Goal: Information Seeking & Learning: Learn about a topic

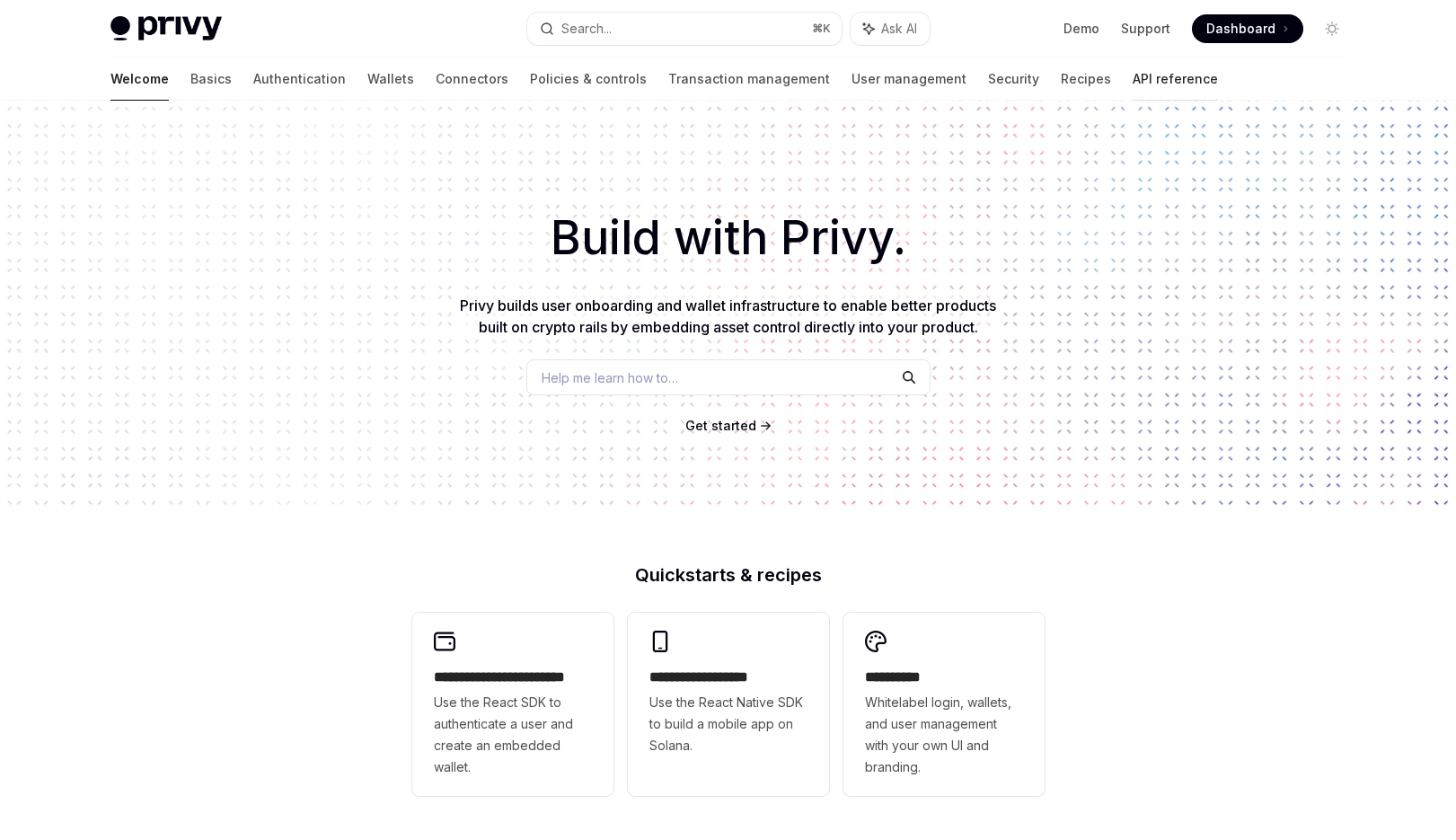
click at [1133, 79] on link "API reference" at bounding box center [1175, 79] width 85 height 43
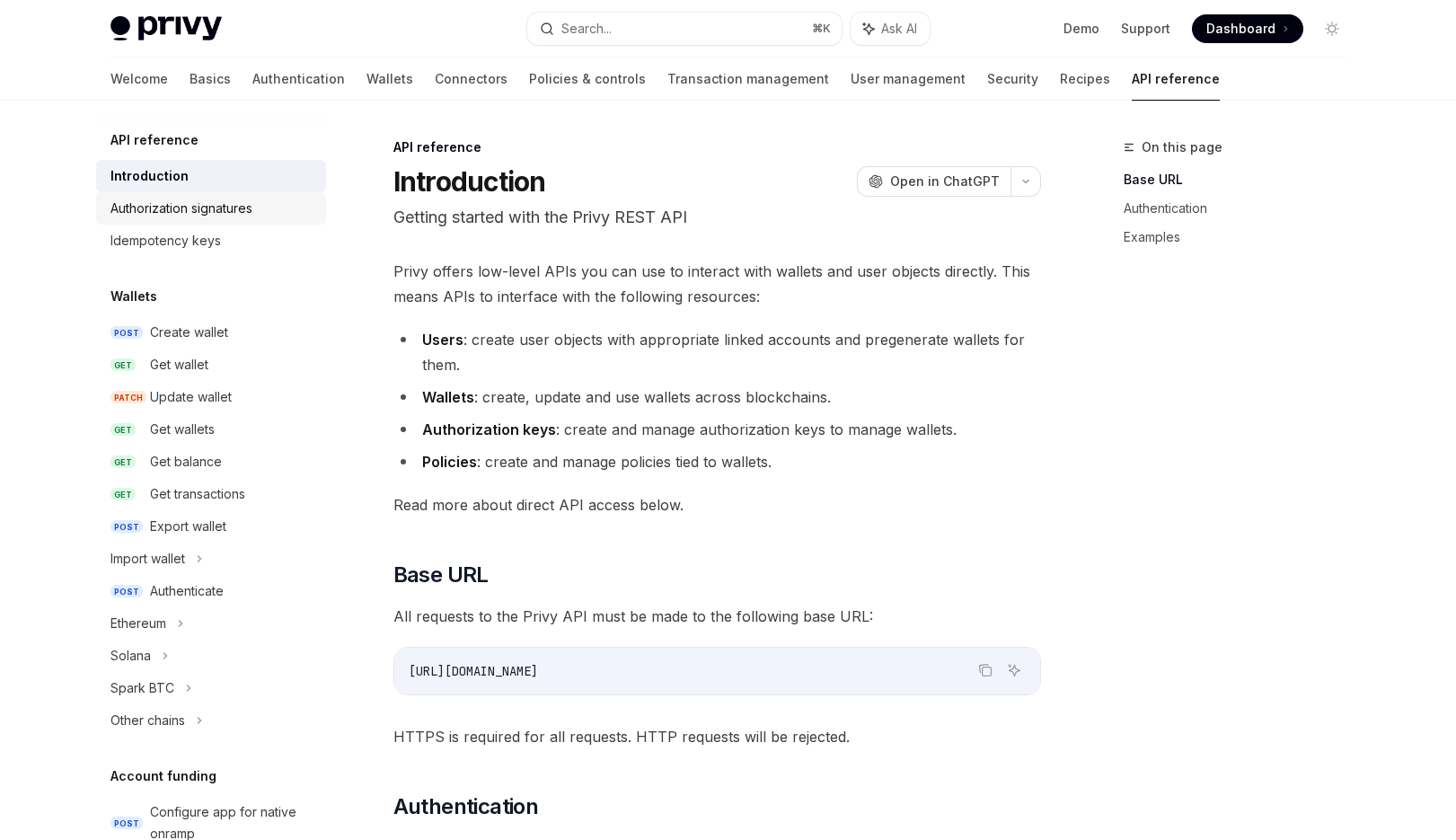
click at [229, 209] on div "Authorization signatures" at bounding box center [182, 208] width 142 height 22
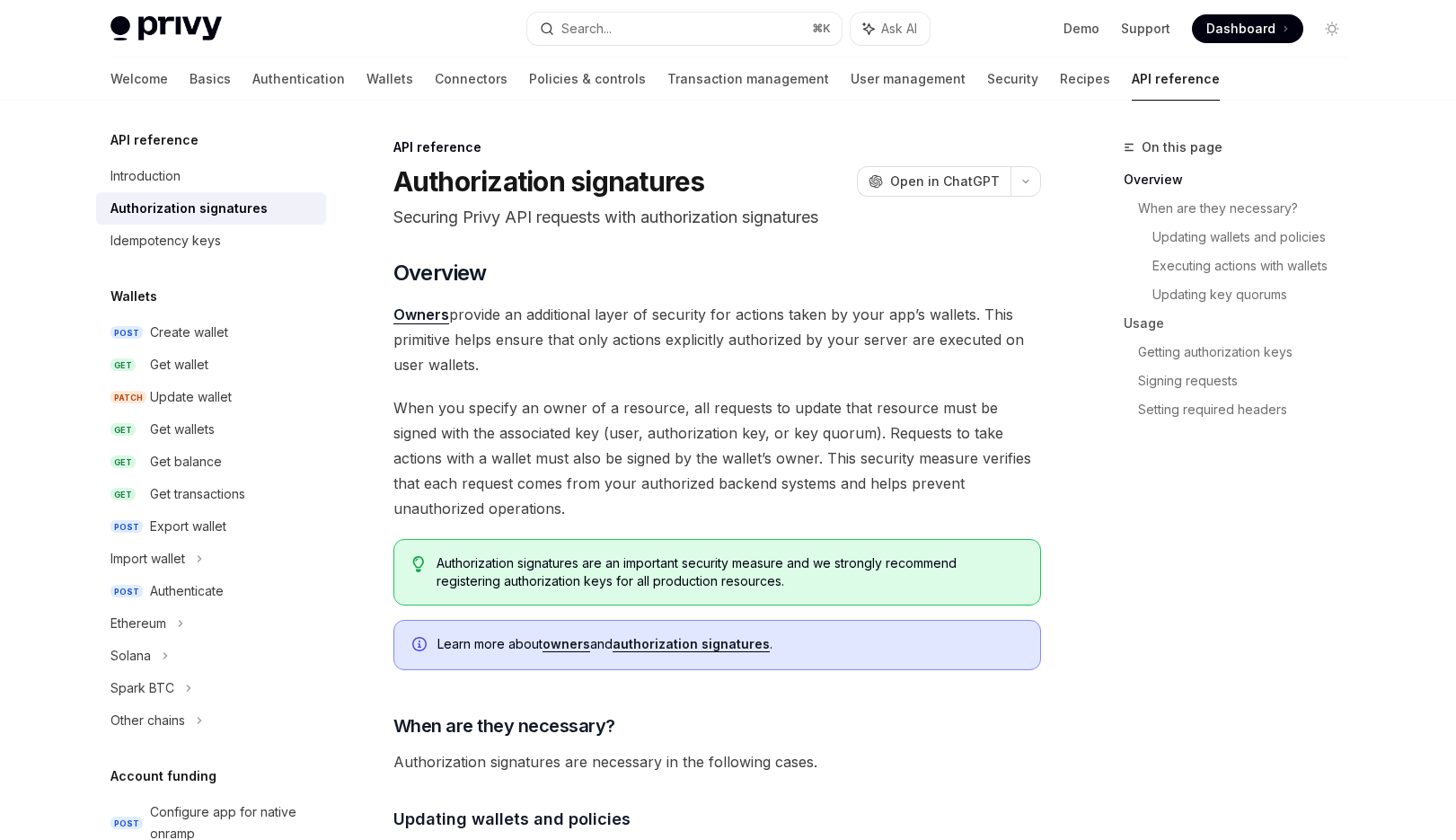
click at [686, 397] on span "When you specify an owner of a resource, all requests to update that resource m…" at bounding box center [718, 458] width 648 height 126
click at [686, 399] on span "When you specify an owner of a resource, all requests to update that resource m…" at bounding box center [718, 458] width 648 height 126
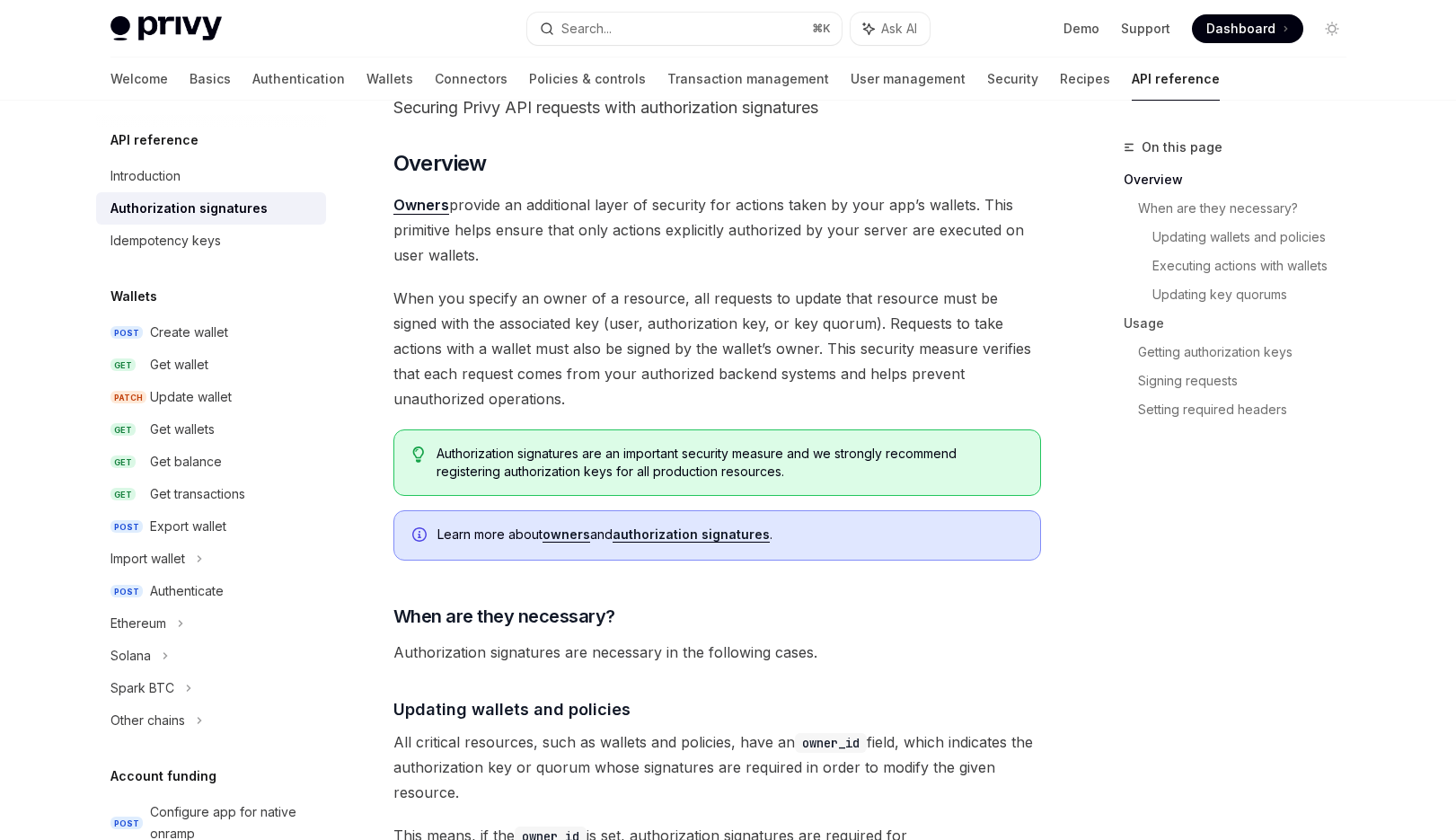
scroll to position [110, 0]
click at [762, 333] on span "When you specify an owner of a resource, all requests to update that resource m…" at bounding box center [718, 348] width 648 height 126
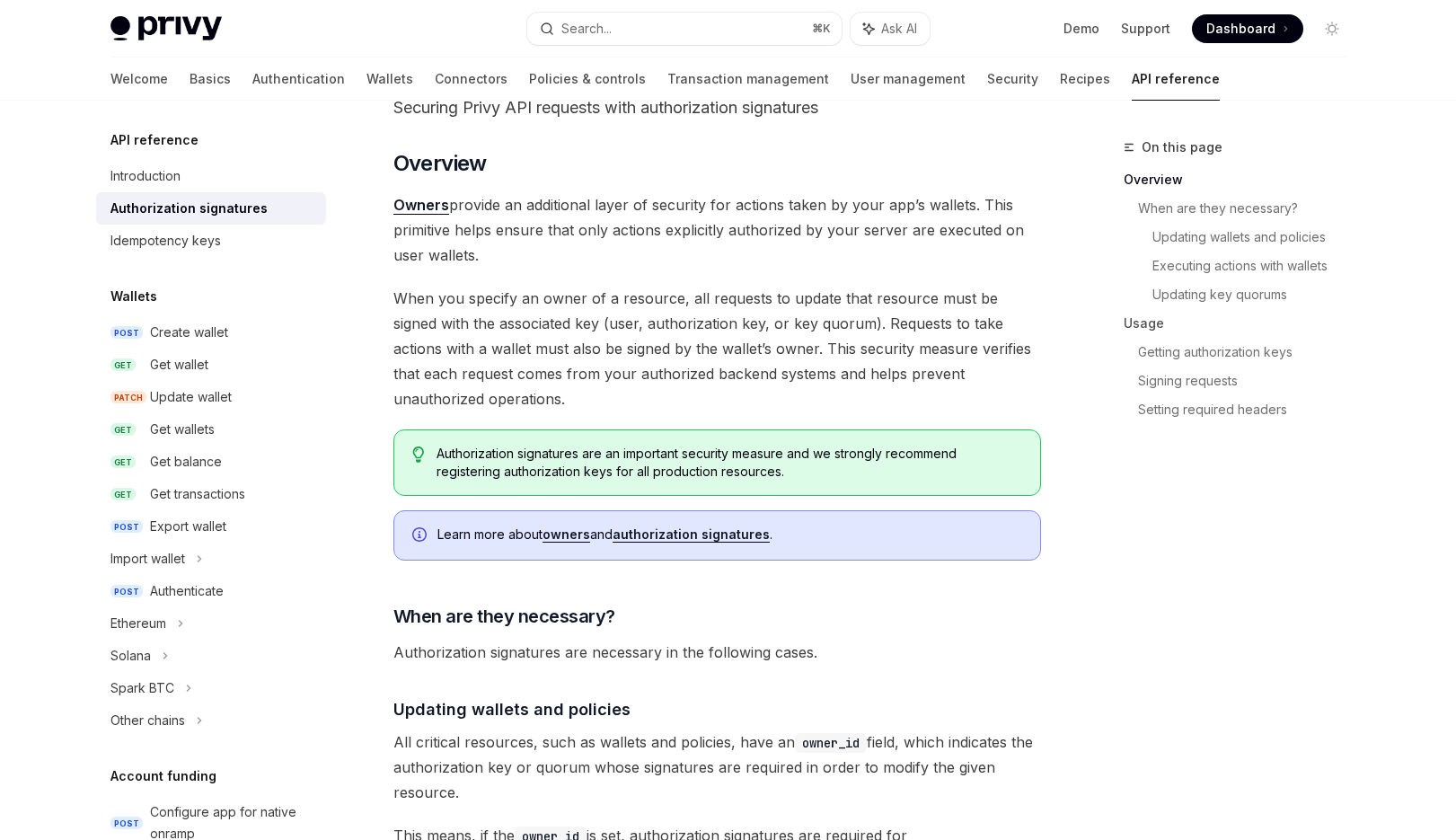
click at [763, 333] on span "When you specify an owner of a resource, all requests to update that resource m…" at bounding box center [718, 348] width 648 height 126
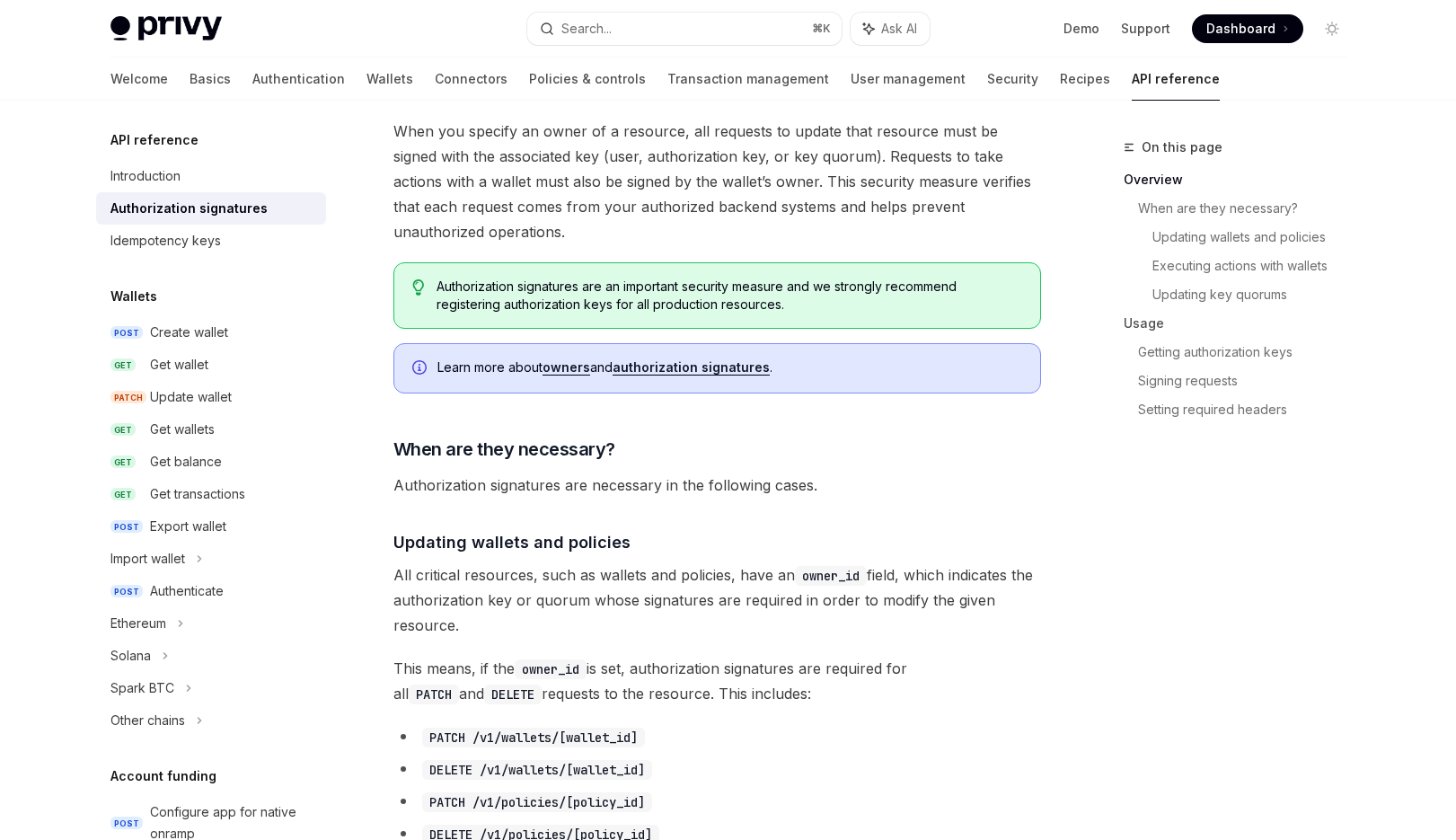
scroll to position [350, 0]
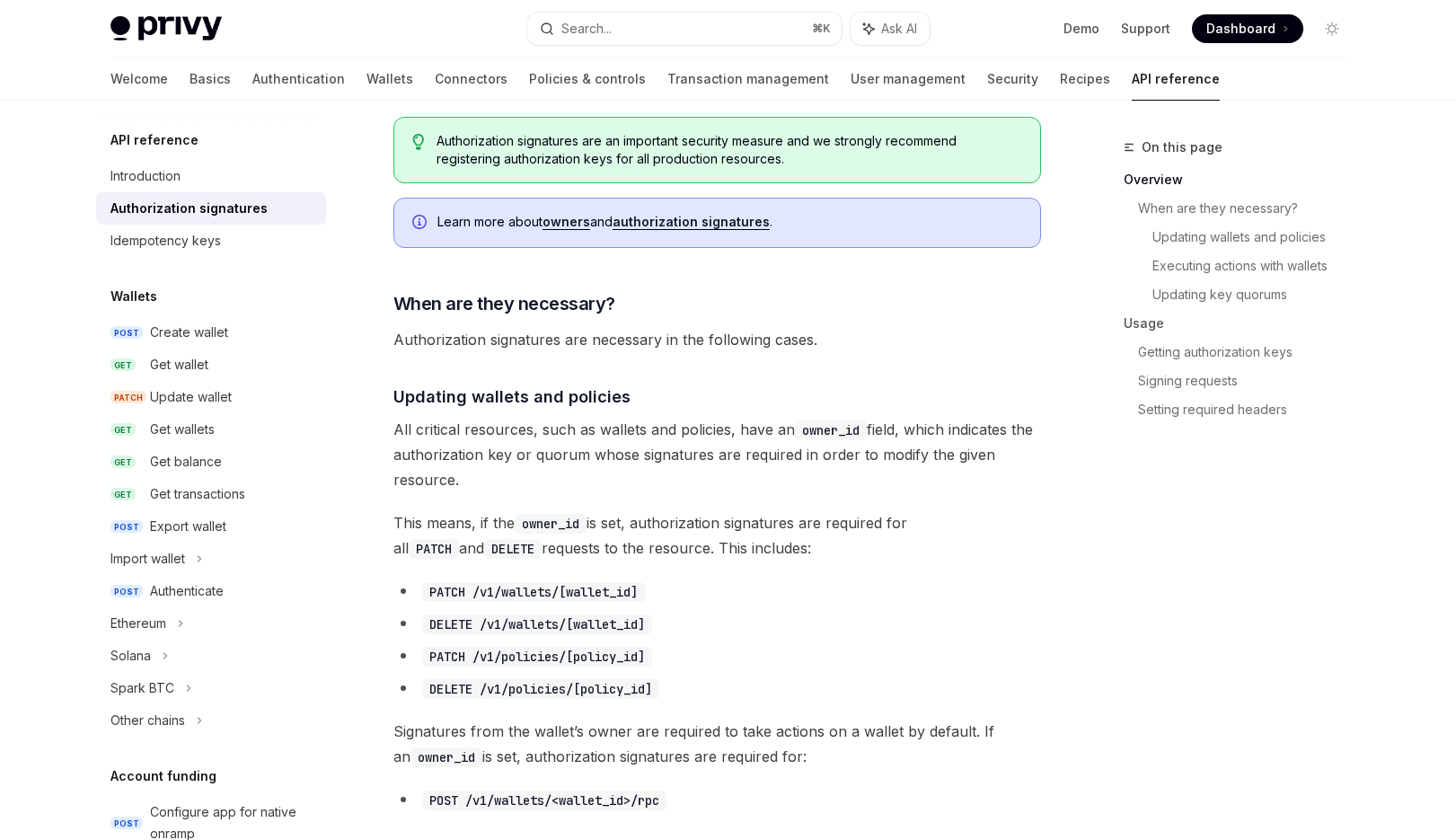
scroll to position [485, 0]
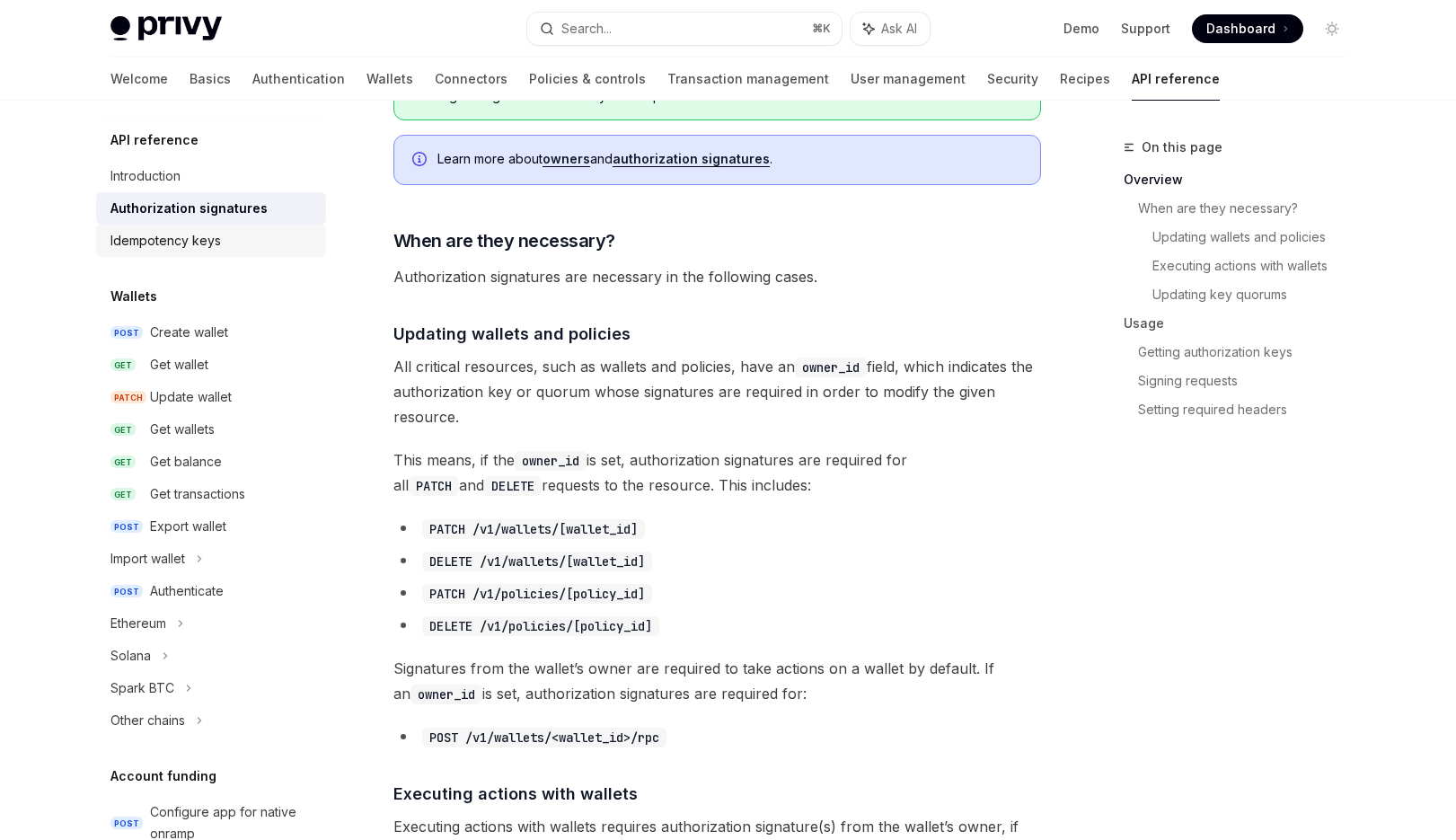
click at [179, 245] on div "Idempotency keys" at bounding box center [166, 240] width 111 height 22
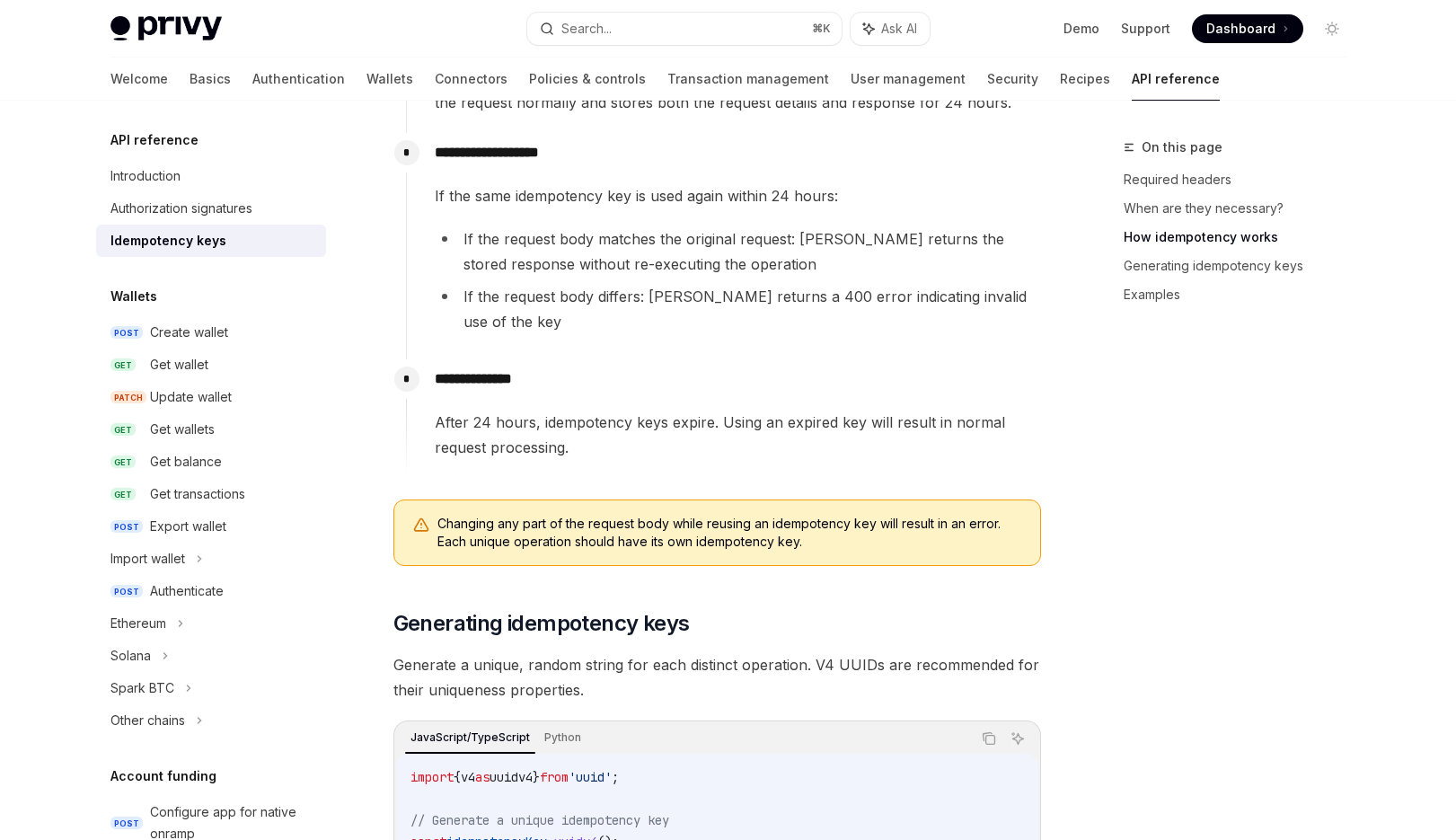
scroll to position [968, 0]
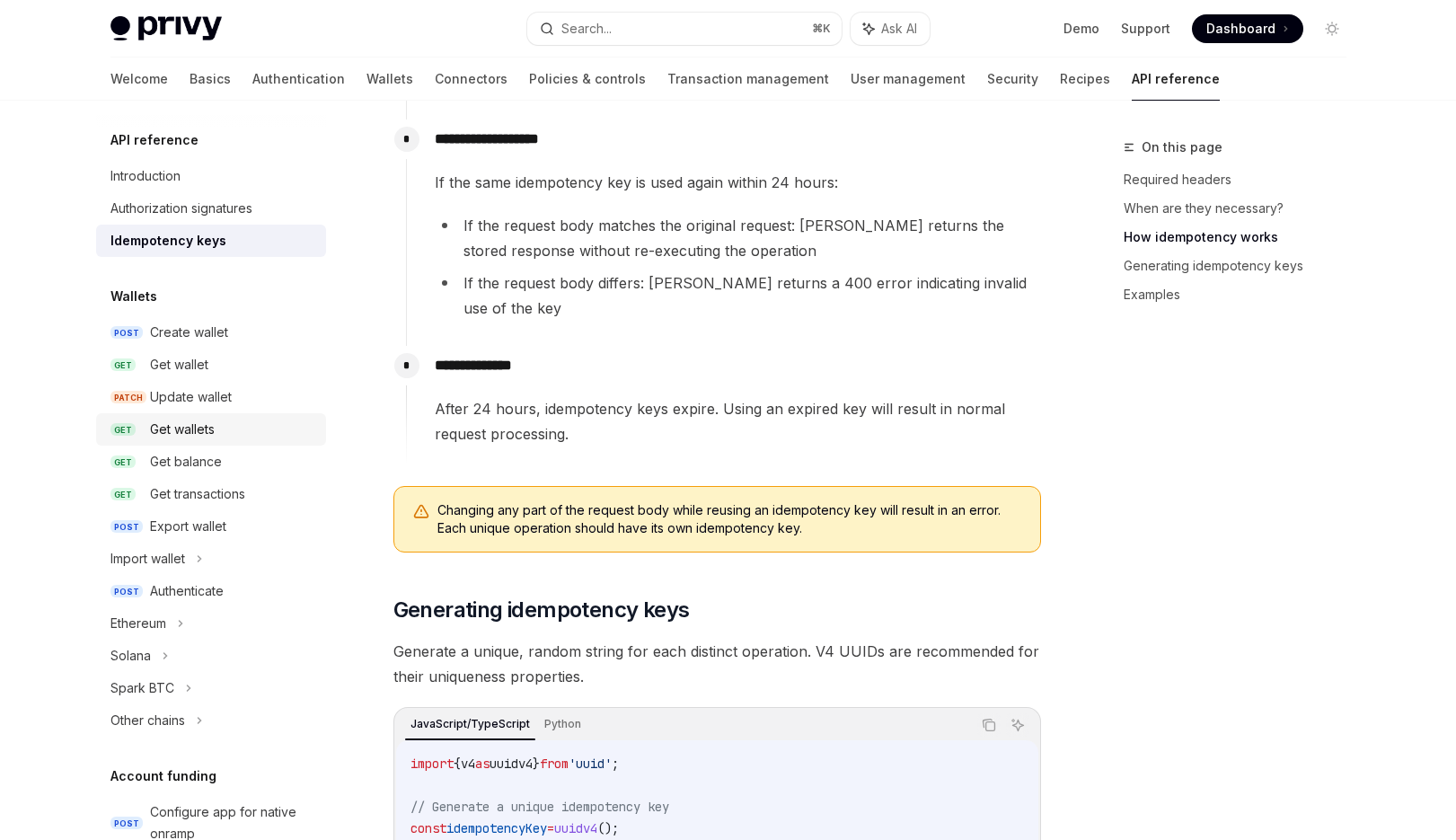
click at [209, 439] on div "Get wallets" at bounding box center [183, 429] width 65 height 22
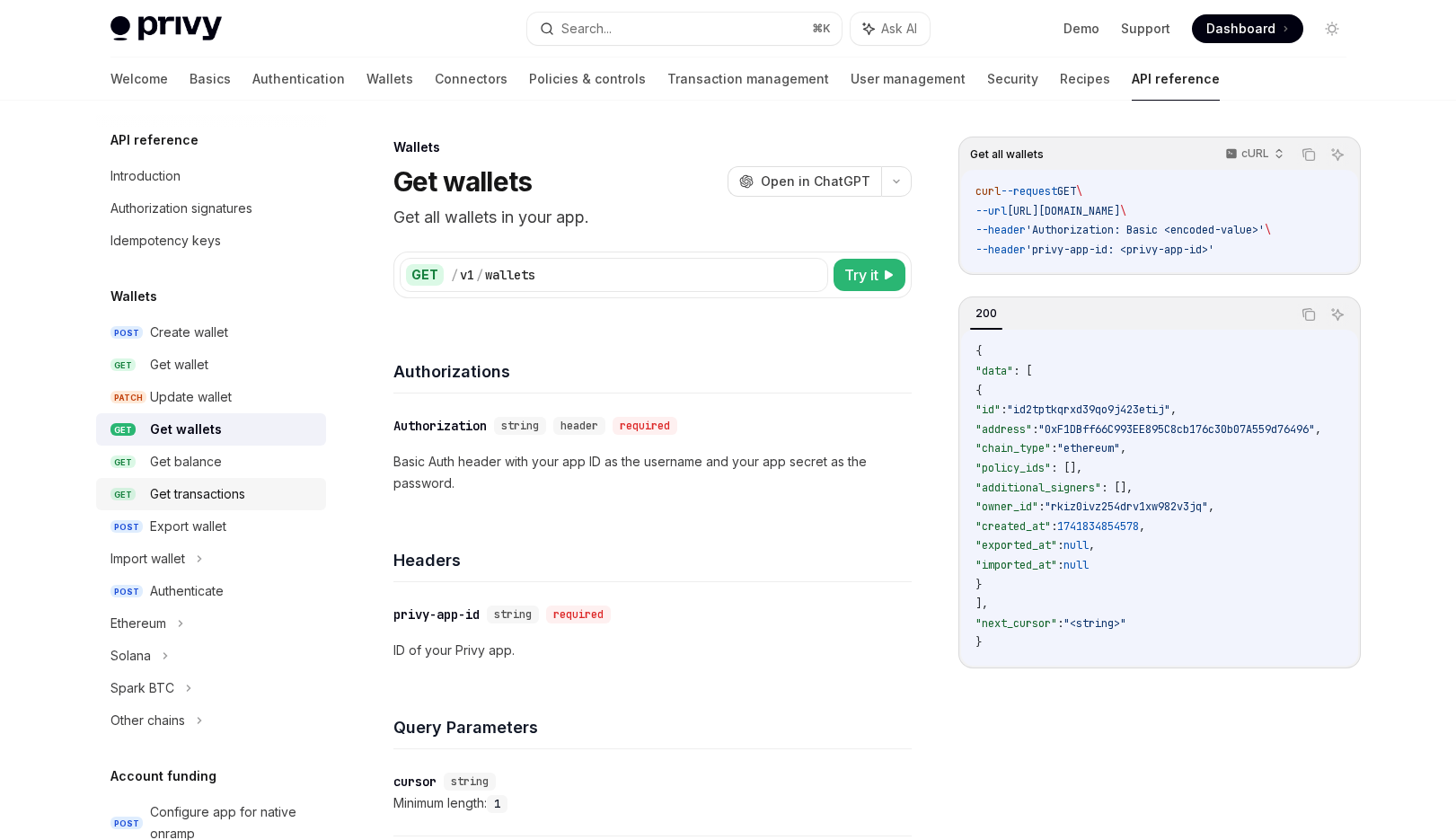
click at [220, 495] on div "Get transactions" at bounding box center [197, 494] width 95 height 22
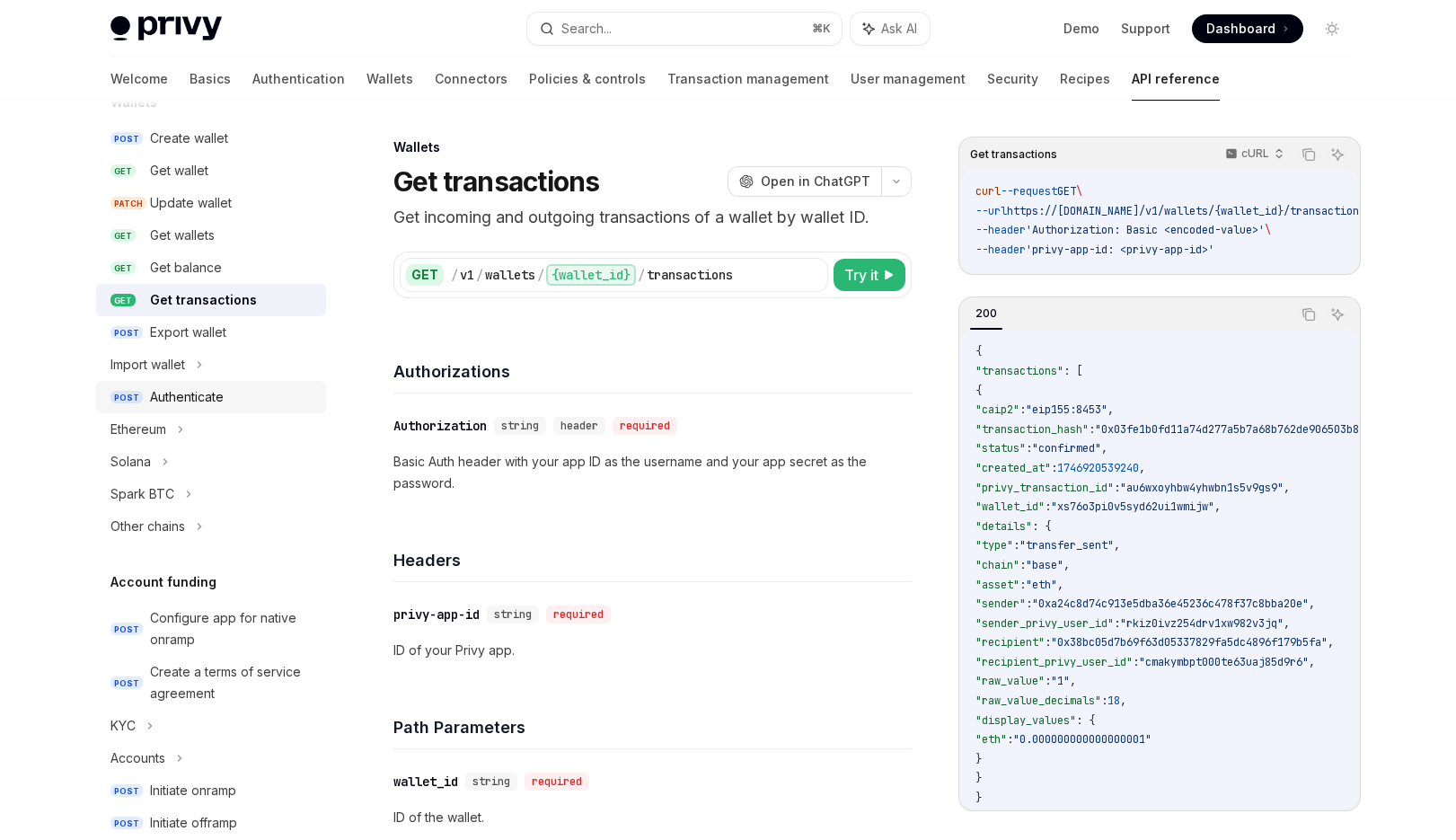
scroll to position [213, 0]
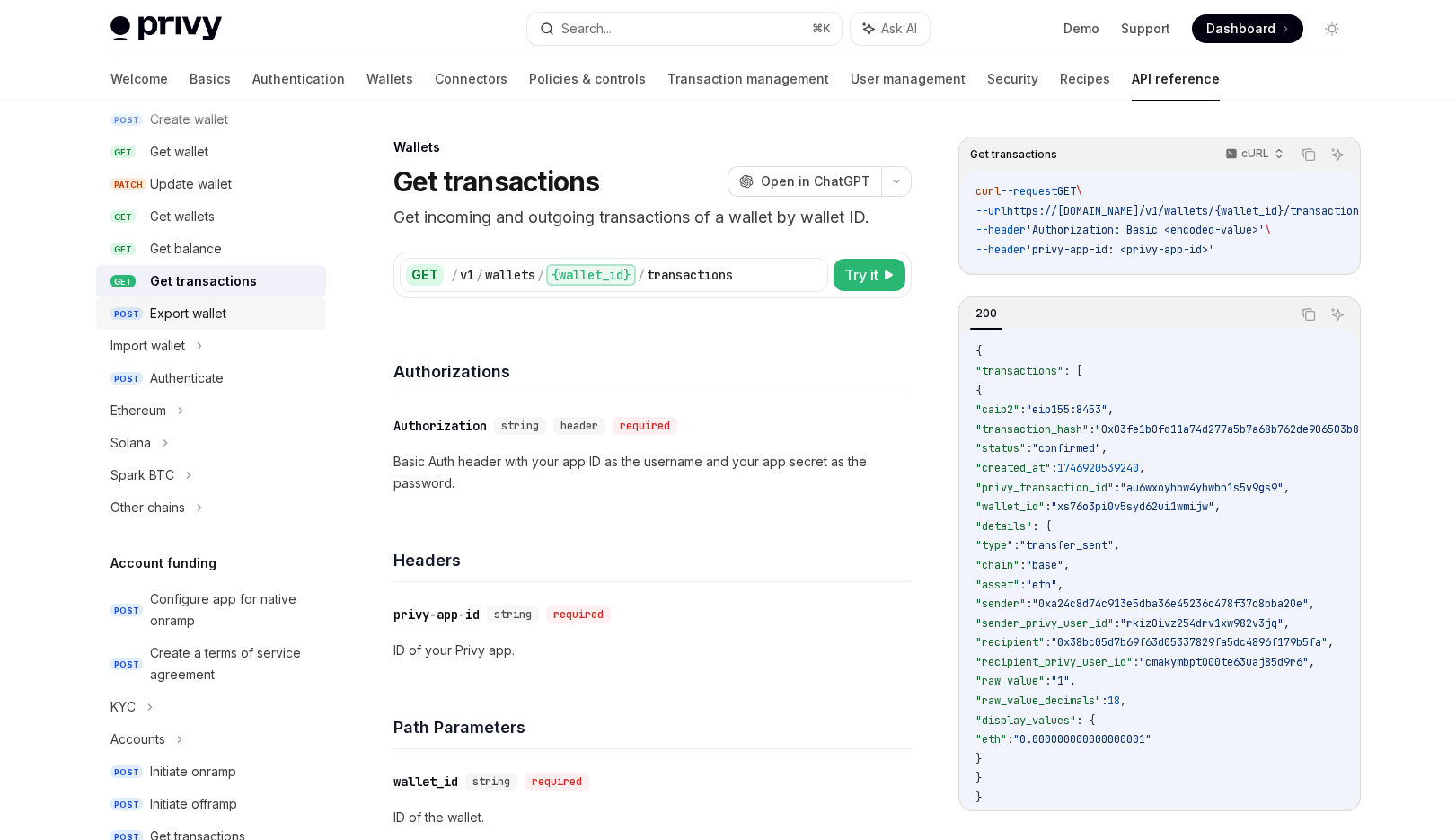
click at [216, 327] on link "POST Export wallet" at bounding box center [211, 313] width 230 height 32
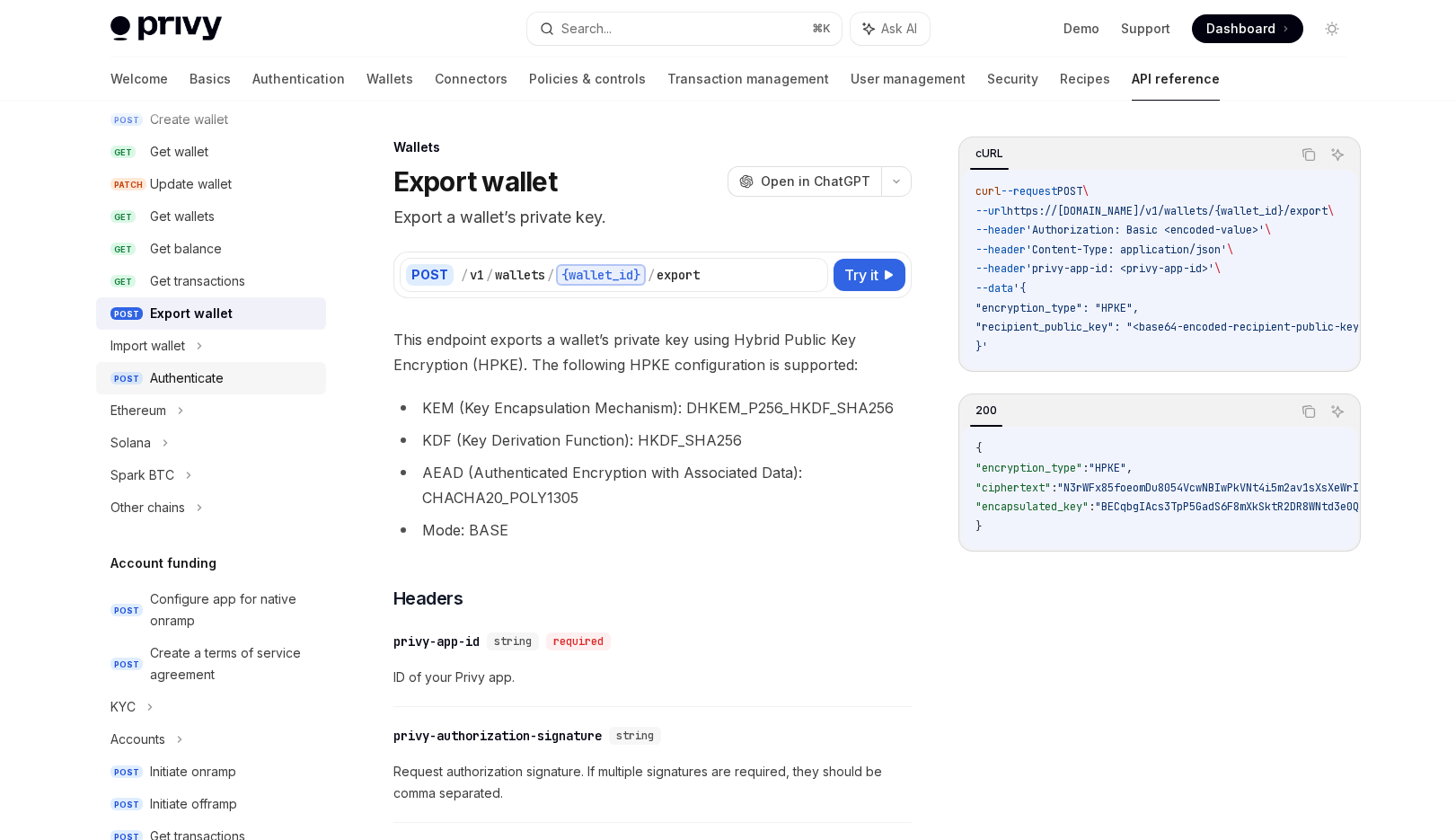
click at [212, 376] on div "Authenticate" at bounding box center [187, 378] width 74 height 22
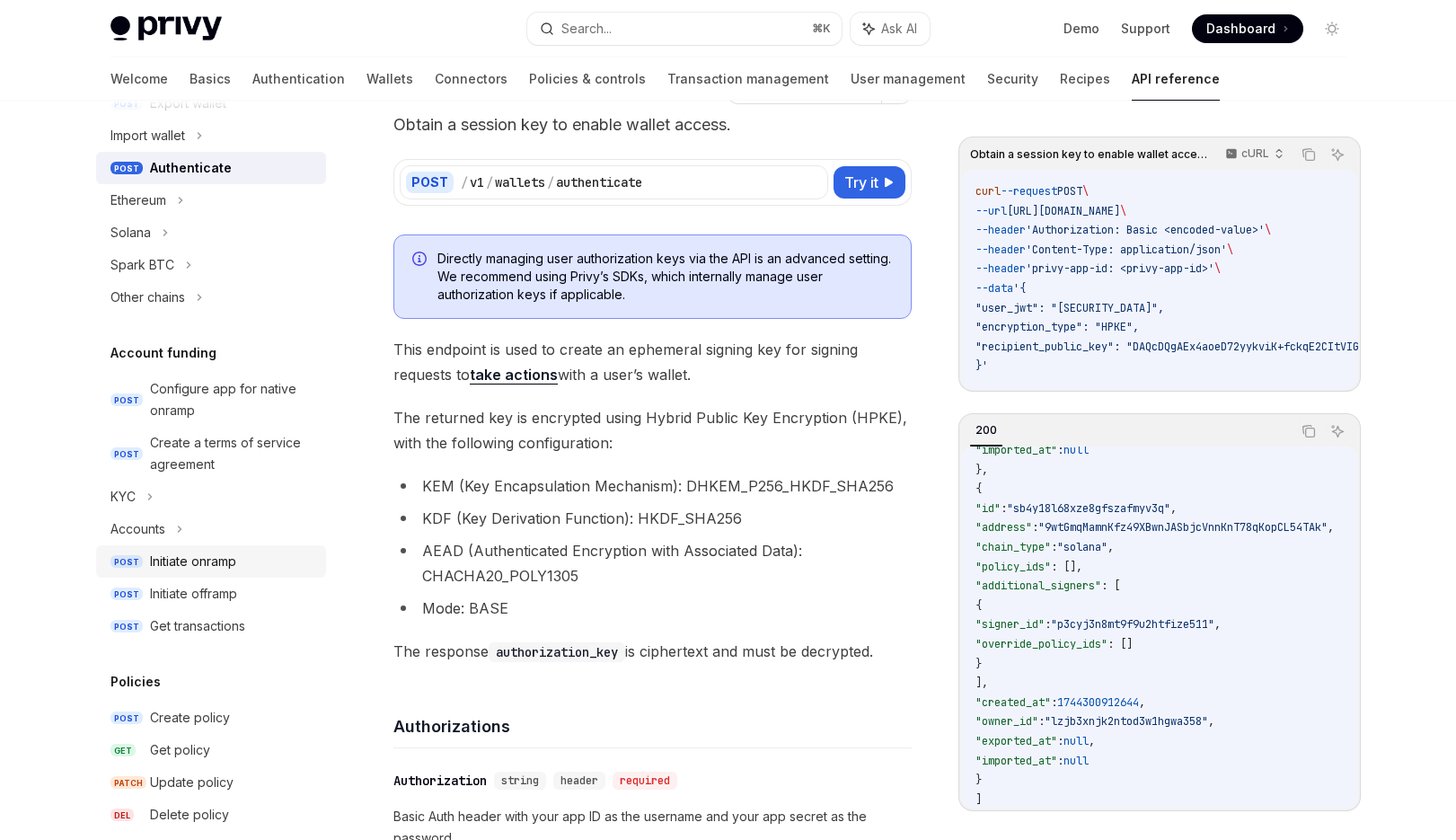
scroll to position [434, 0]
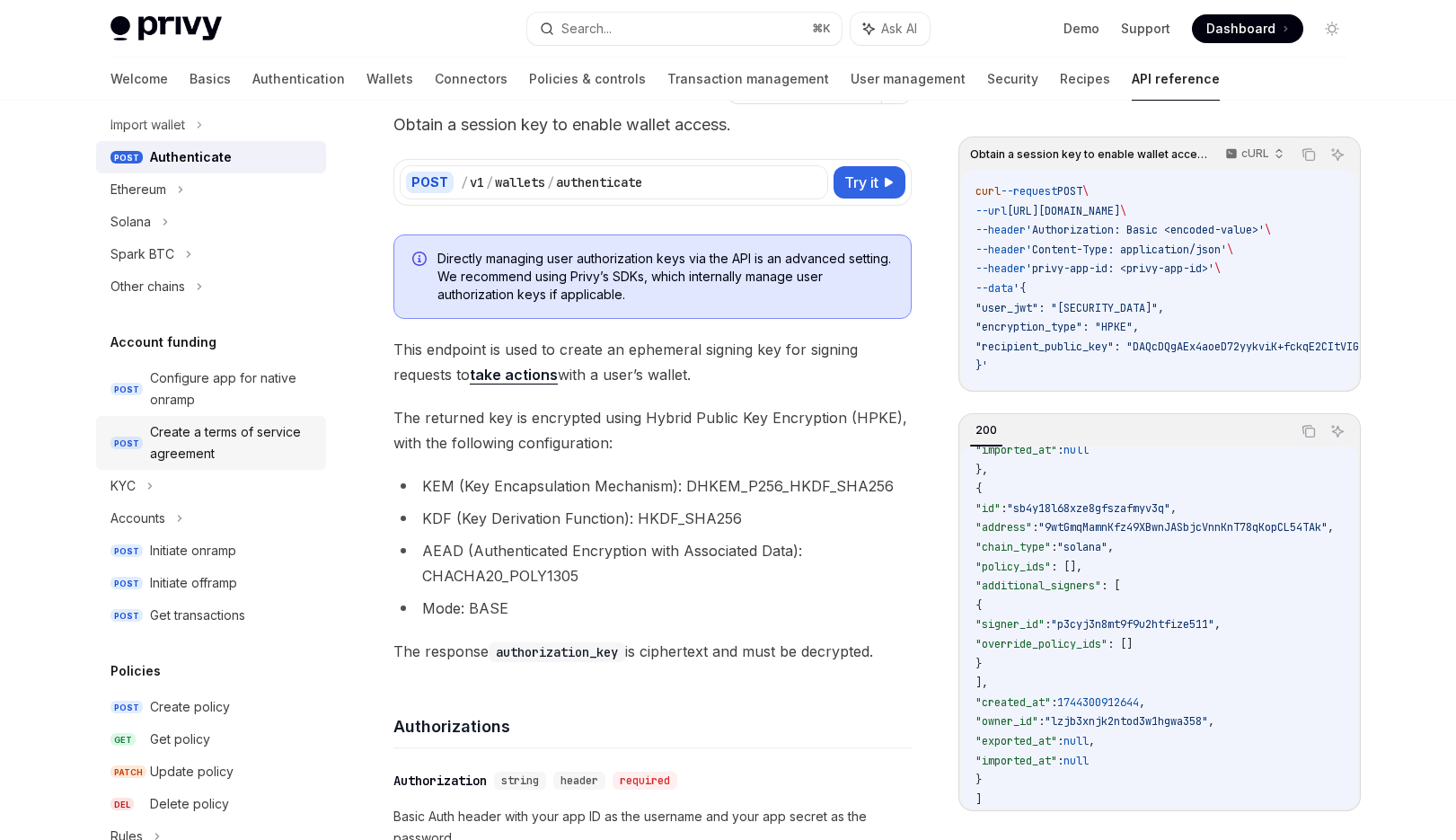
click at [185, 448] on div "Create a terms of service agreement" at bounding box center [233, 443] width 165 height 43
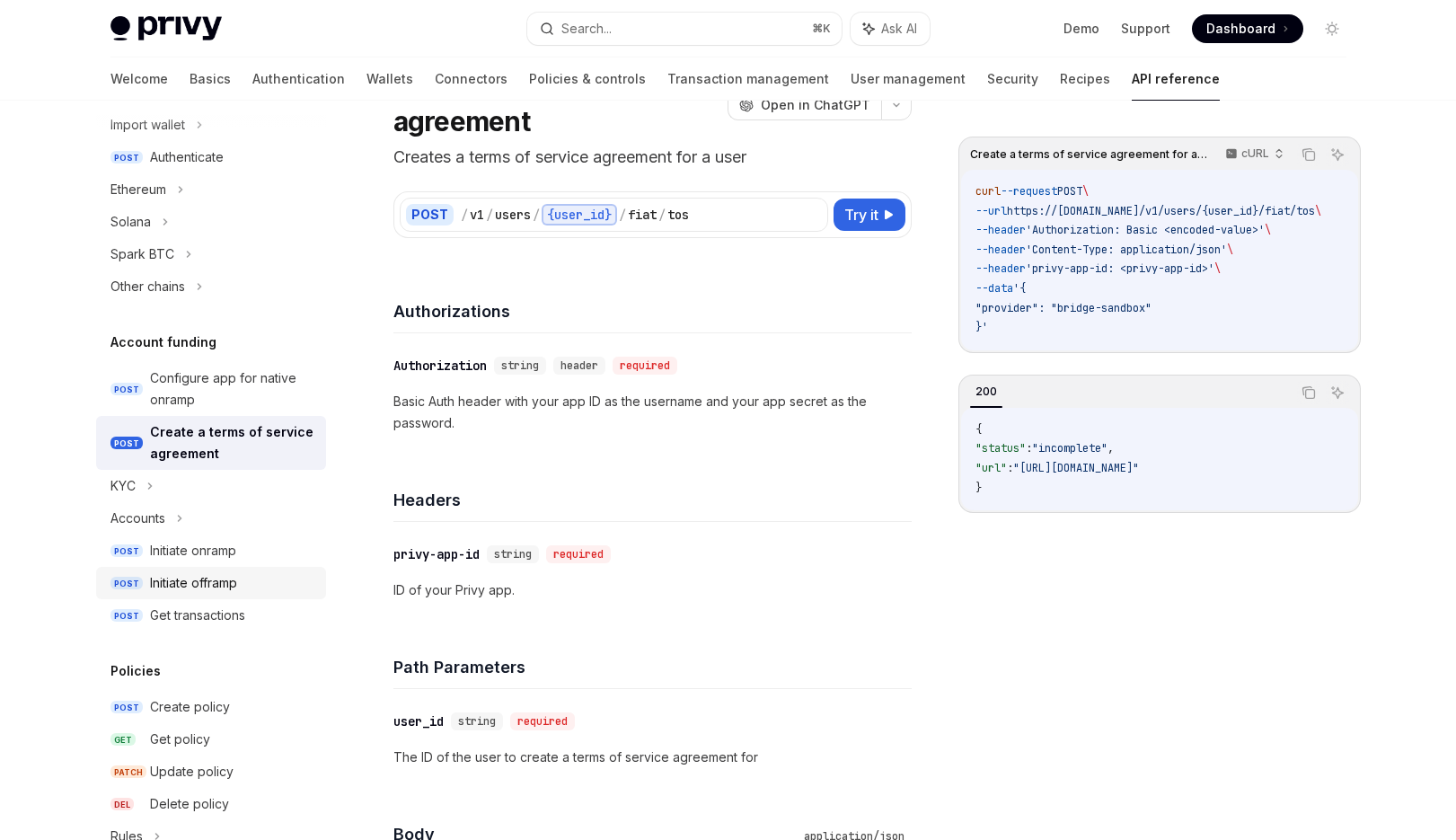
click at [199, 570] on link "POST Initiate offramp" at bounding box center [211, 582] width 230 height 32
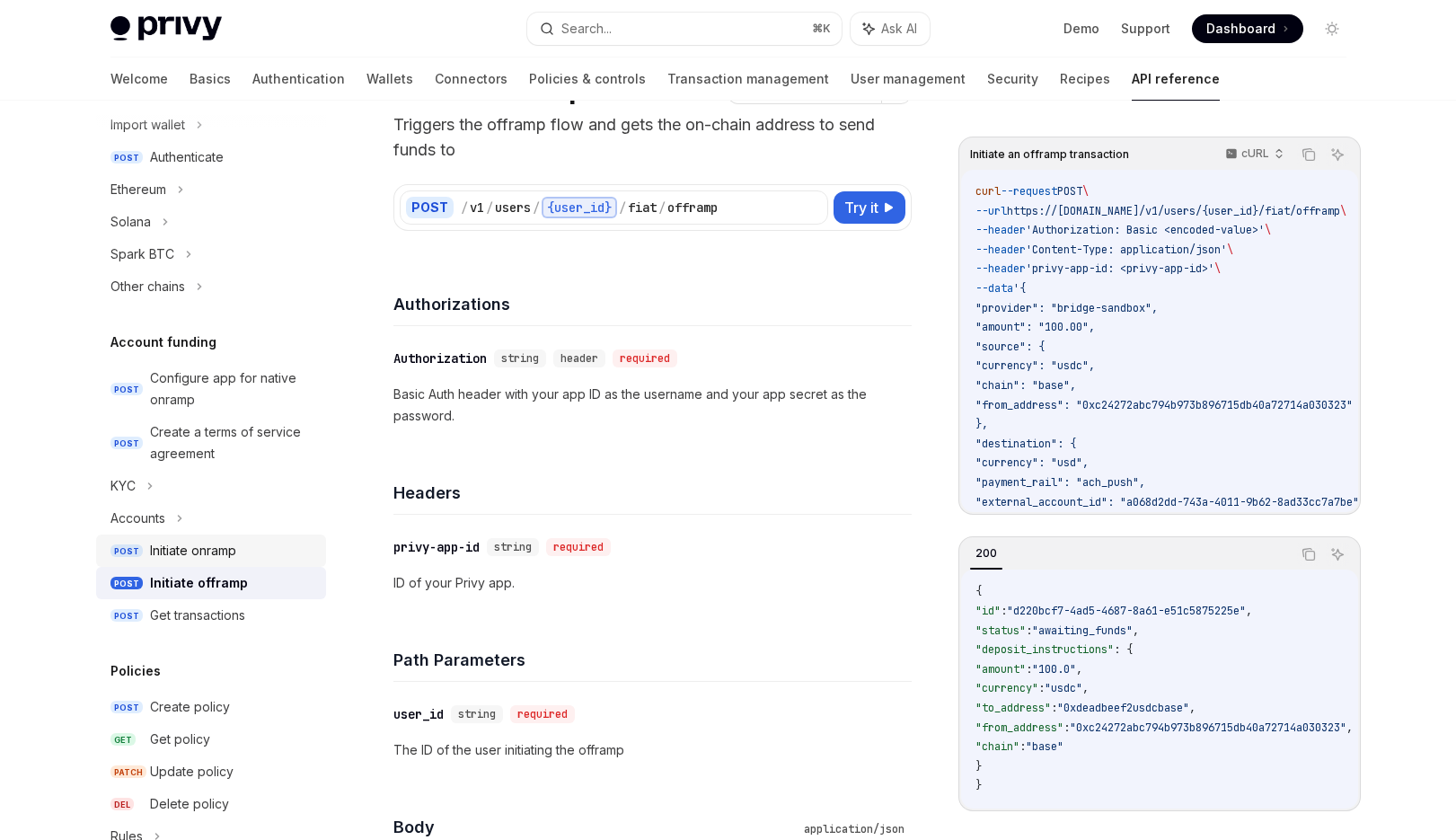
click at [208, 554] on div "Initiate onramp" at bounding box center [193, 551] width 86 height 22
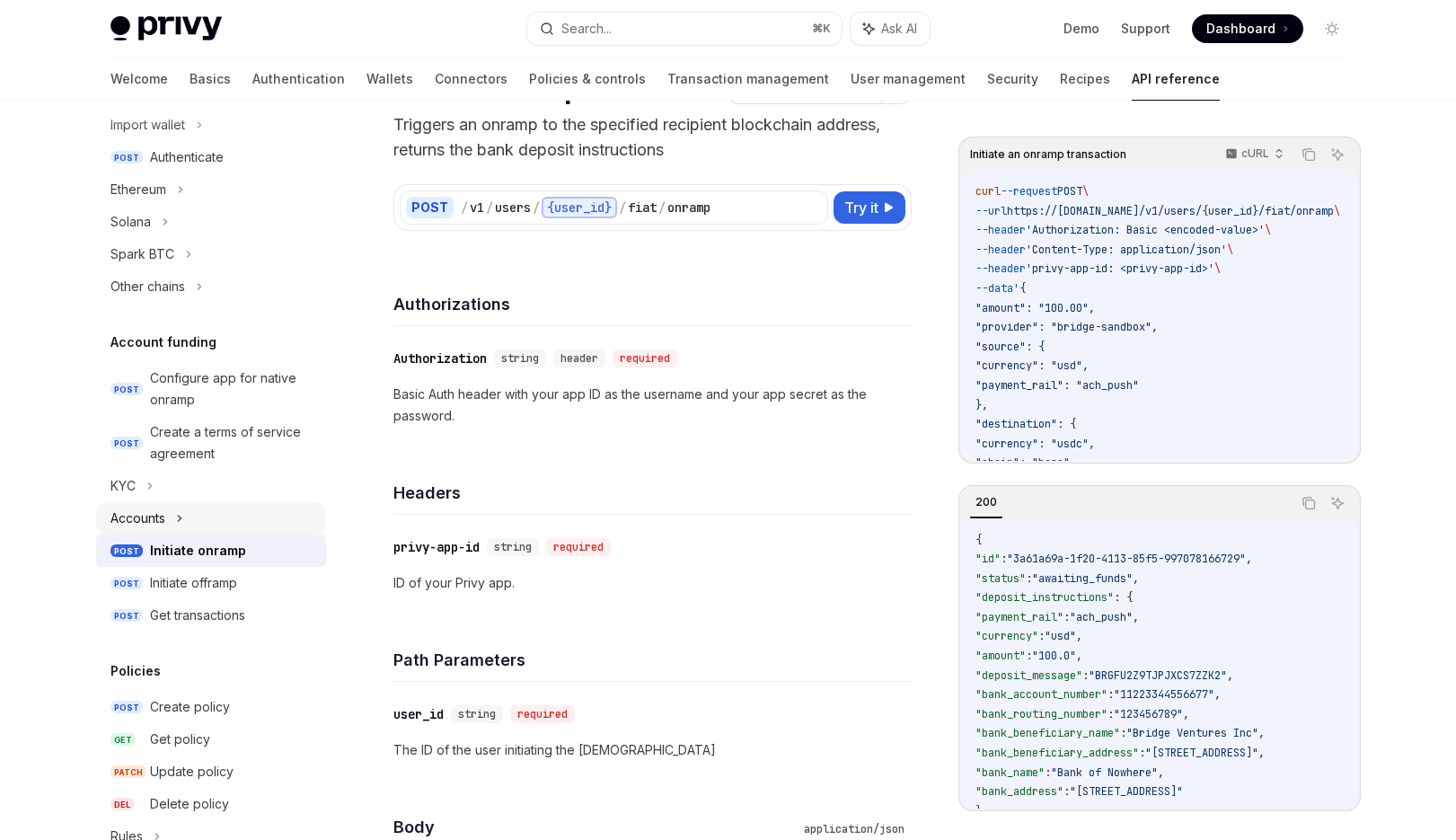
scroll to position [734, 0]
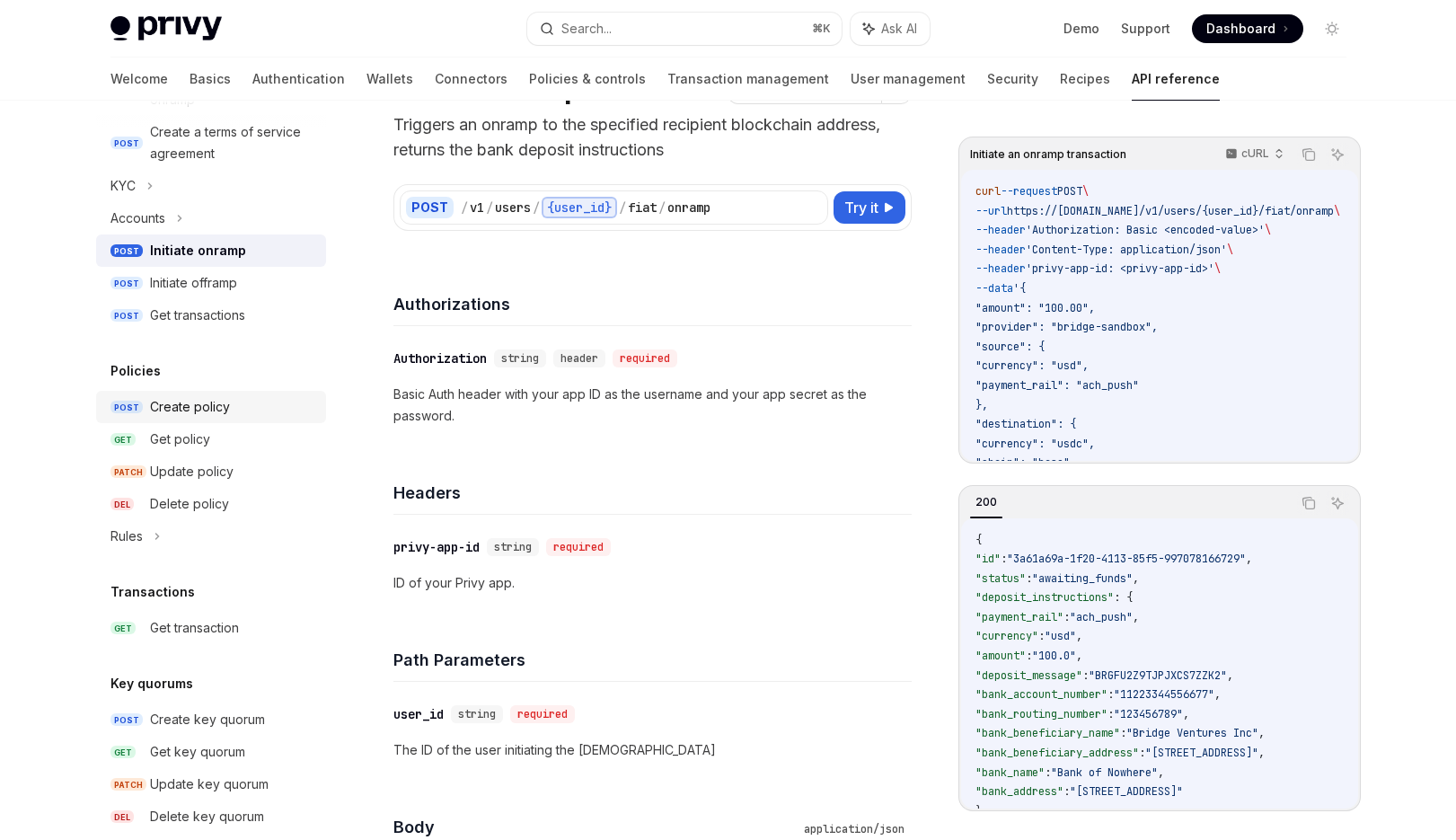
click at [242, 418] on link "POST Create policy" at bounding box center [211, 406] width 230 height 32
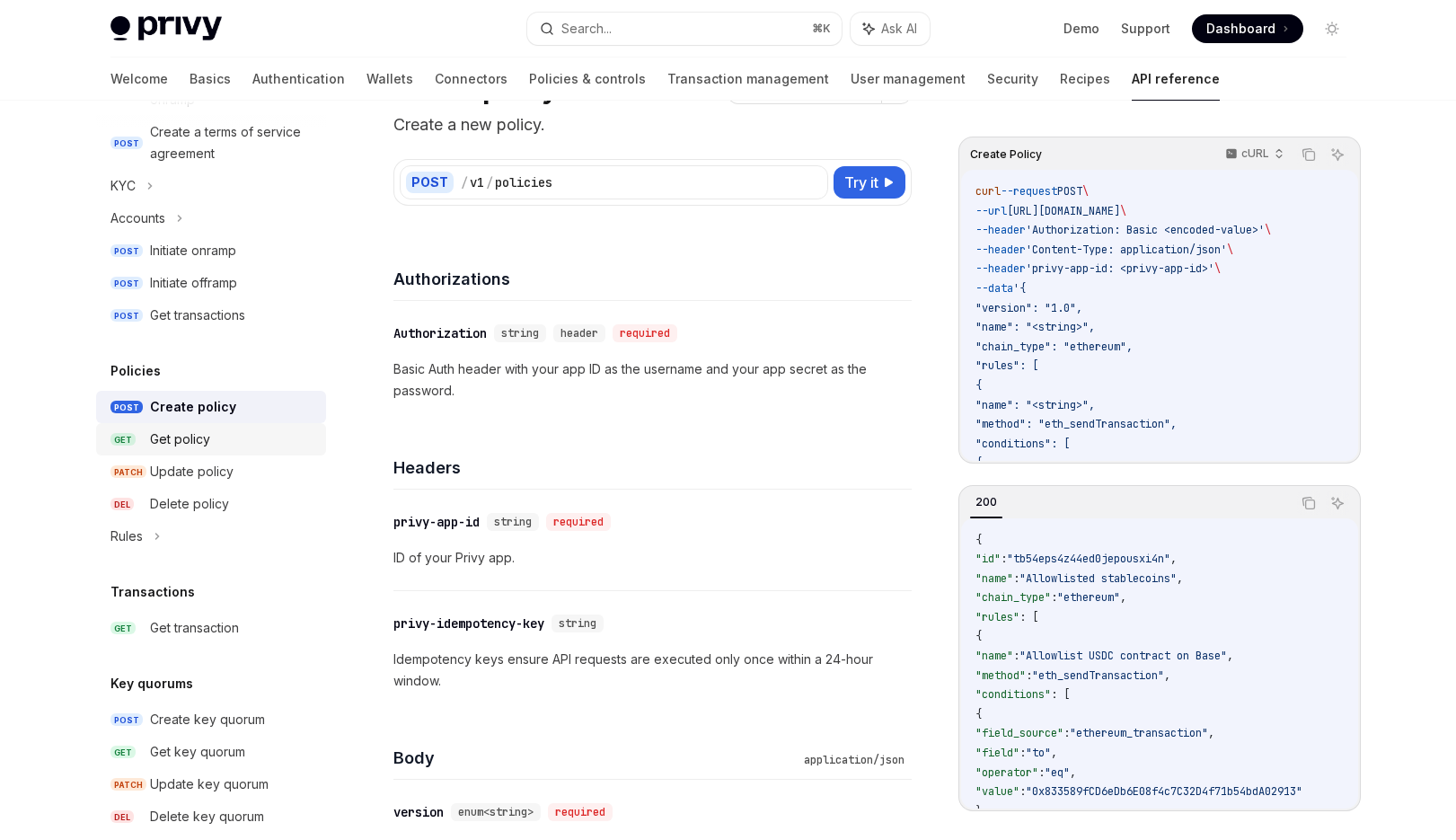
click at [238, 434] on div "Get policy" at bounding box center [233, 439] width 165 height 22
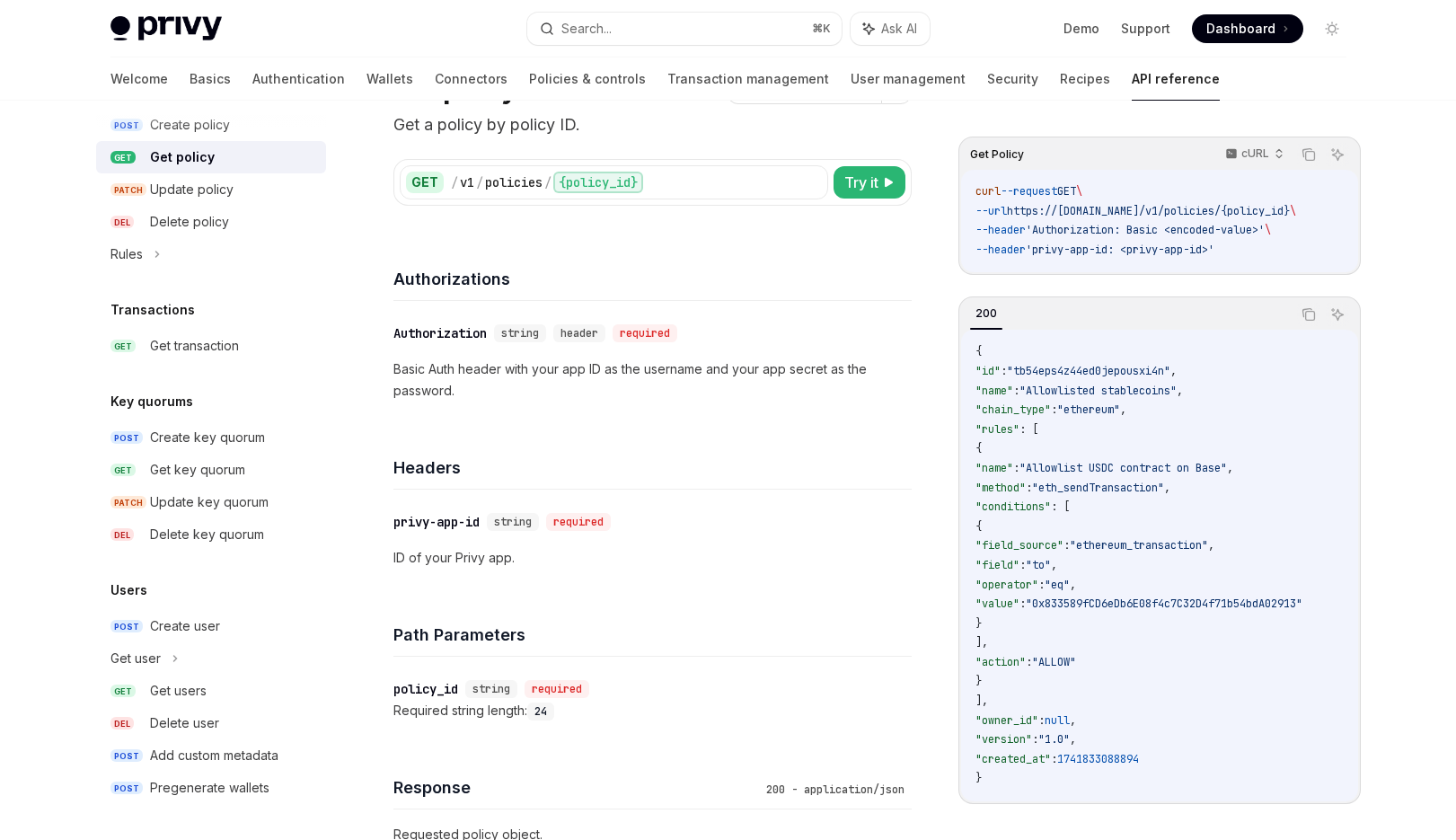
scroll to position [1016, 0]
click at [233, 414] on div "Key quorums POST Create key quorum GET Get key quorum PATCH Update key quorum D…" at bounding box center [211, 470] width 230 height 160
click at [232, 429] on div "Create key quorum" at bounding box center [207, 438] width 115 height 22
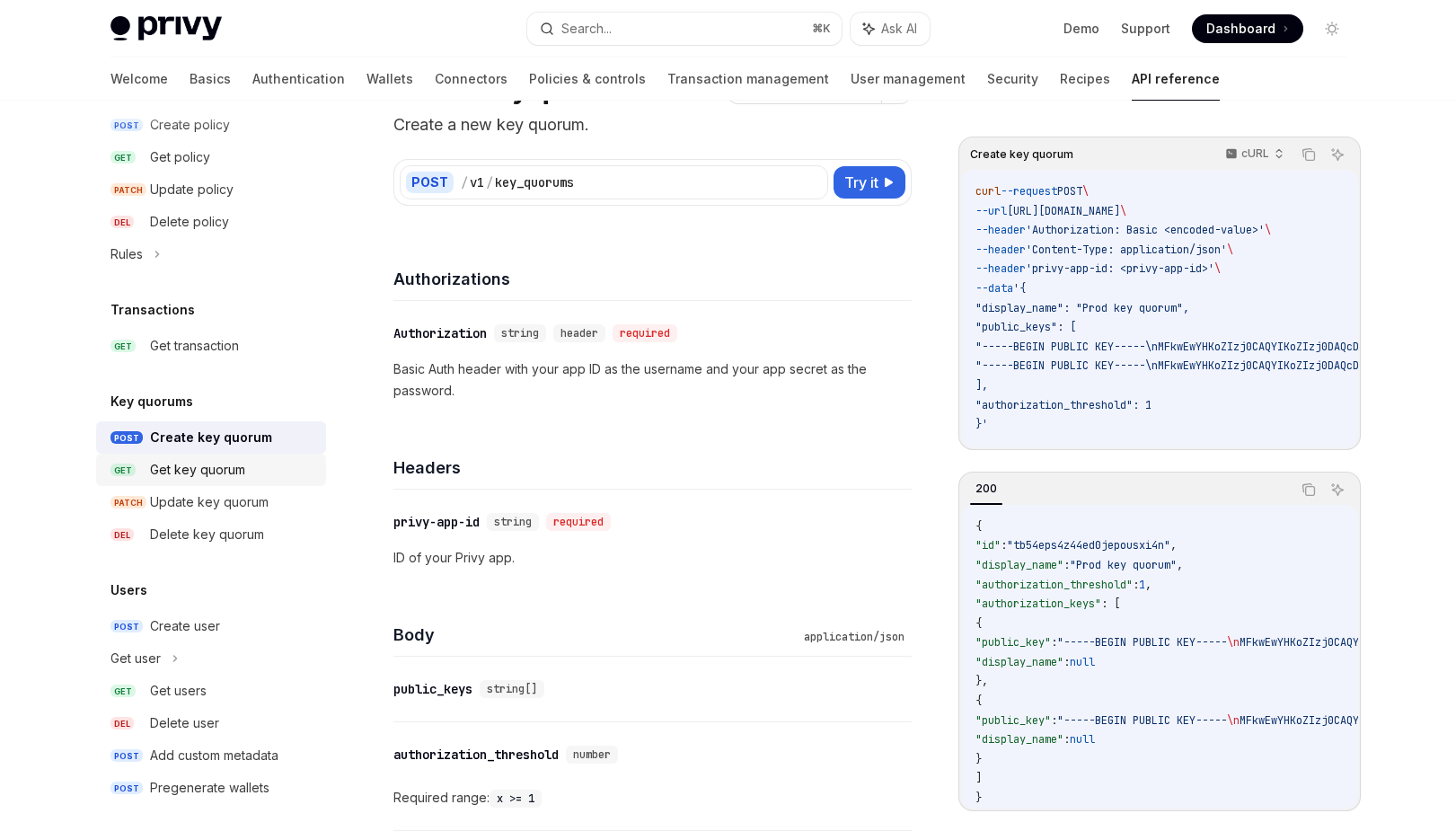
click at [229, 456] on link "GET Get key quorum" at bounding box center [211, 469] width 230 height 32
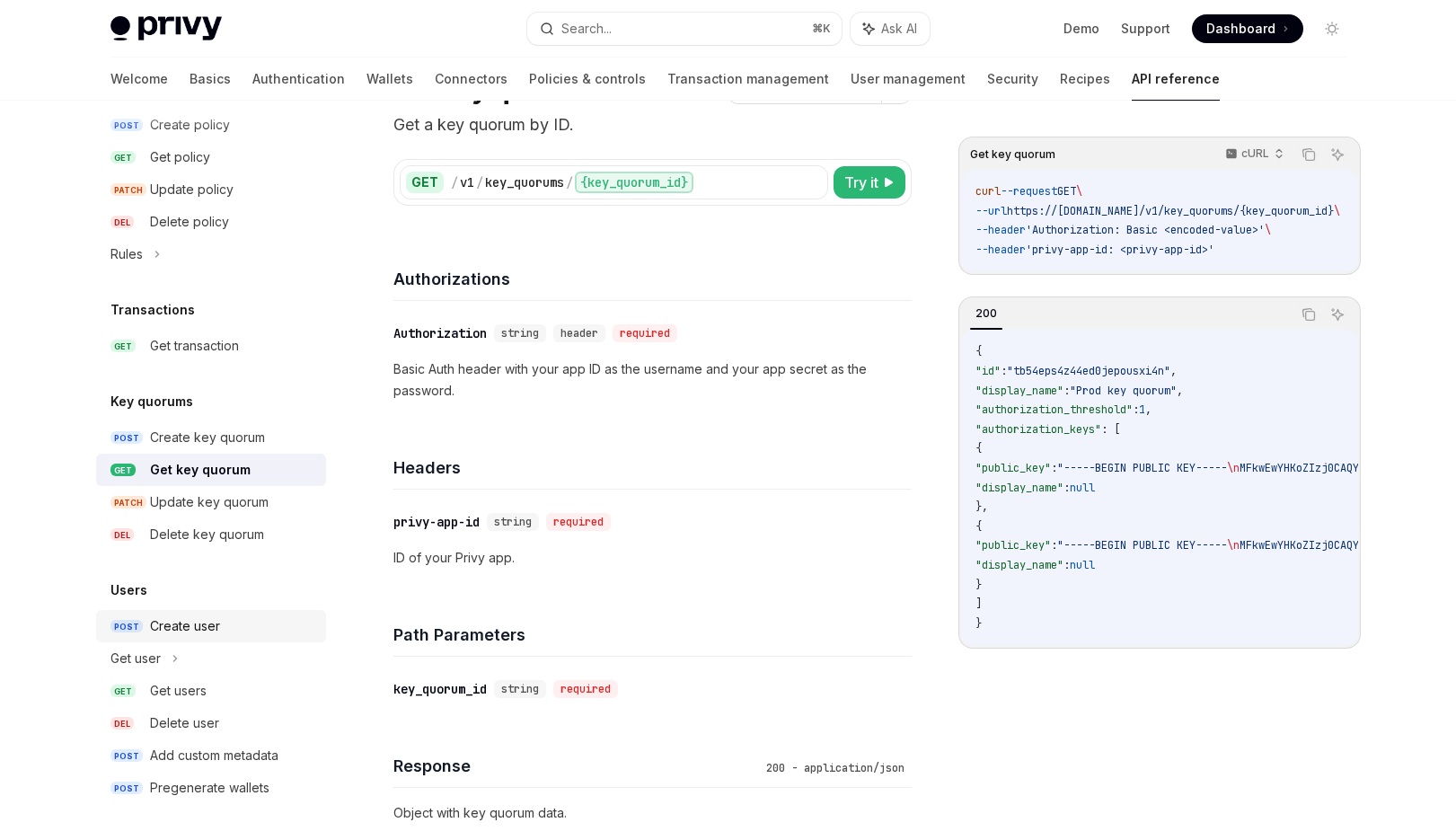
click at [185, 628] on div "Create user" at bounding box center [185, 626] width 70 height 22
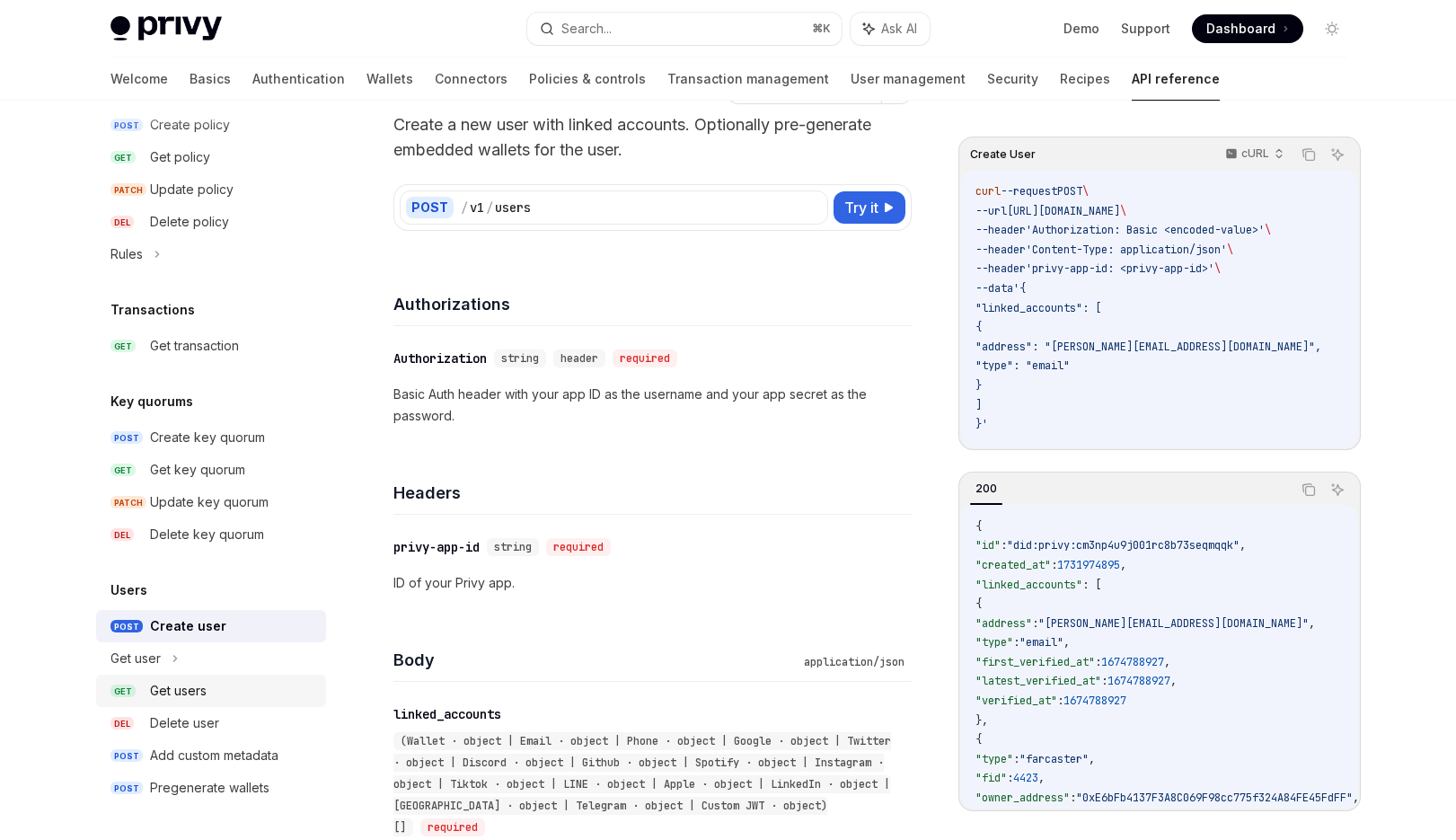
click at [179, 695] on div "Get users" at bounding box center [179, 691] width 57 height 22
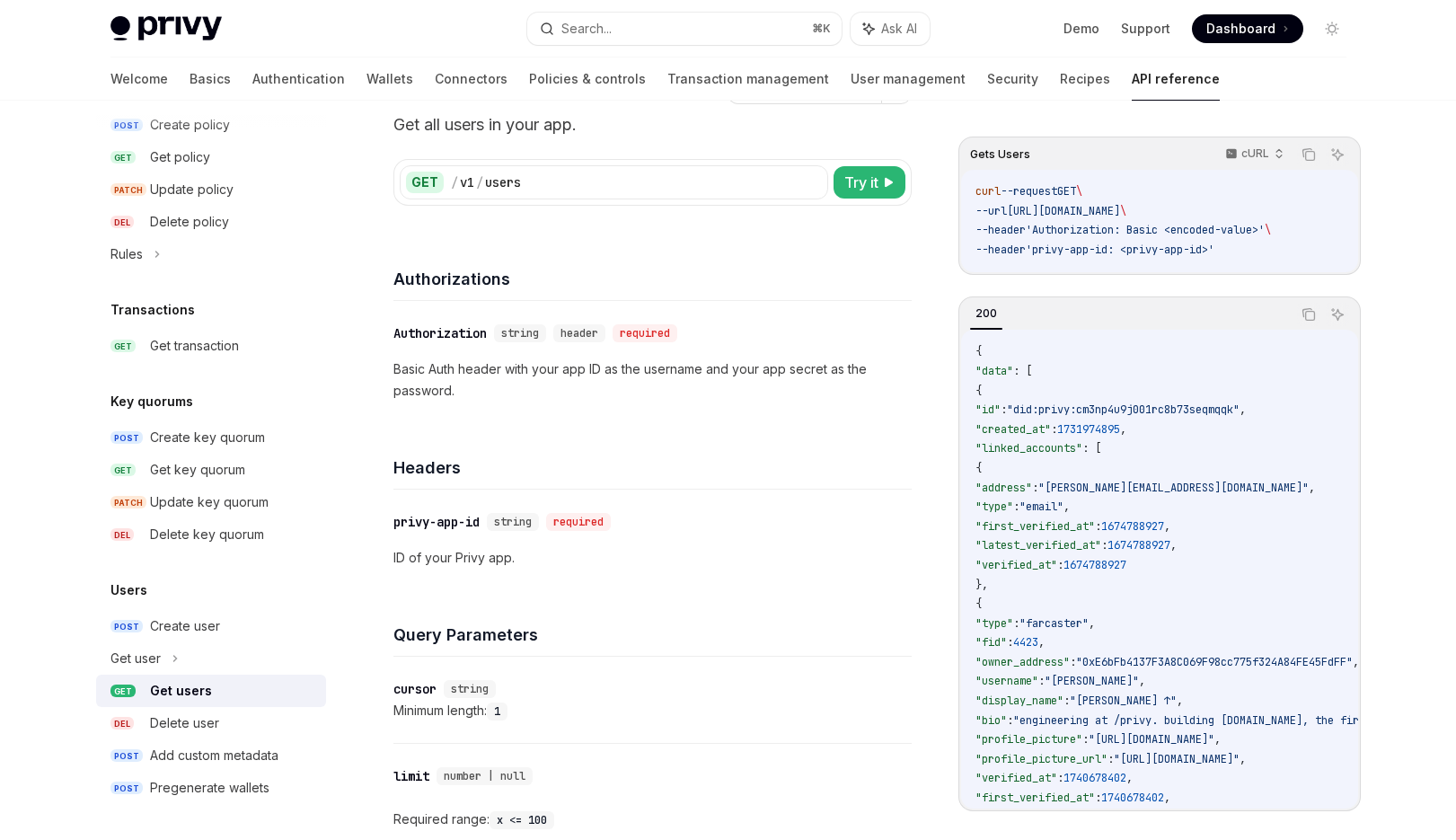
click at [192, 696] on div "Get users" at bounding box center [181, 691] width 62 height 22
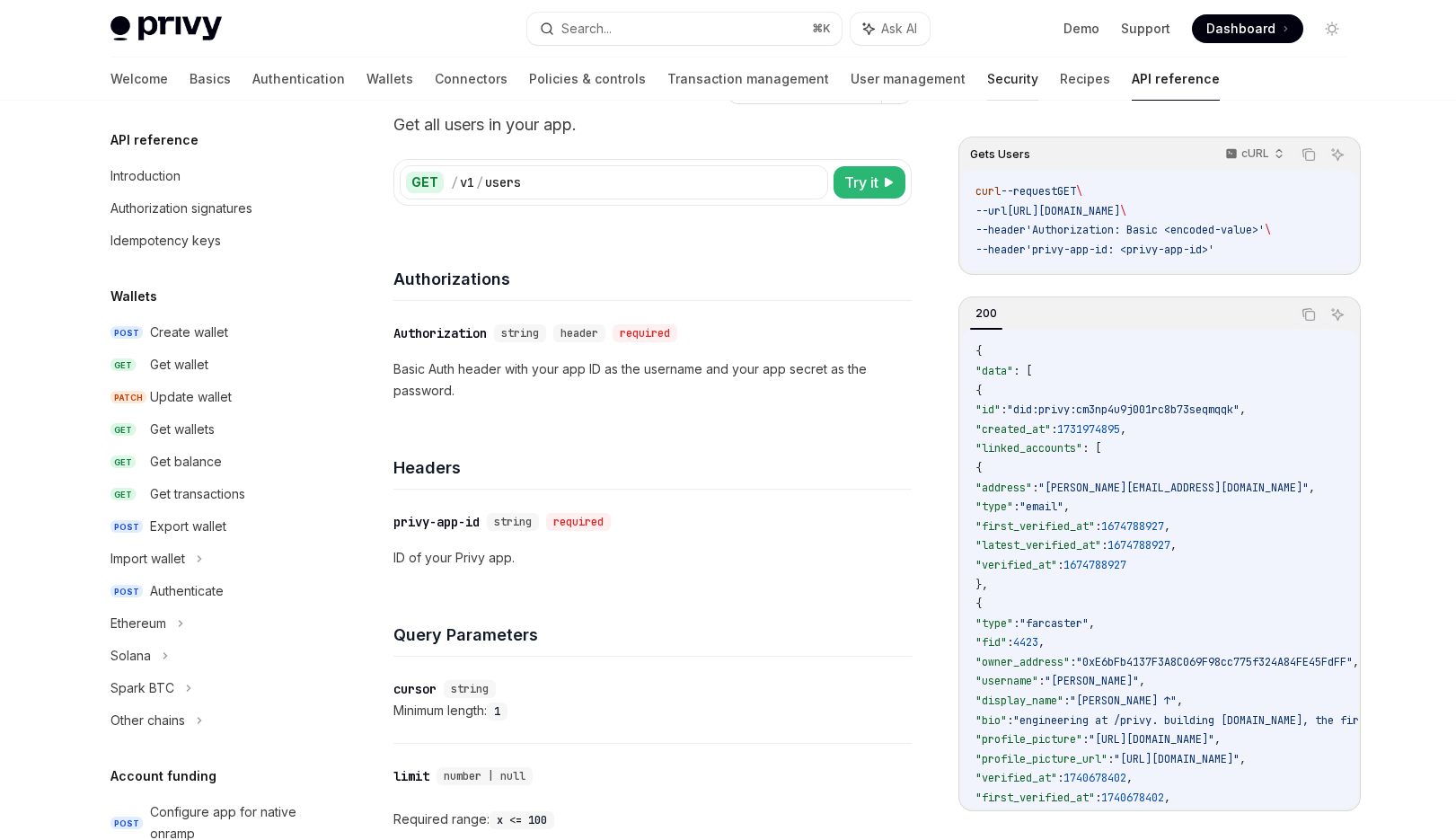
click at [988, 68] on link "Security" at bounding box center [1013, 79] width 51 height 43
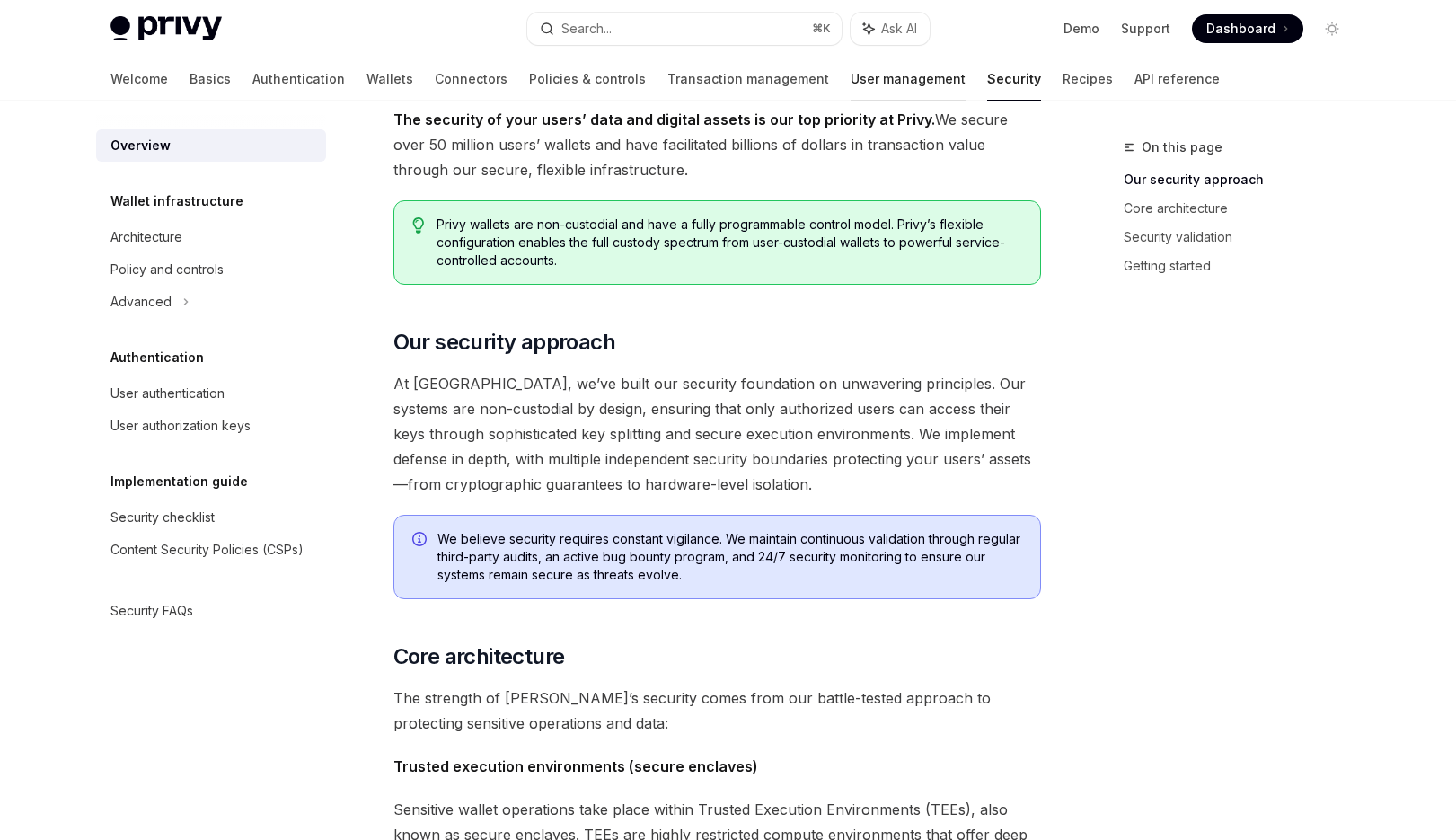
click at [850, 71] on link "User management" at bounding box center [907, 79] width 115 height 43
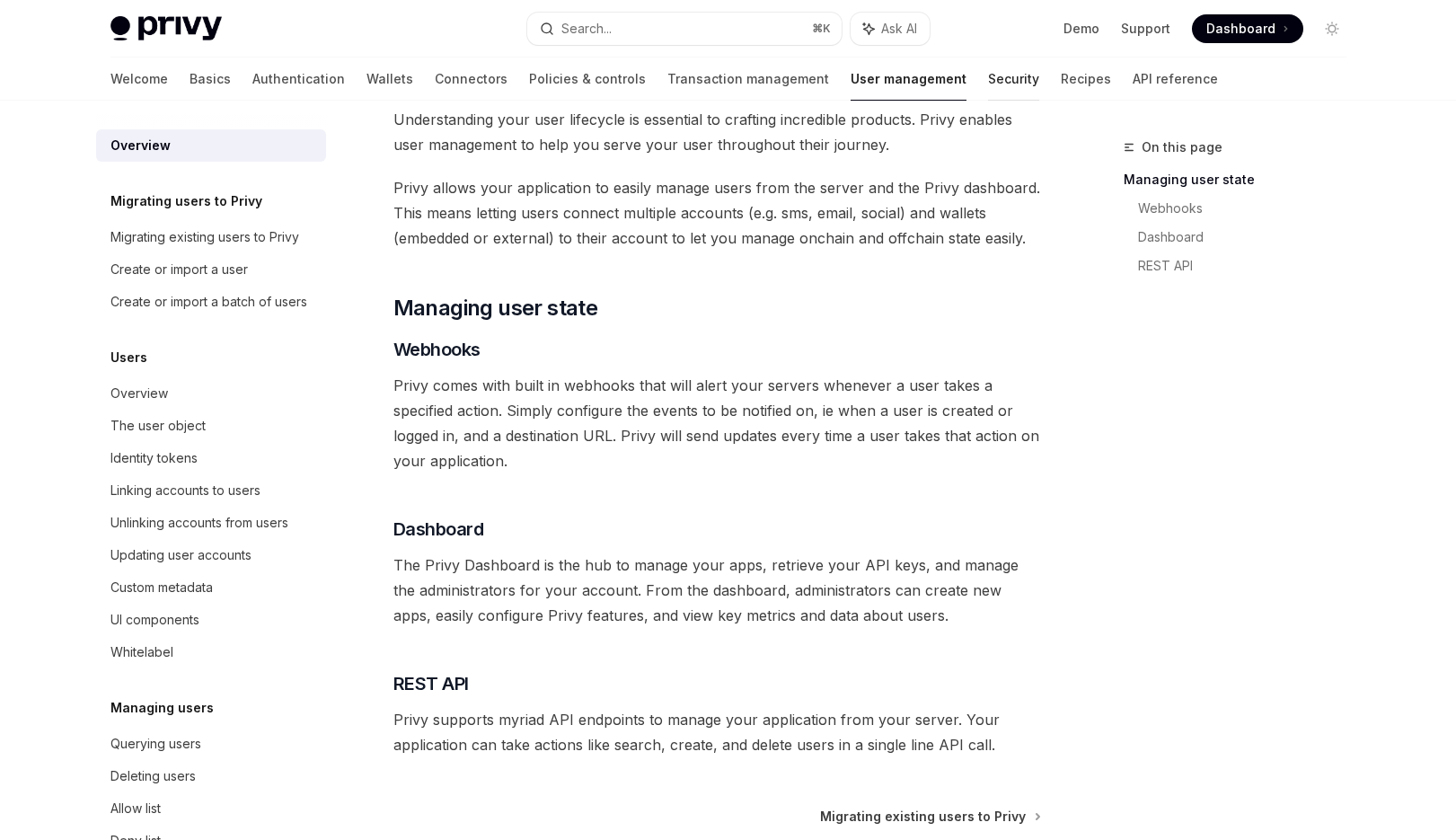
click at [988, 88] on link "Security" at bounding box center [1013, 79] width 51 height 43
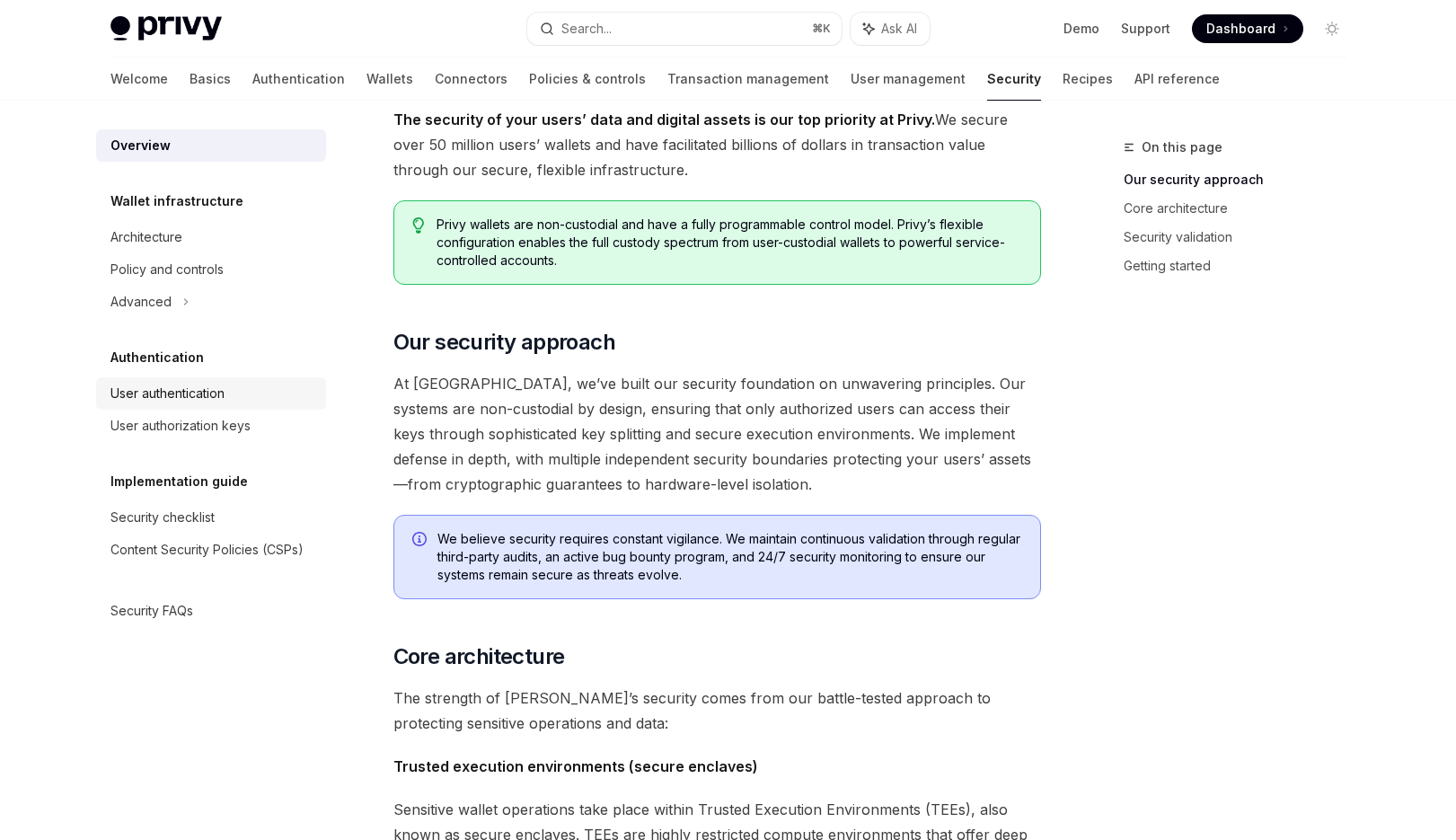
click at [201, 380] on link "User authentication" at bounding box center [211, 393] width 230 height 32
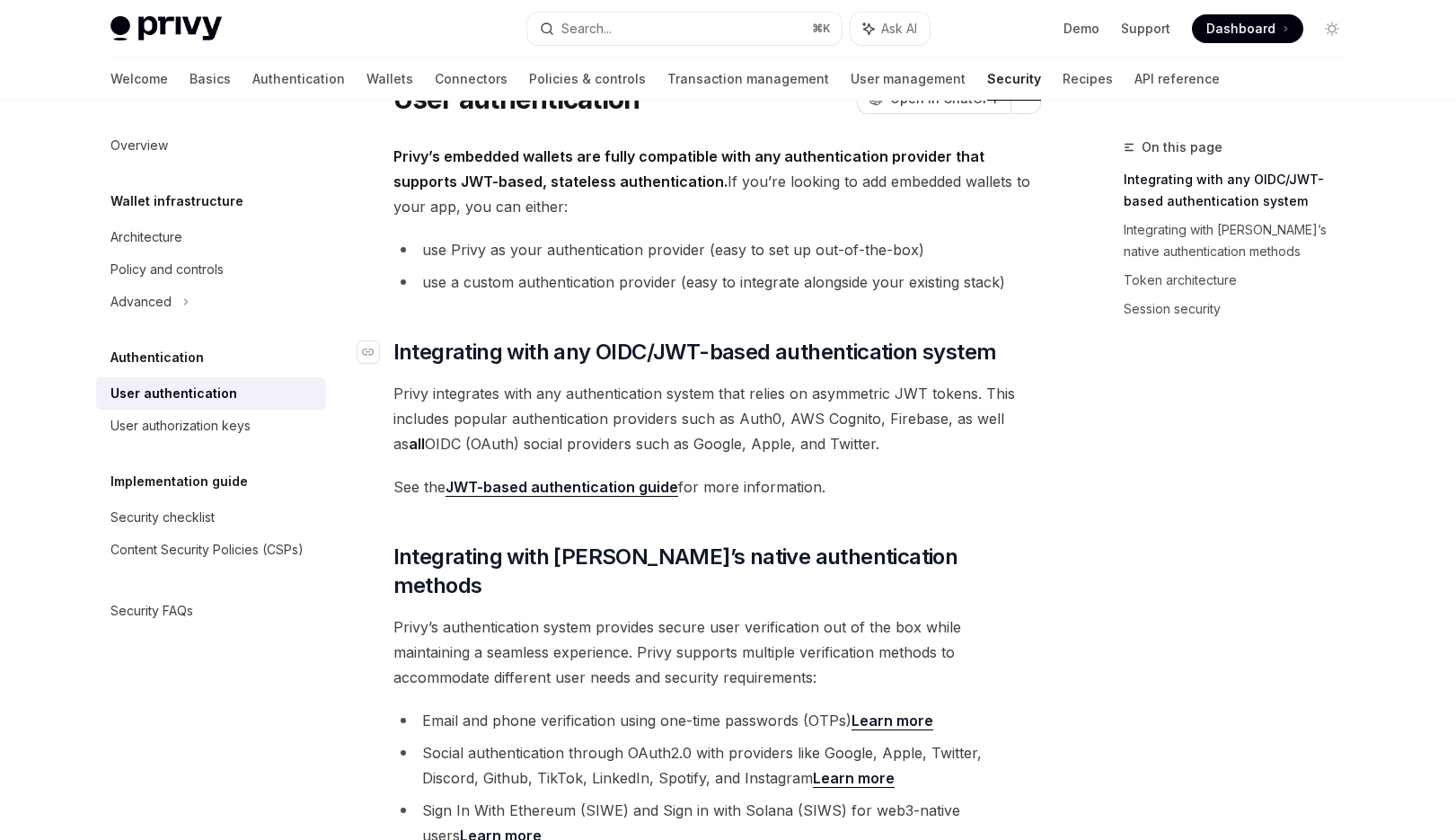
click at [601, 341] on span "Integrating with any OIDC/JWT-based authentication system" at bounding box center [695, 351] width 604 height 28
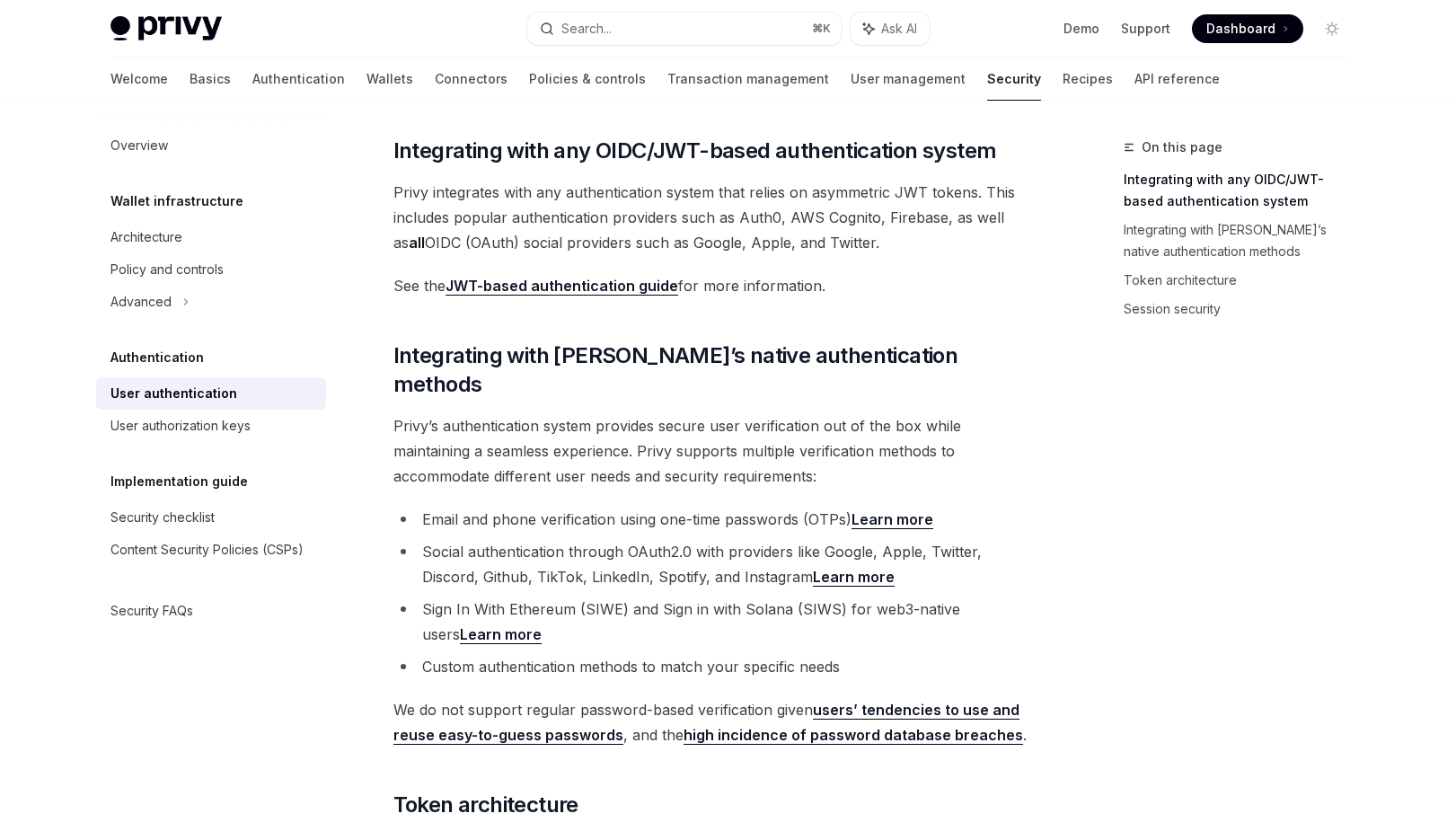
scroll to position [199, 0]
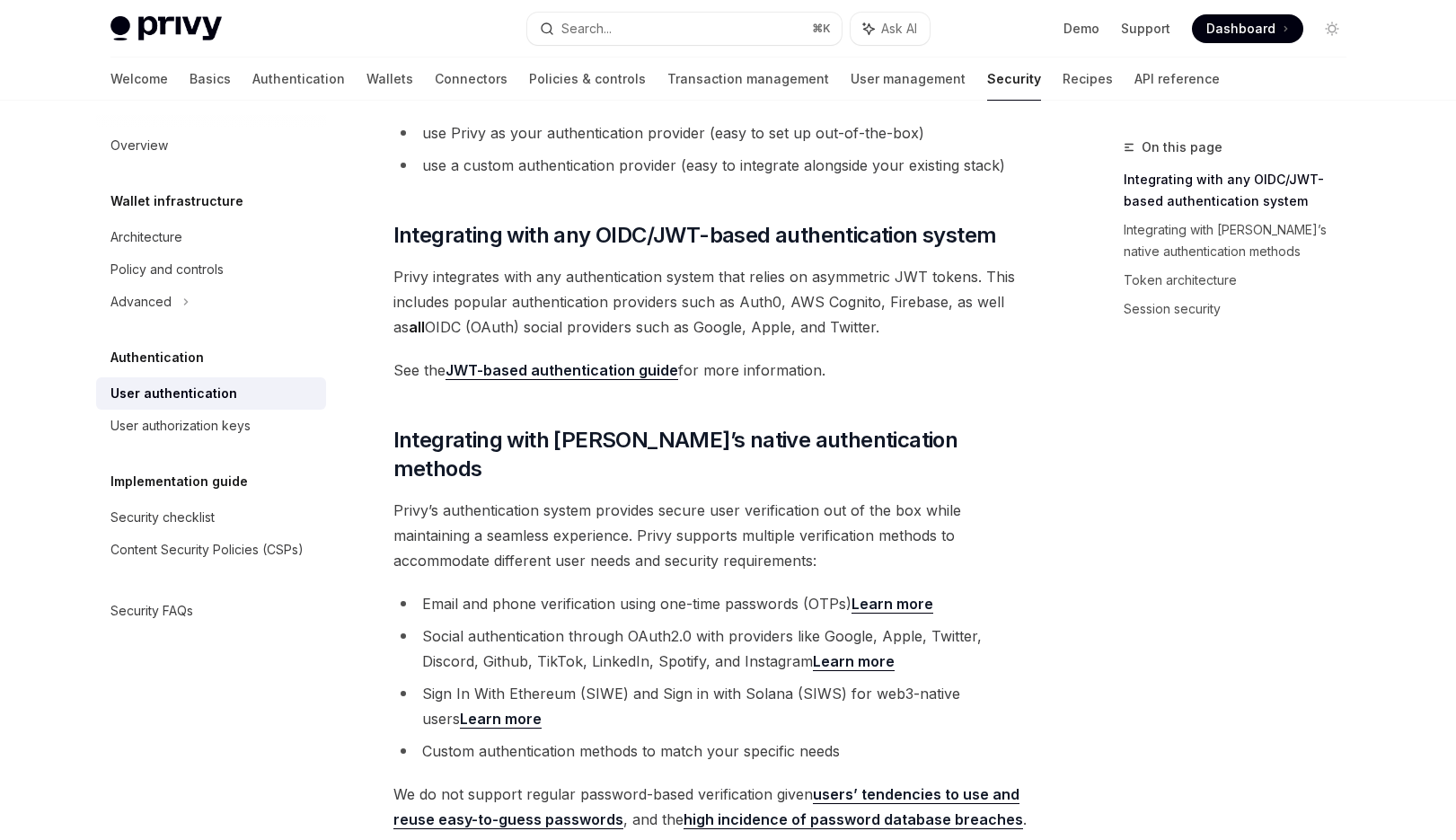
click at [653, 281] on span "Privy integrates with any authentication system that relies on asymmetric JWT t…" at bounding box center [718, 301] width 648 height 76
click at [644, 296] on span "Privy integrates with any authentication system that relies on asymmetric JWT t…" at bounding box center [718, 301] width 648 height 76
click at [576, 368] on link "JWT-based authentication guide" at bounding box center [562, 370] width 233 height 19
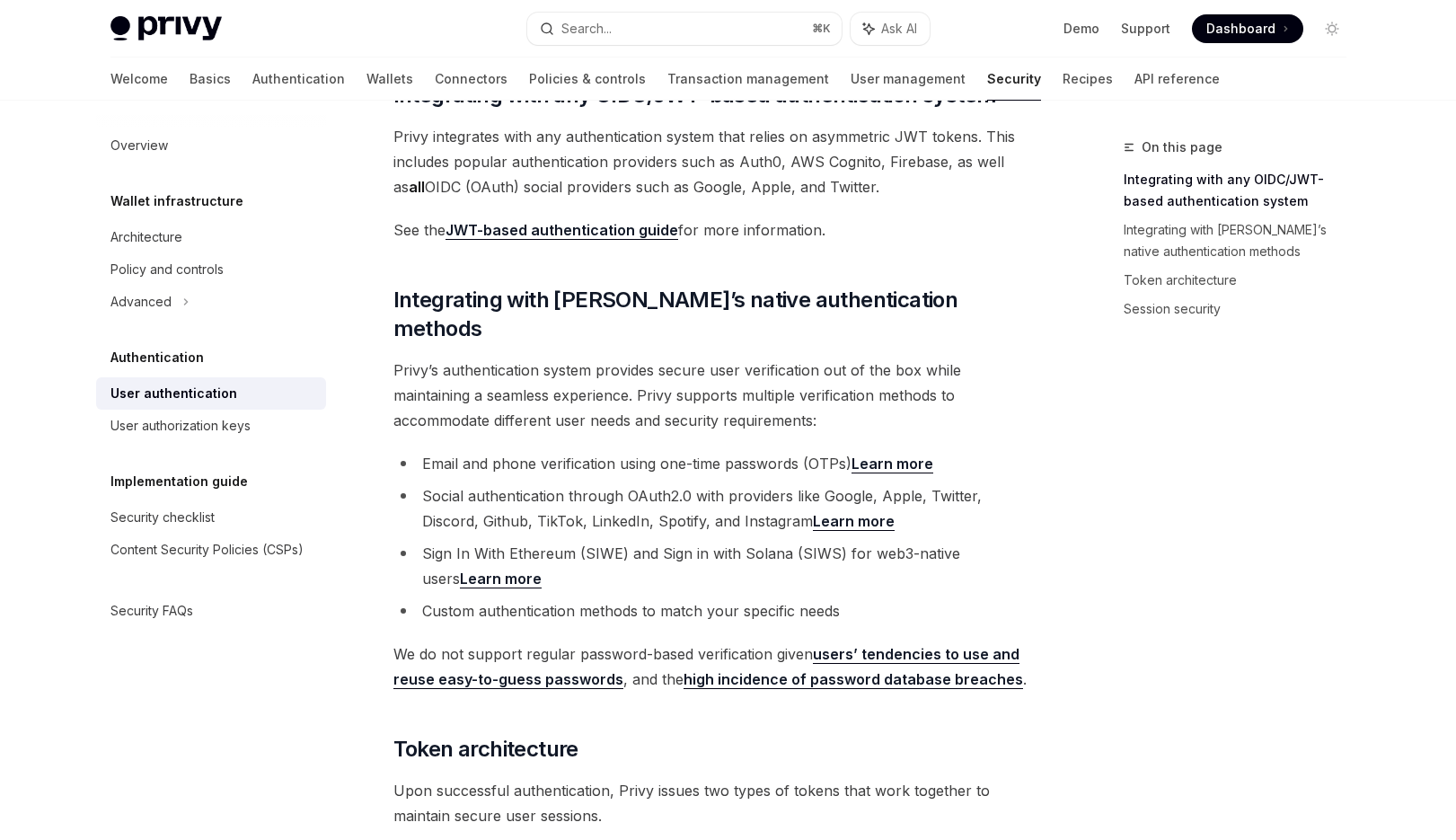
scroll to position [372, 0]
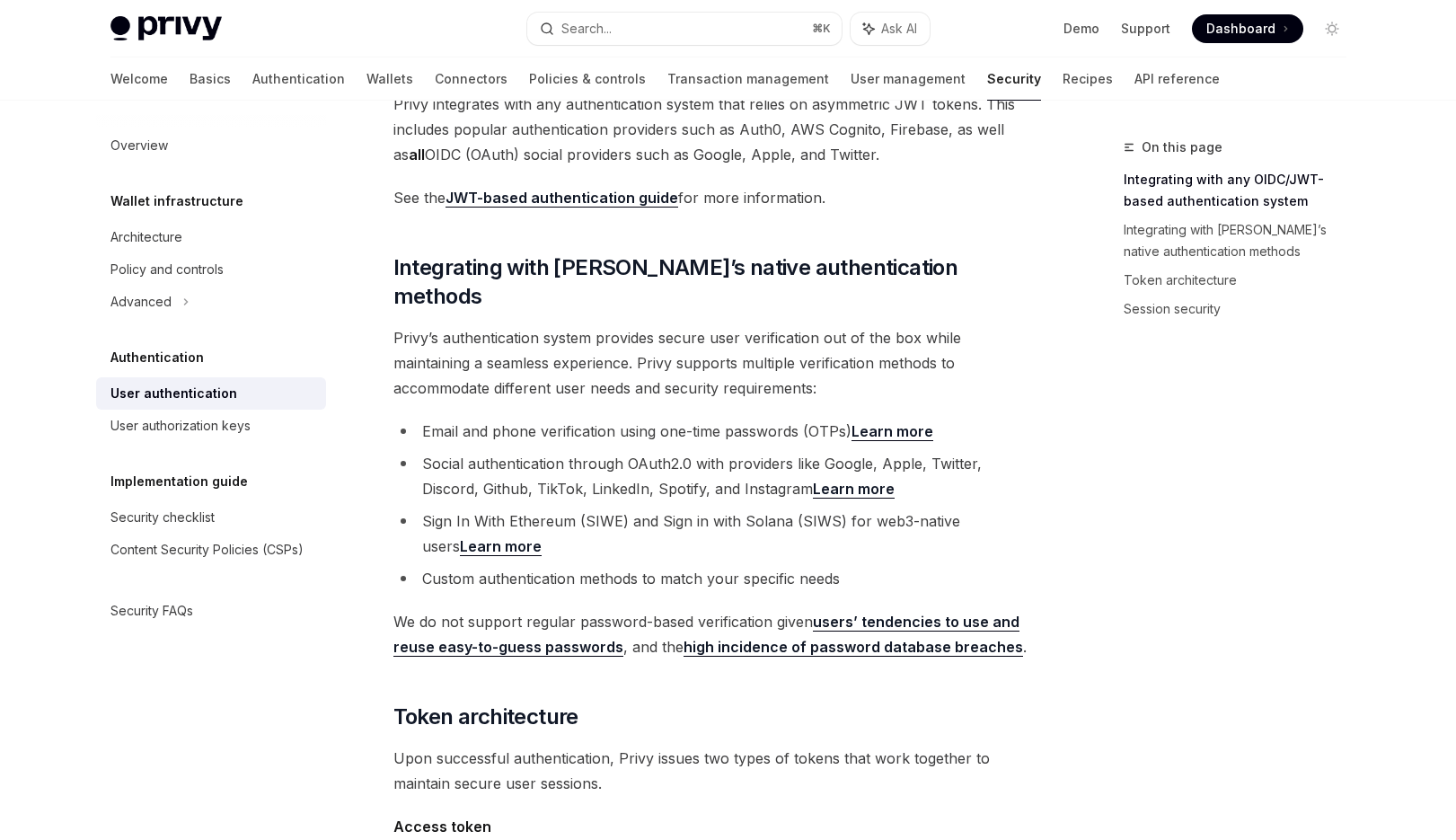
click at [653, 345] on span "Privy’s authentication system provides secure user verification out of the box …" at bounding box center [718, 362] width 648 height 76
click at [653, 347] on span "Privy’s authentication system provides secure user verification out of the box …" at bounding box center [718, 362] width 648 height 76
click at [654, 347] on span "Privy’s authentication system provides secure user verification out of the box …" at bounding box center [718, 362] width 648 height 76
click at [655, 348] on span "Privy’s authentication system provides secure user verification out of the box …" at bounding box center [718, 362] width 648 height 76
click at [655, 347] on span "Privy’s authentication system provides secure user verification out of the box …" at bounding box center [718, 362] width 648 height 76
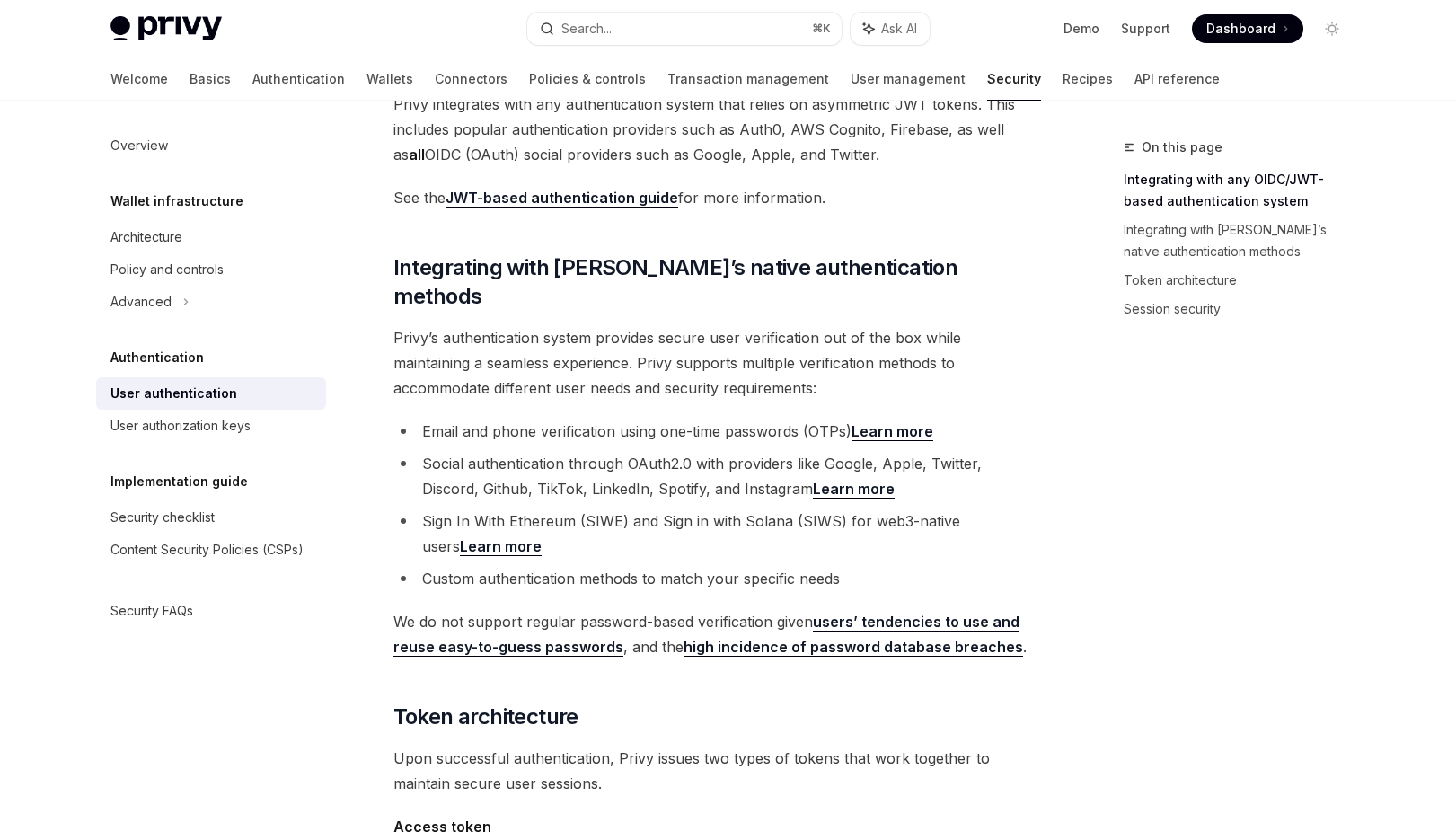
click at [655, 347] on span "Privy’s authentication system provides secure user verification out of the box …" at bounding box center [718, 362] width 648 height 76
click at [881, 422] on link "Learn more" at bounding box center [891, 431] width 81 height 19
click at [282, 421] on div "User authorization keys" at bounding box center [213, 426] width 205 height 22
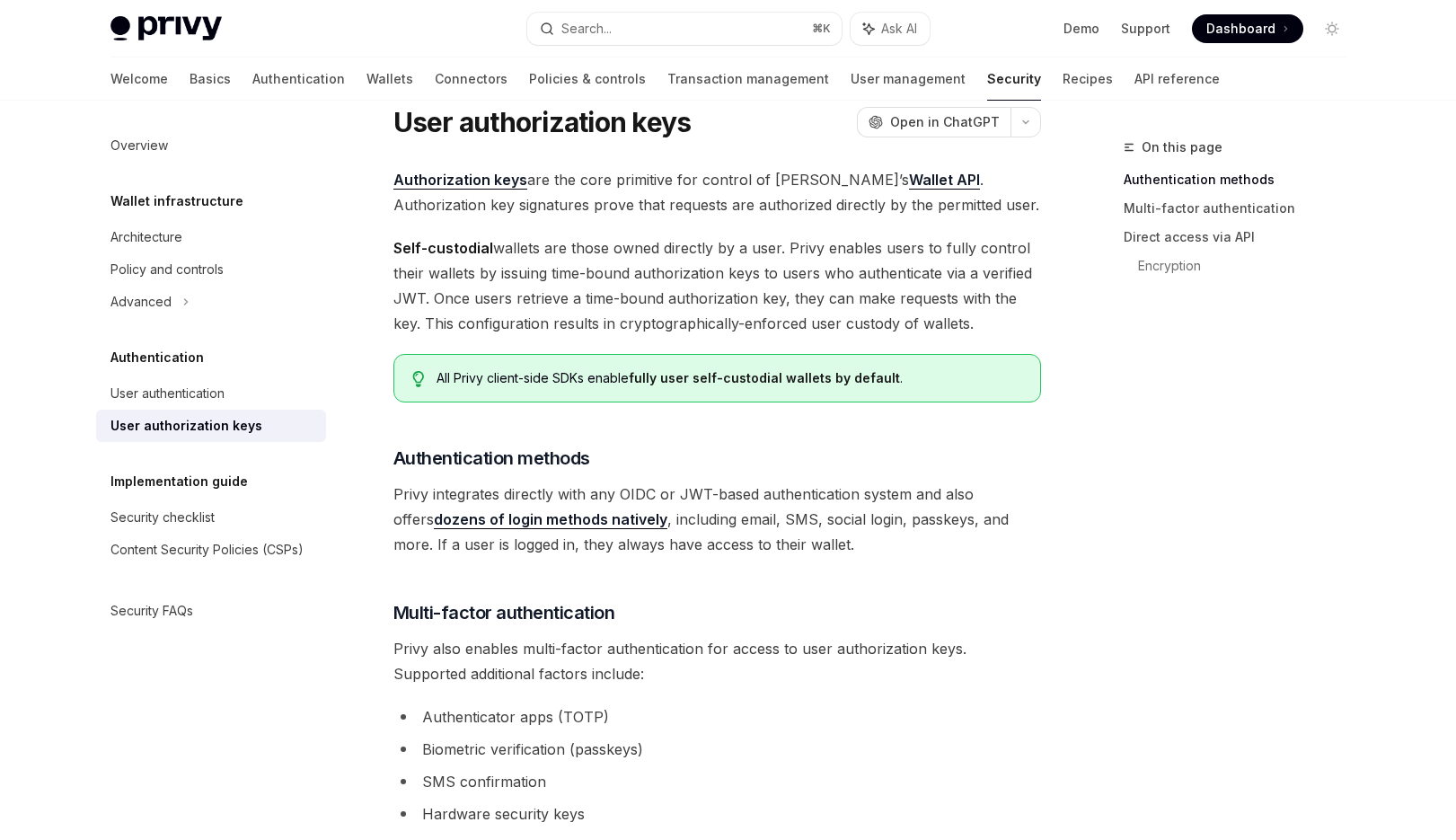
scroll to position [2, 0]
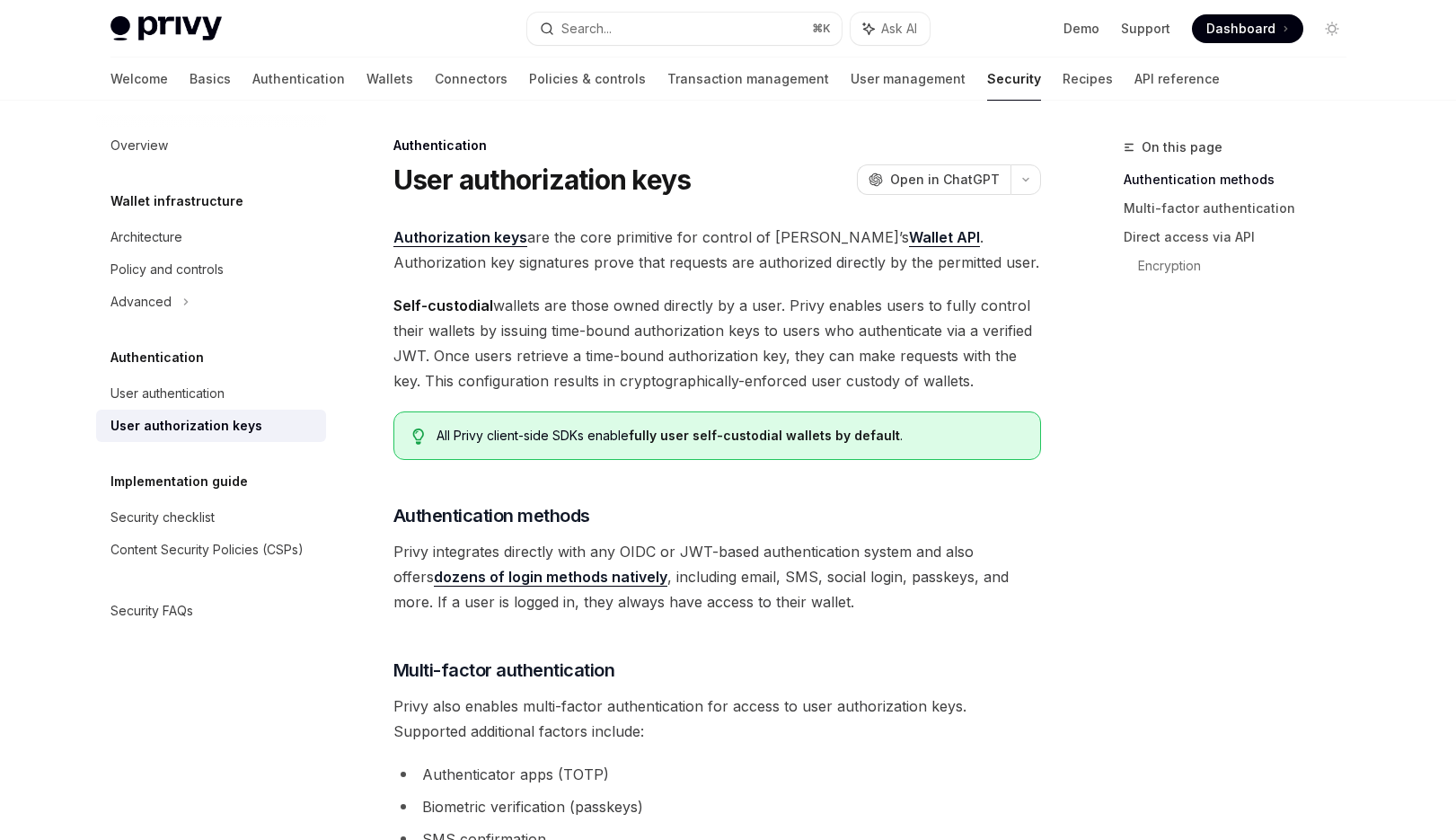
click at [753, 326] on span "Self-custodial wallets are those owned directly by a user. Privy enables users …" at bounding box center [718, 342] width 648 height 100
click at [751, 359] on span "Self-custodial wallets are those owned directly by a user. Privy enables users …" at bounding box center [718, 342] width 648 height 100
click at [703, 376] on span "Self-custodial wallets are those owned directly by a user. Privy enables users …" at bounding box center [718, 342] width 648 height 100
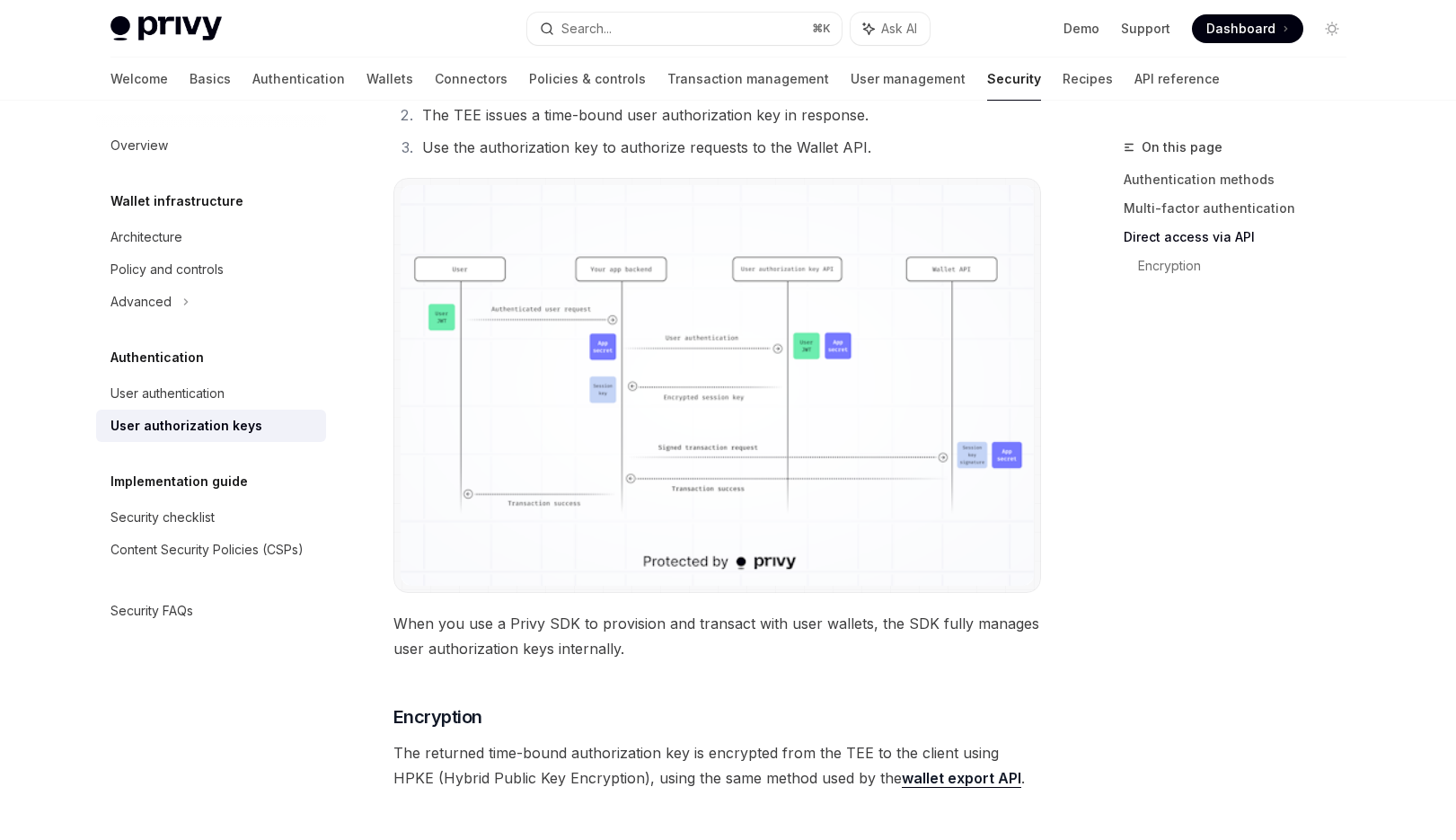
scroll to position [1526, 0]
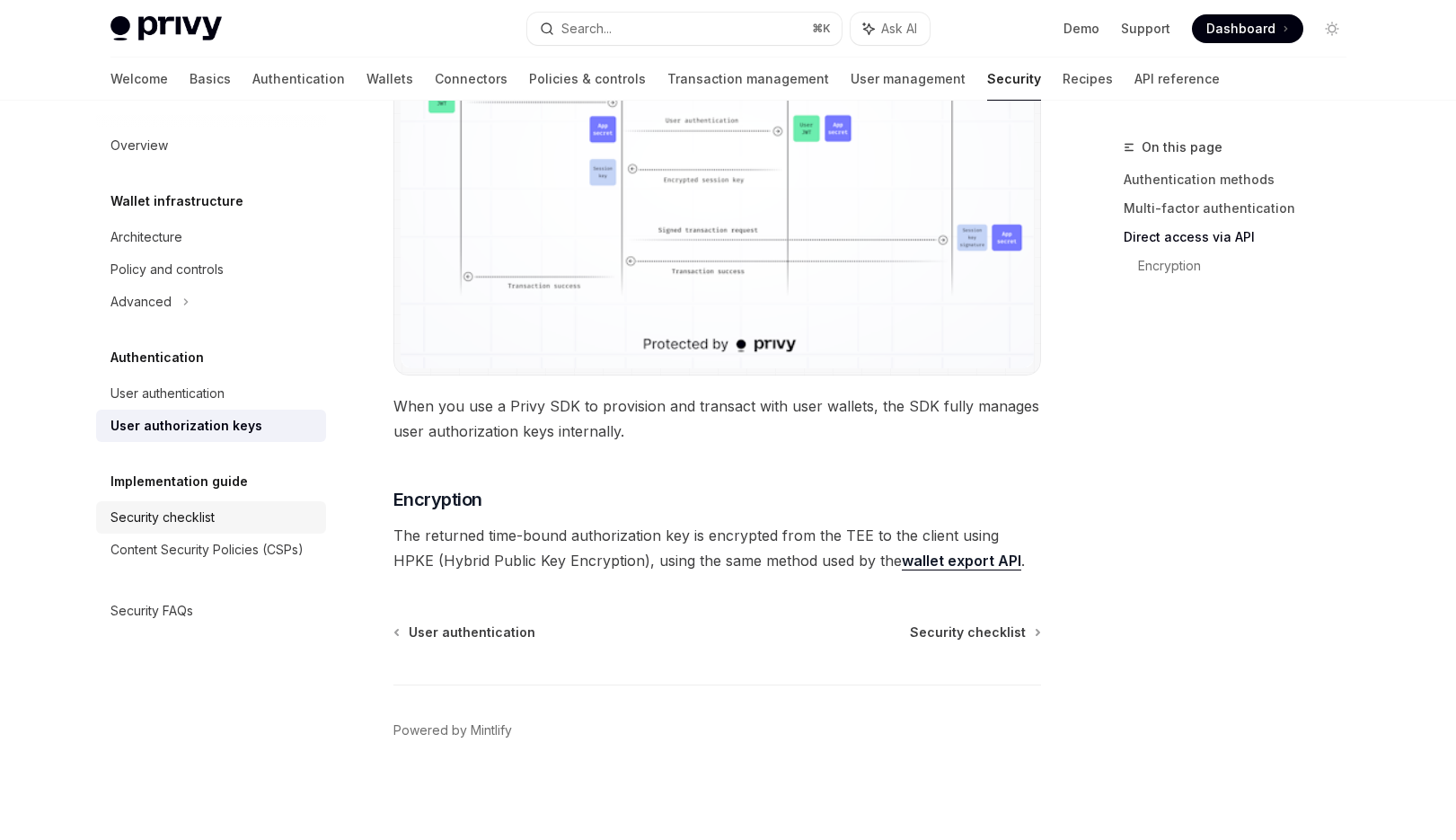
click at [251, 510] on div "Security checklist" at bounding box center [213, 517] width 205 height 22
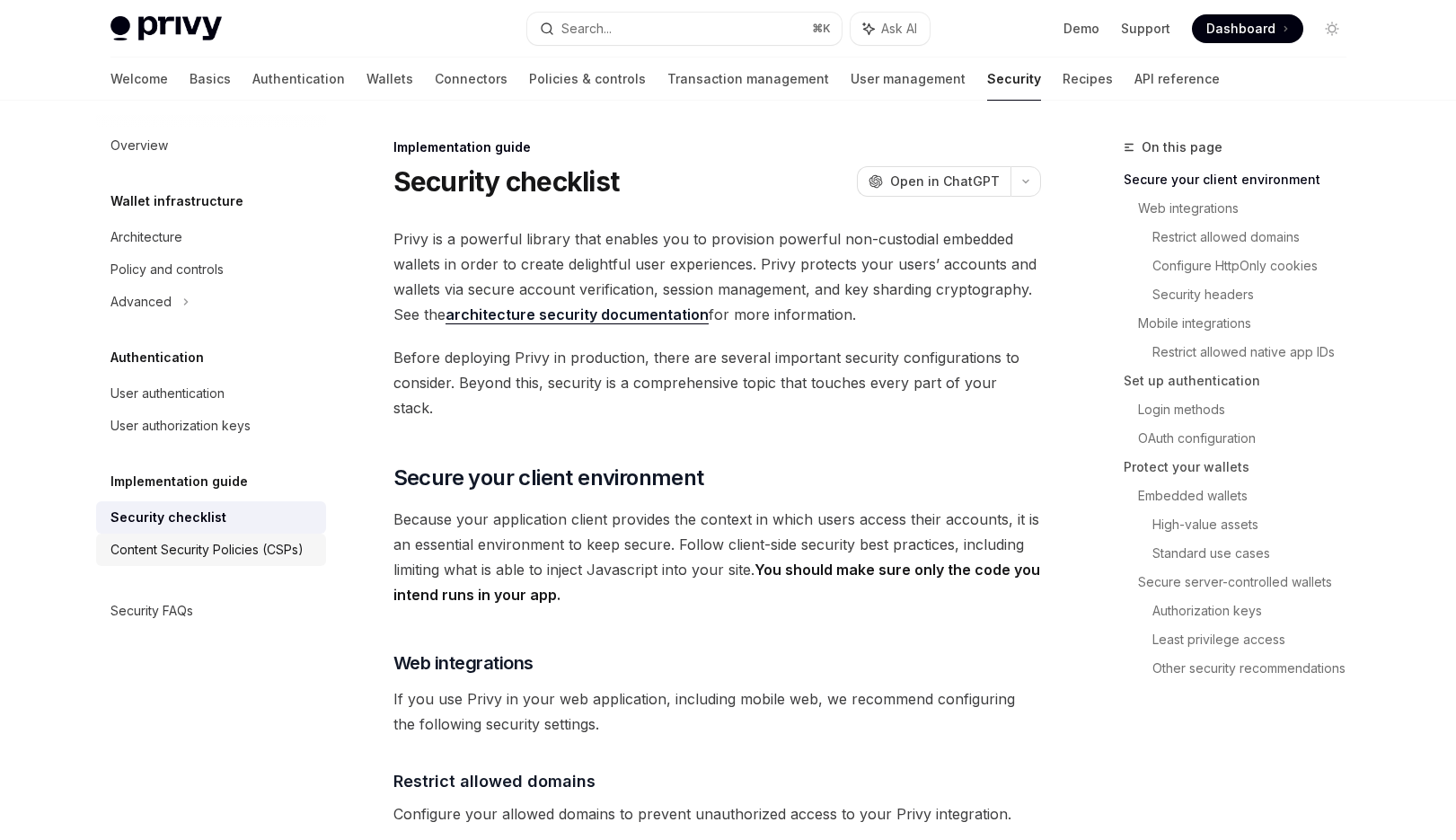
click at [224, 563] on link "Content Security Policies (CSPs)" at bounding box center [211, 549] width 230 height 32
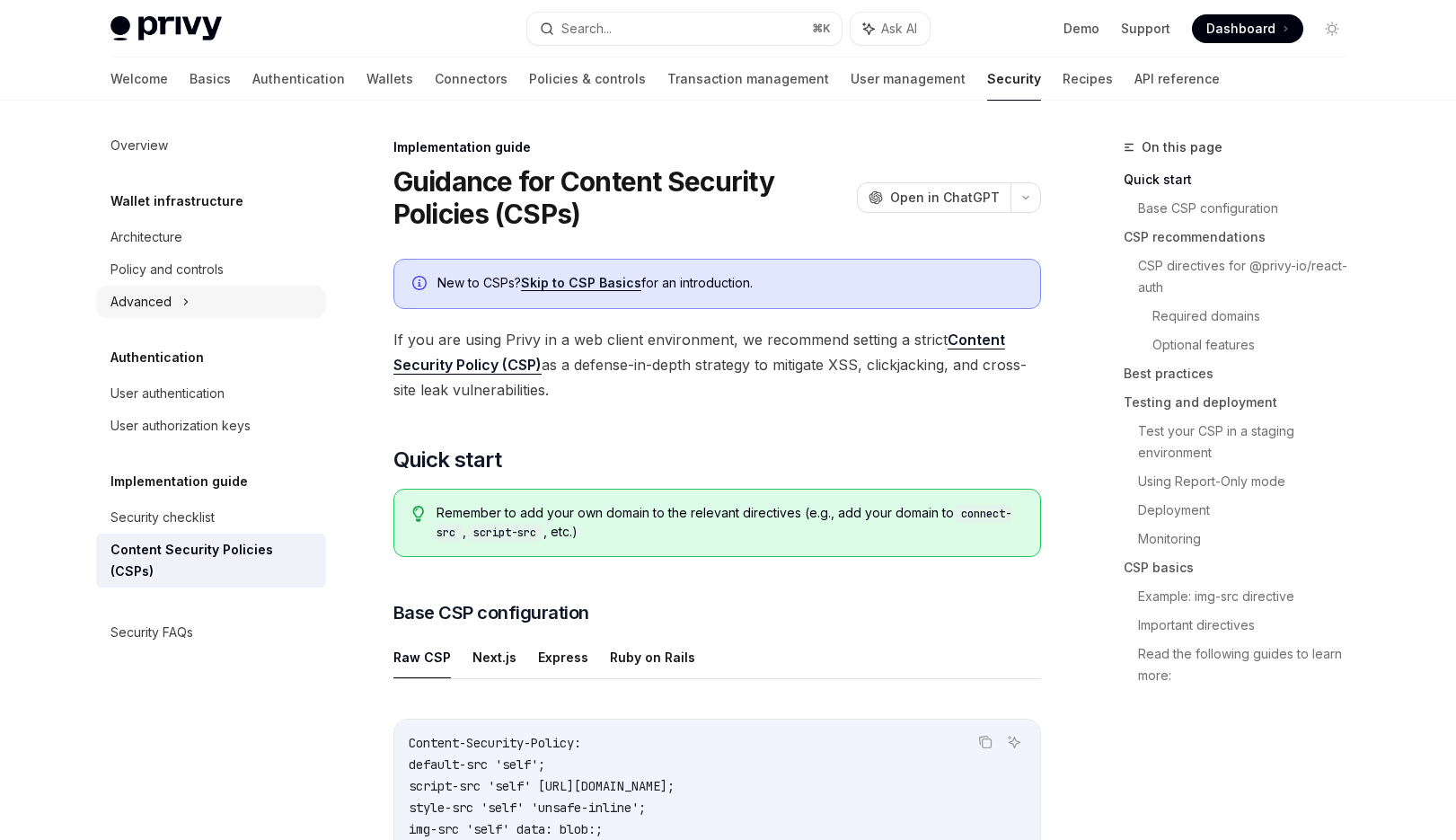
click at [208, 313] on div "Advanced" at bounding box center [211, 301] width 230 height 32
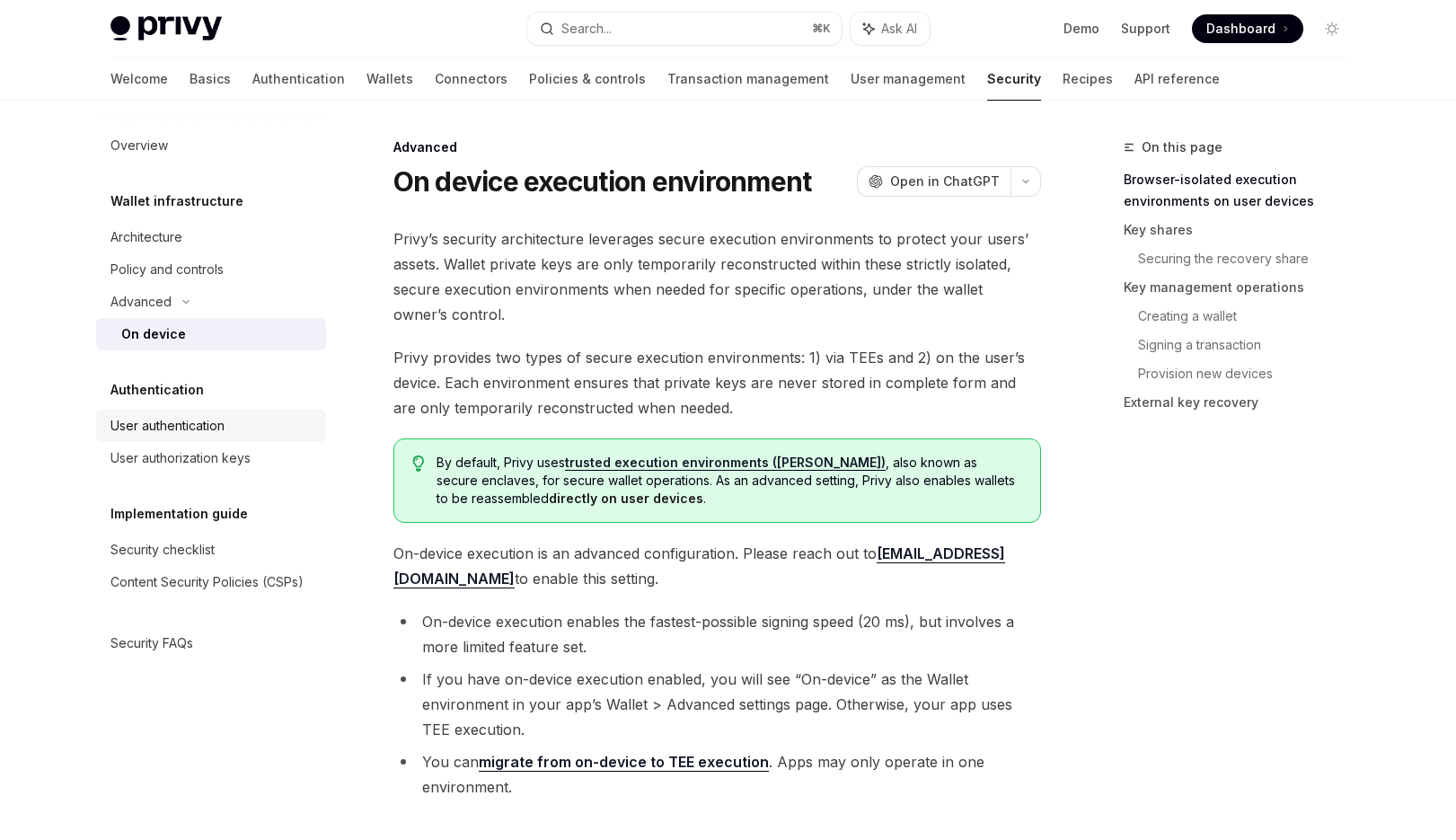
click at [206, 420] on div "User authentication" at bounding box center [168, 426] width 114 height 22
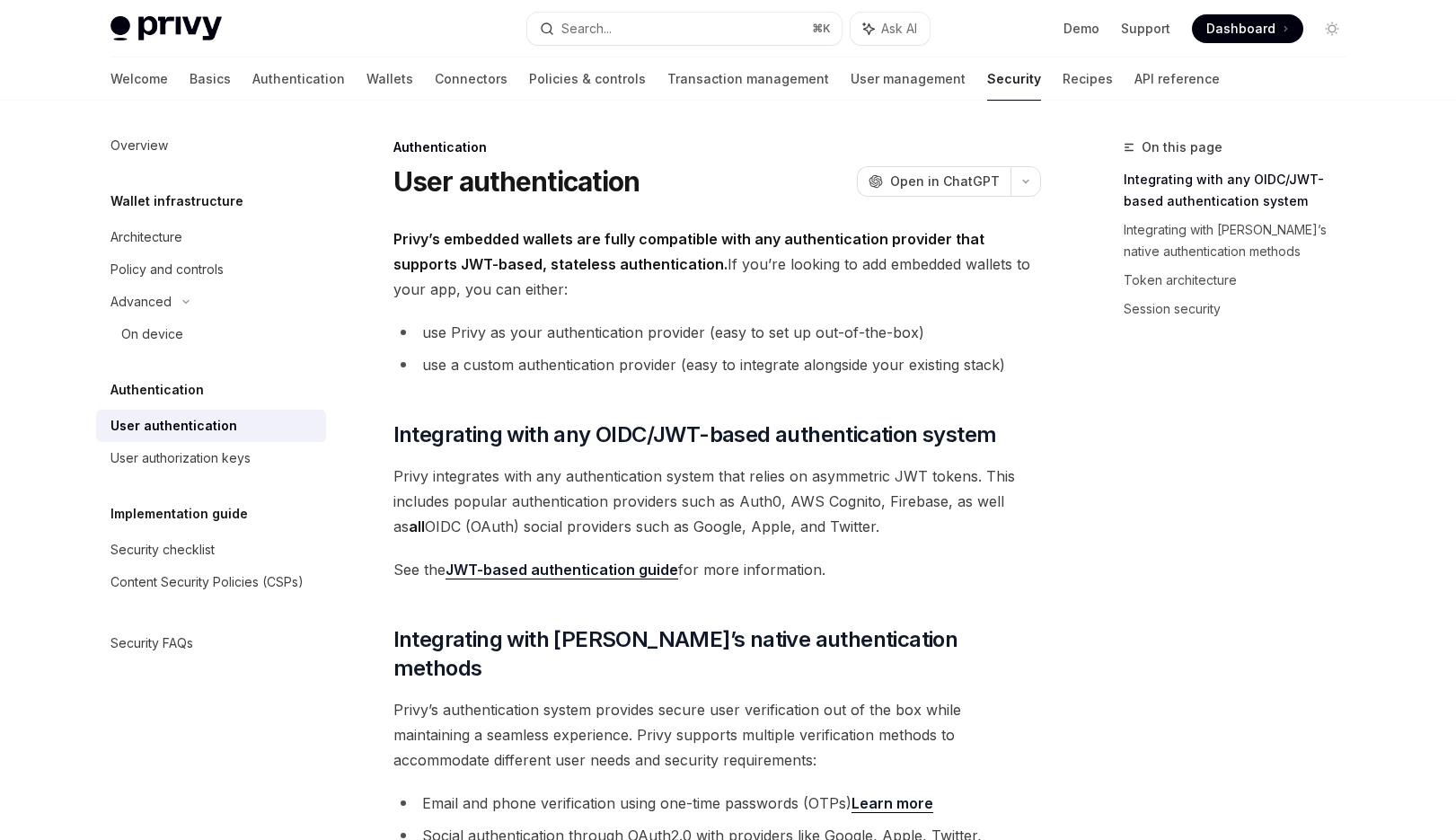
click at [737, 324] on li "use Privy as your authentication provider (easy to set up out-of-the-box)" at bounding box center [718, 333] width 648 height 26
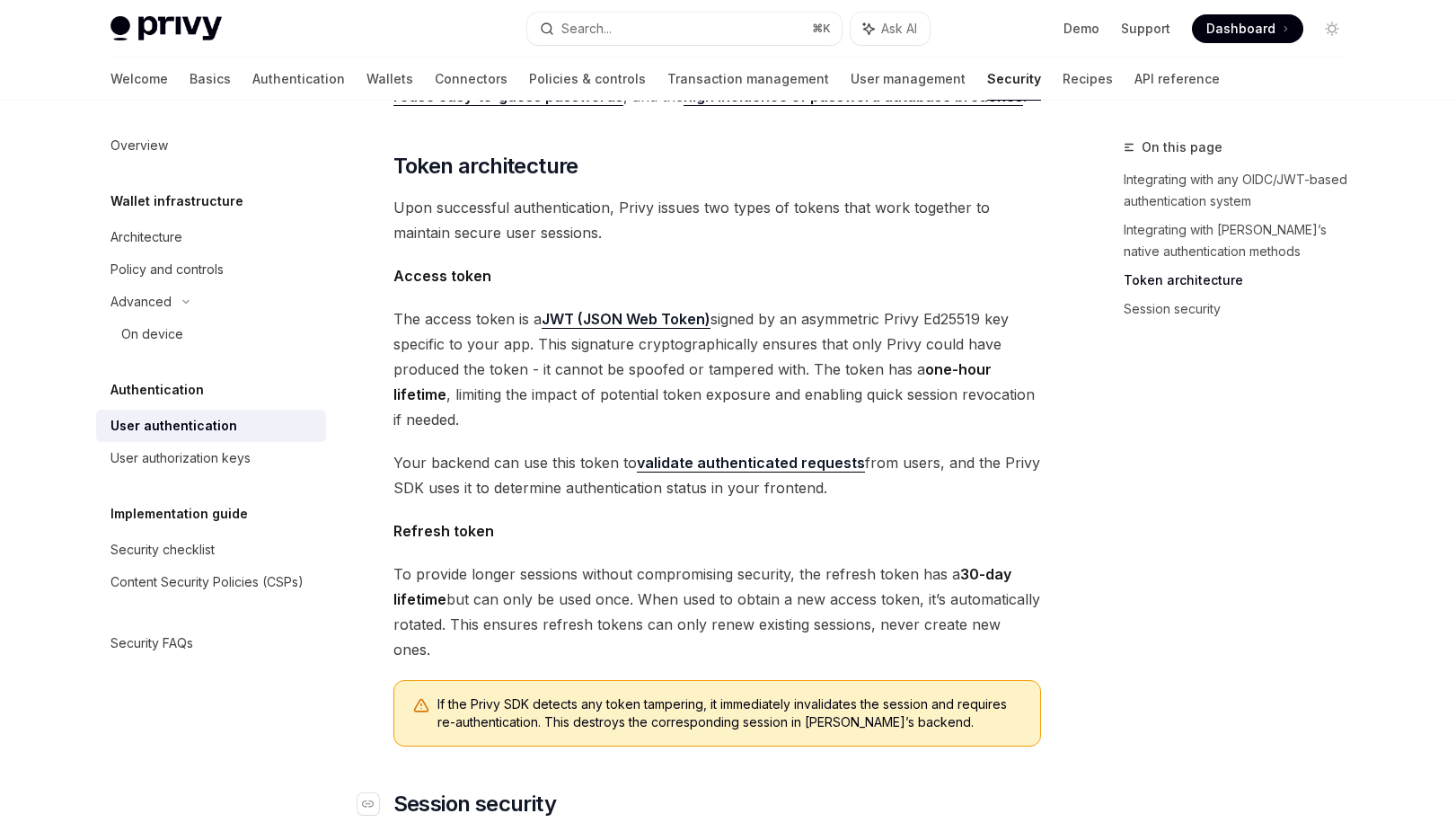
scroll to position [897, 0]
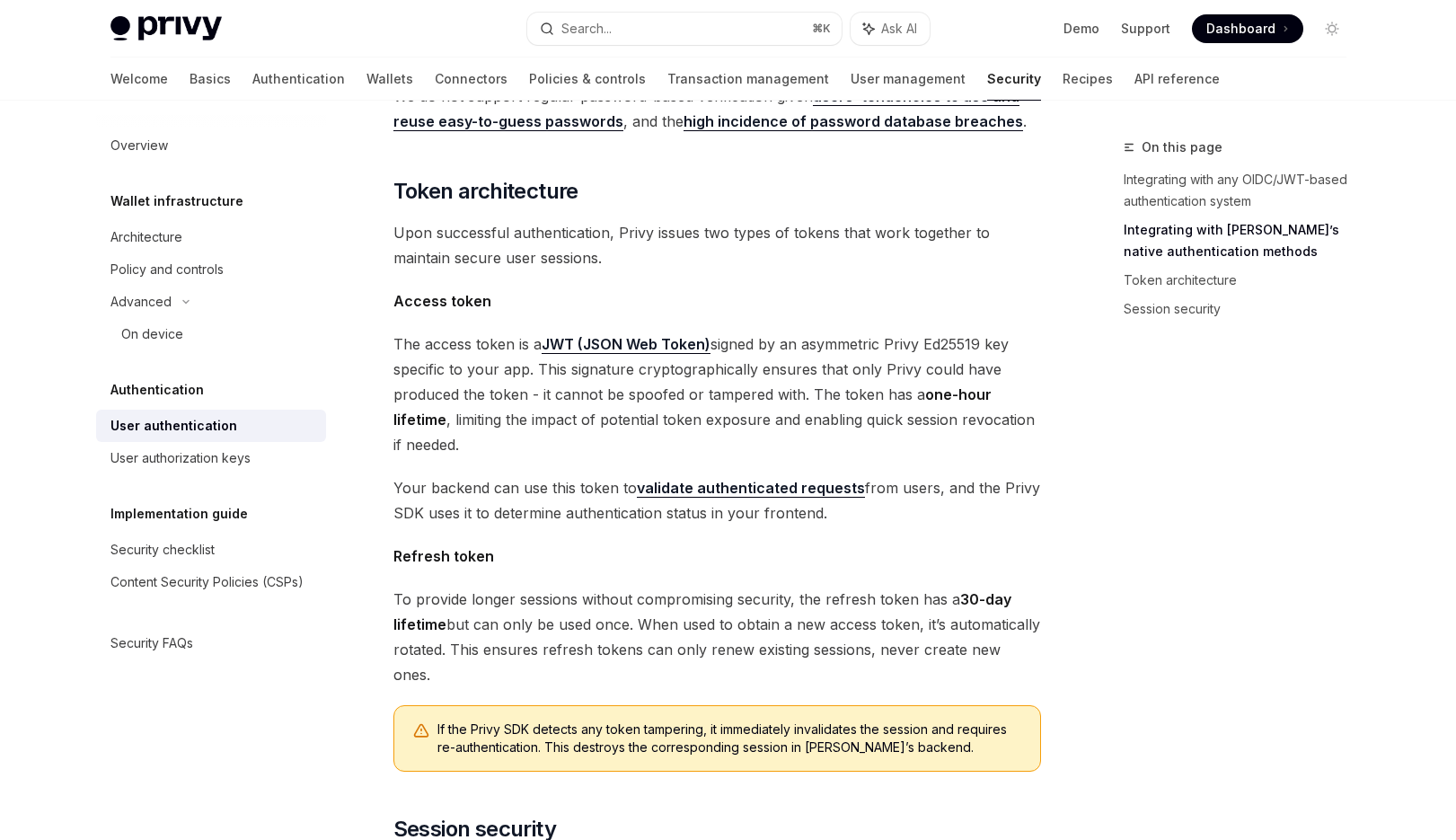
click at [743, 375] on span "The access token is a JWT (JSON Web Token) signed by an asymmetric Privy Ed2551…" at bounding box center [718, 394] width 648 height 126
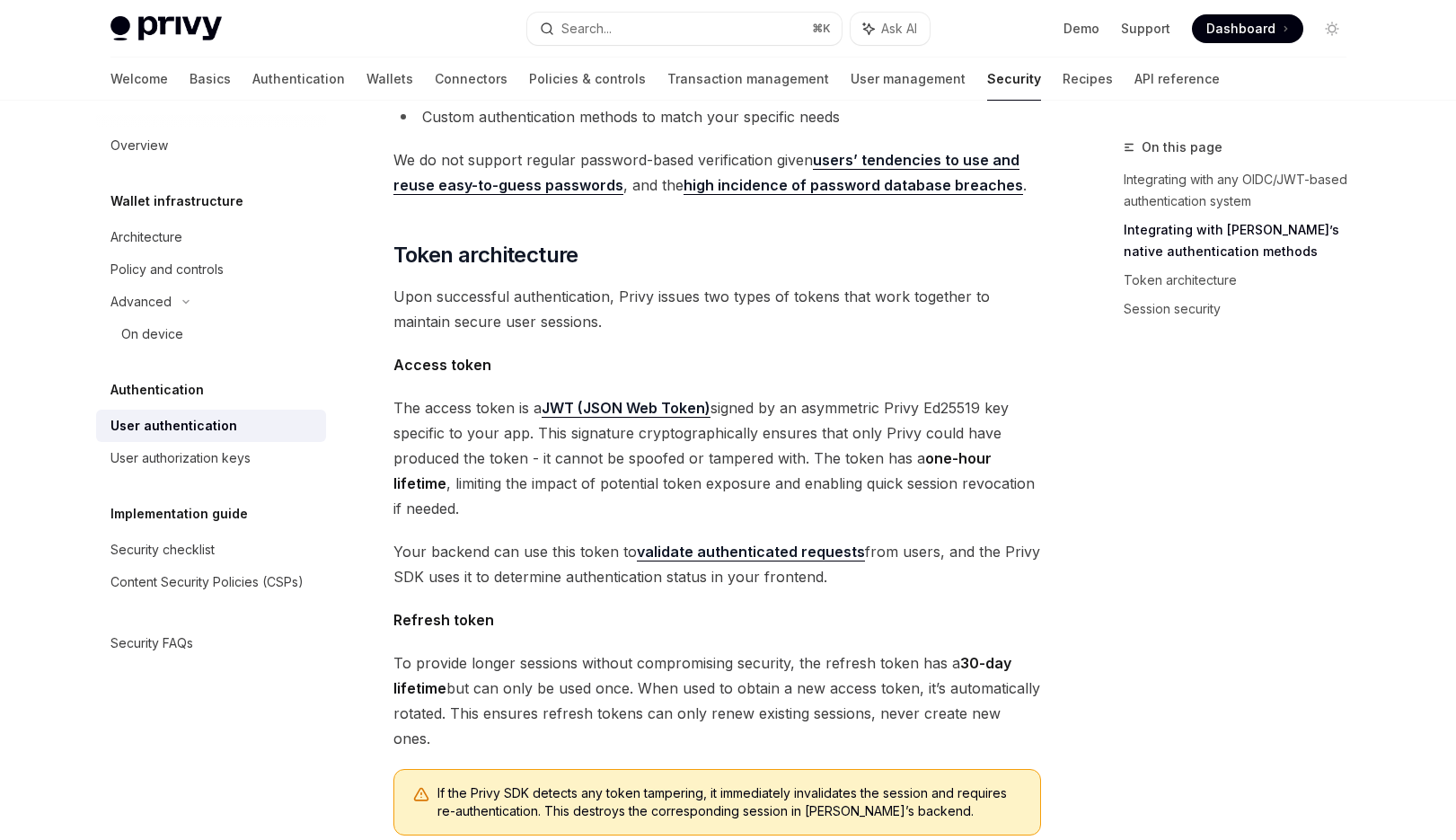
scroll to position [798, 0]
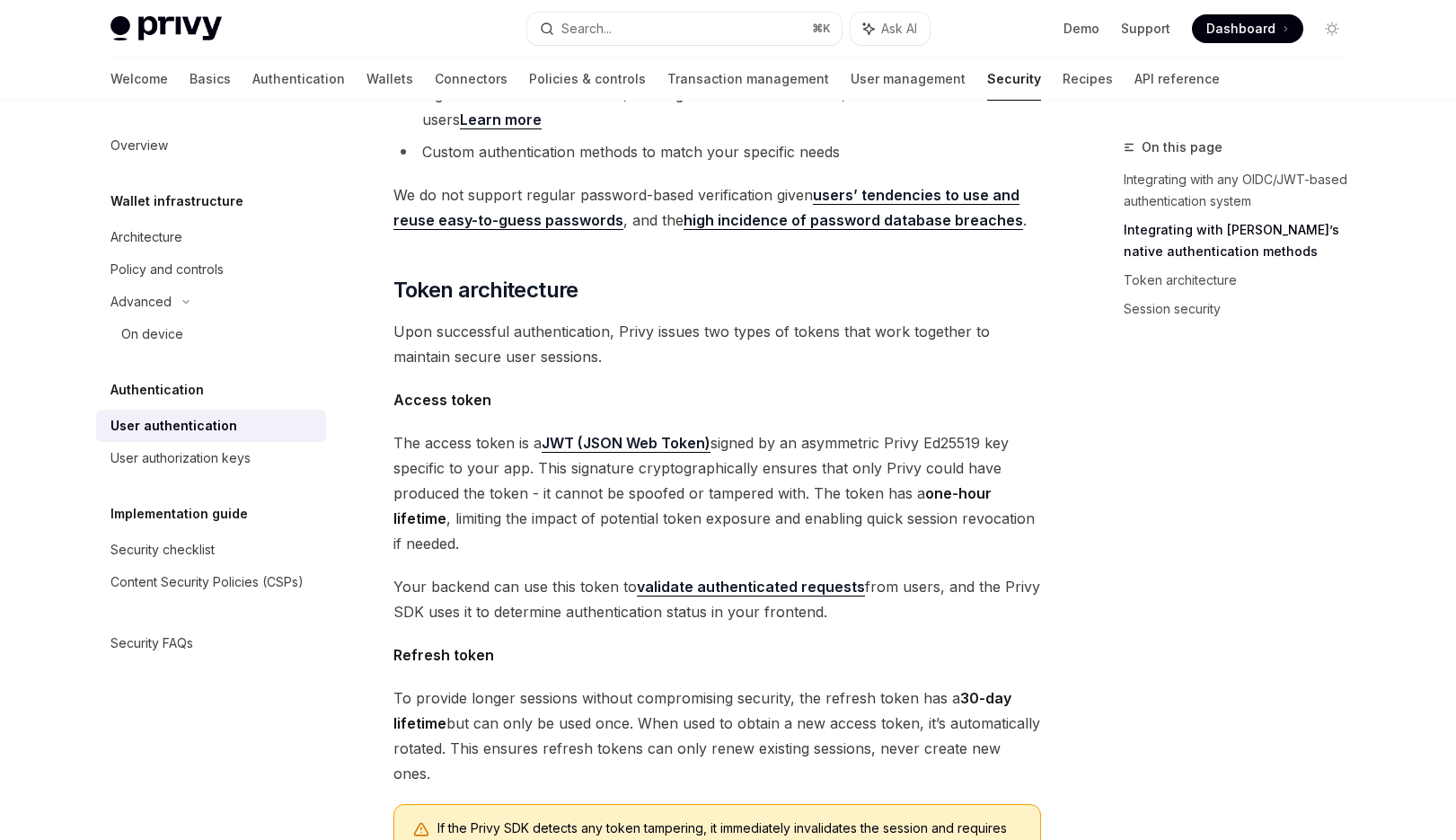
click at [743, 387] on span "Access token" at bounding box center [718, 399] width 648 height 26
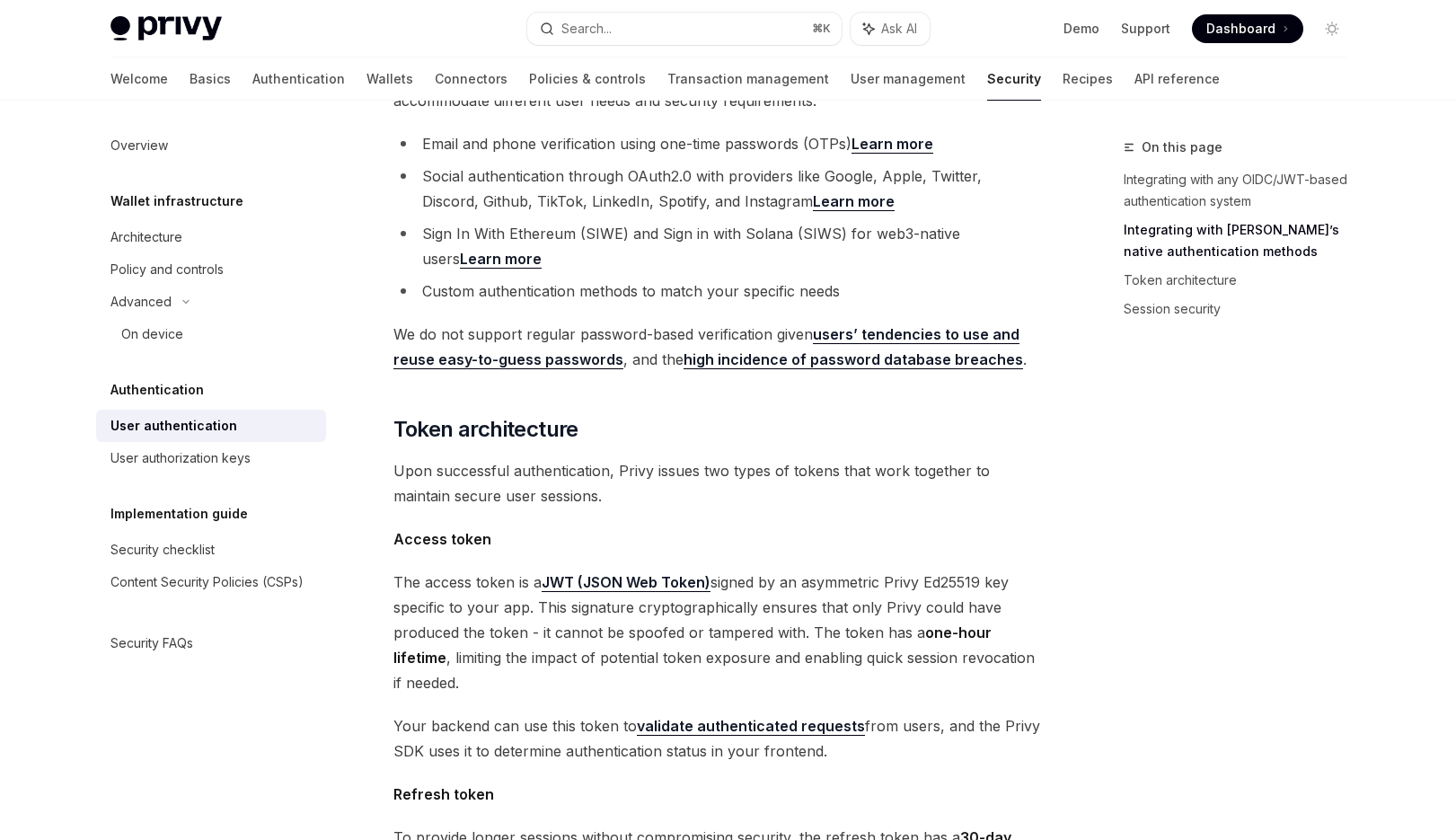
scroll to position [659, 0]
click at [728, 415] on h2 "​ Token architecture" at bounding box center [718, 429] width 648 height 28
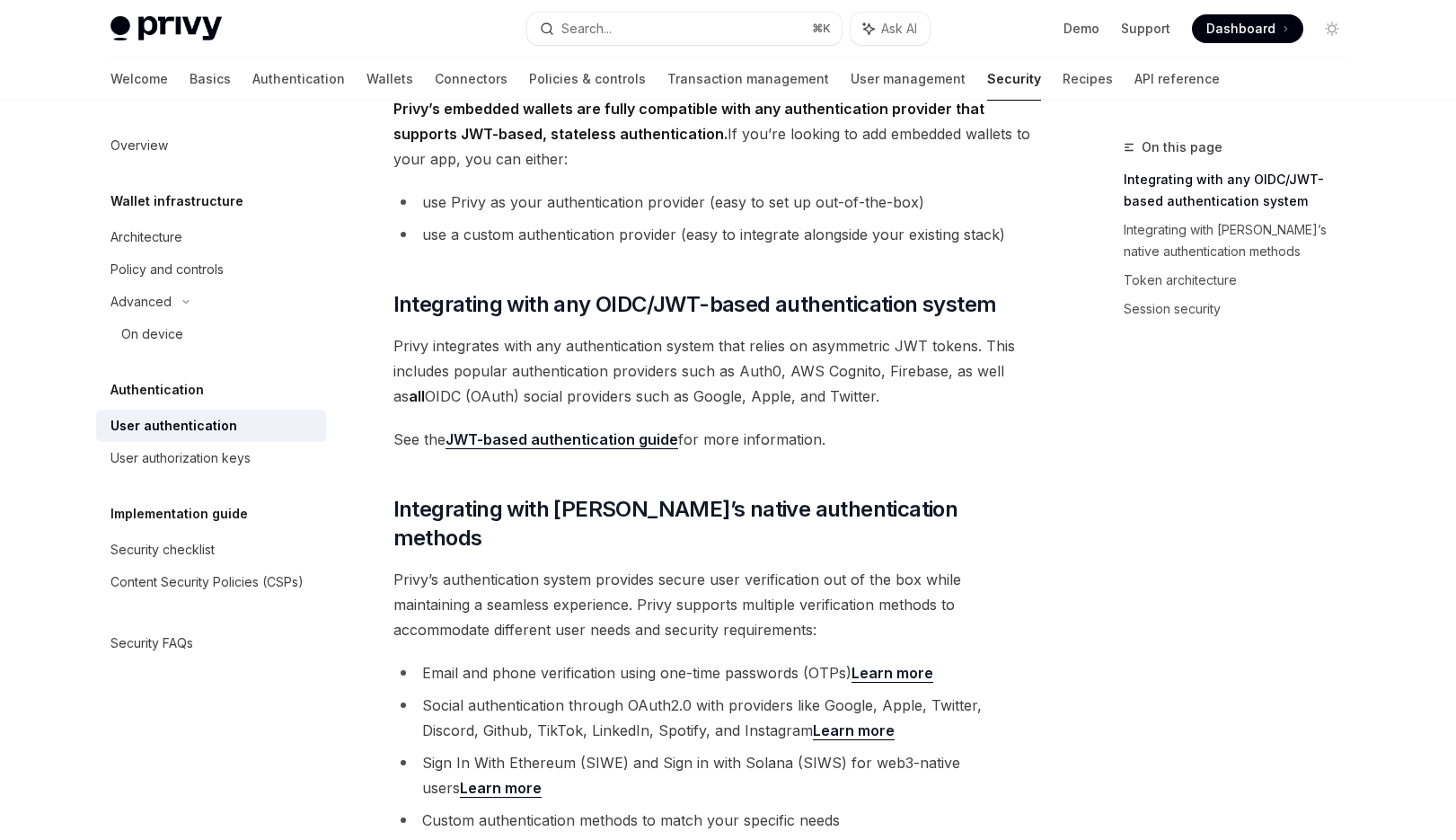
scroll to position [0, 0]
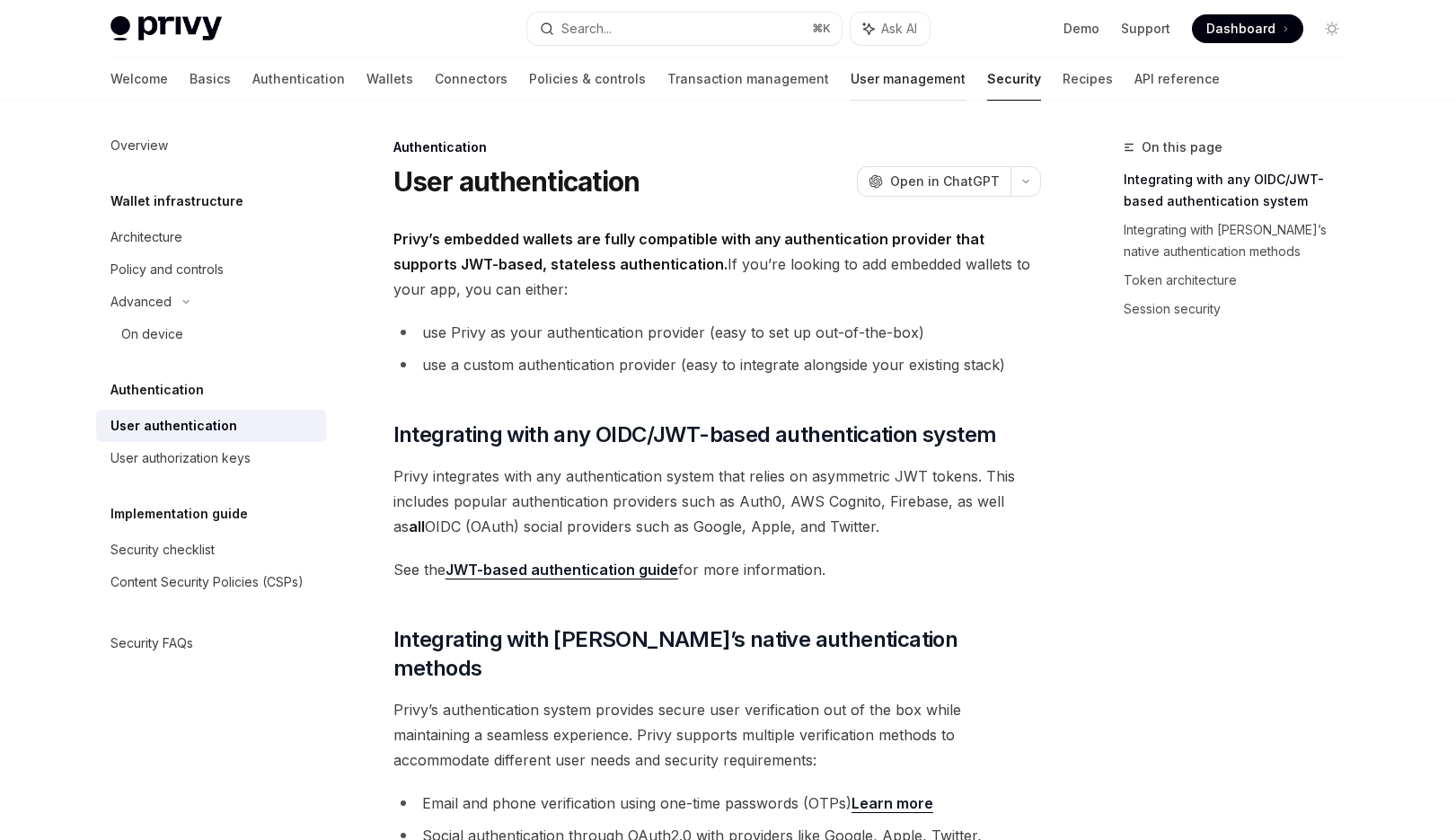
click at [850, 73] on link "User management" at bounding box center [907, 79] width 115 height 43
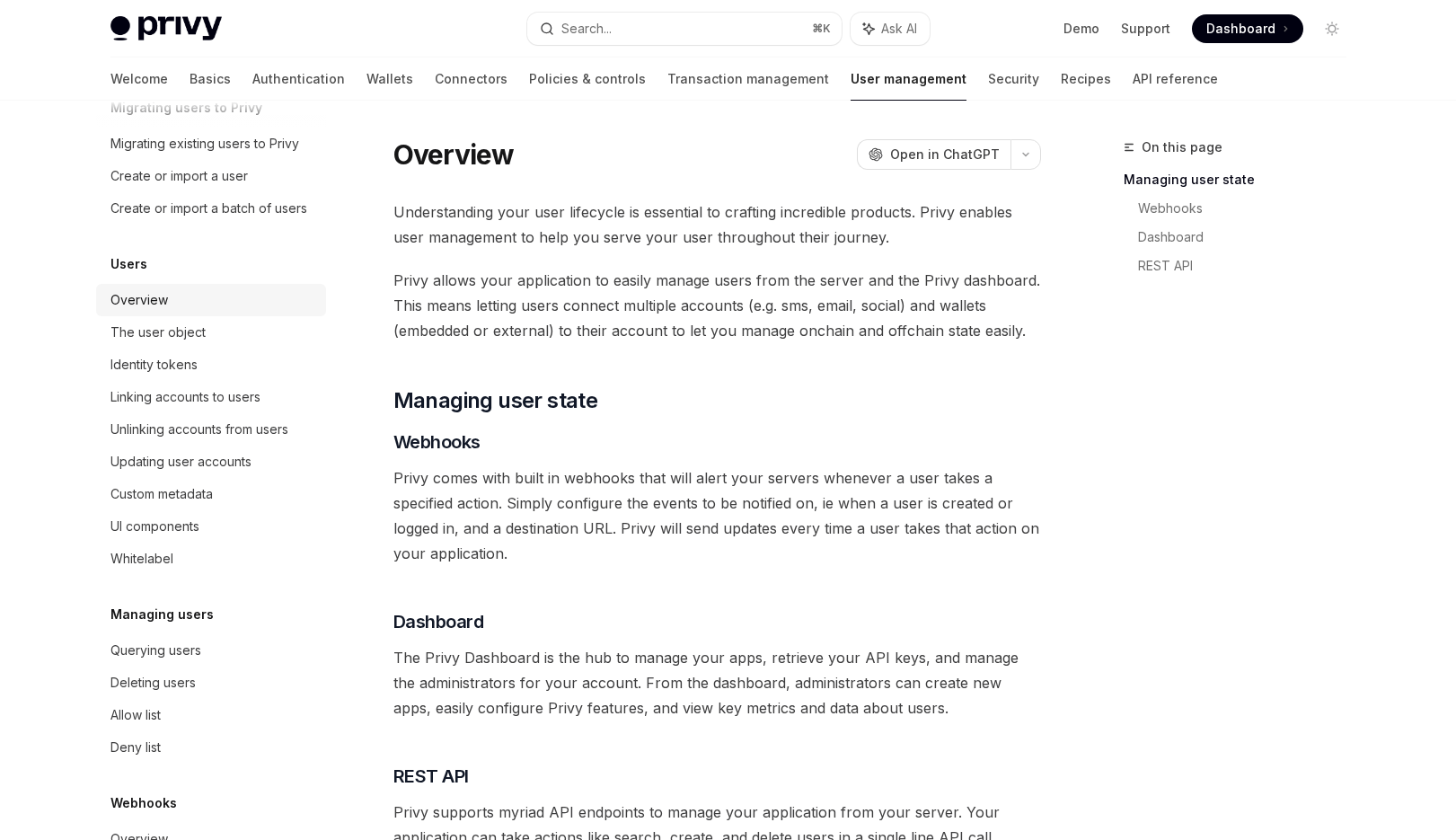
scroll to position [112, 0]
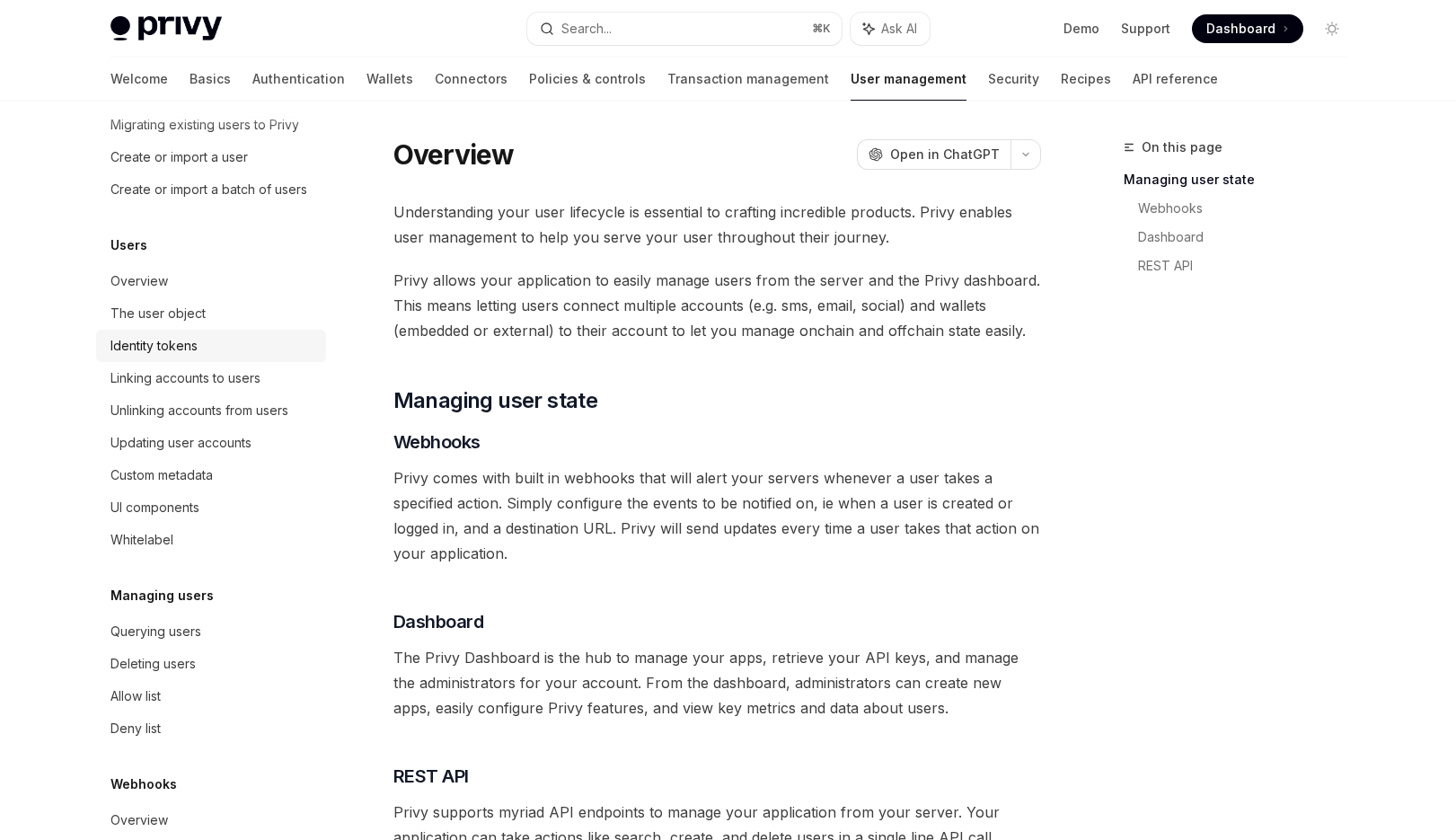
click at [210, 356] on link "Identity tokens" at bounding box center [211, 345] width 230 height 32
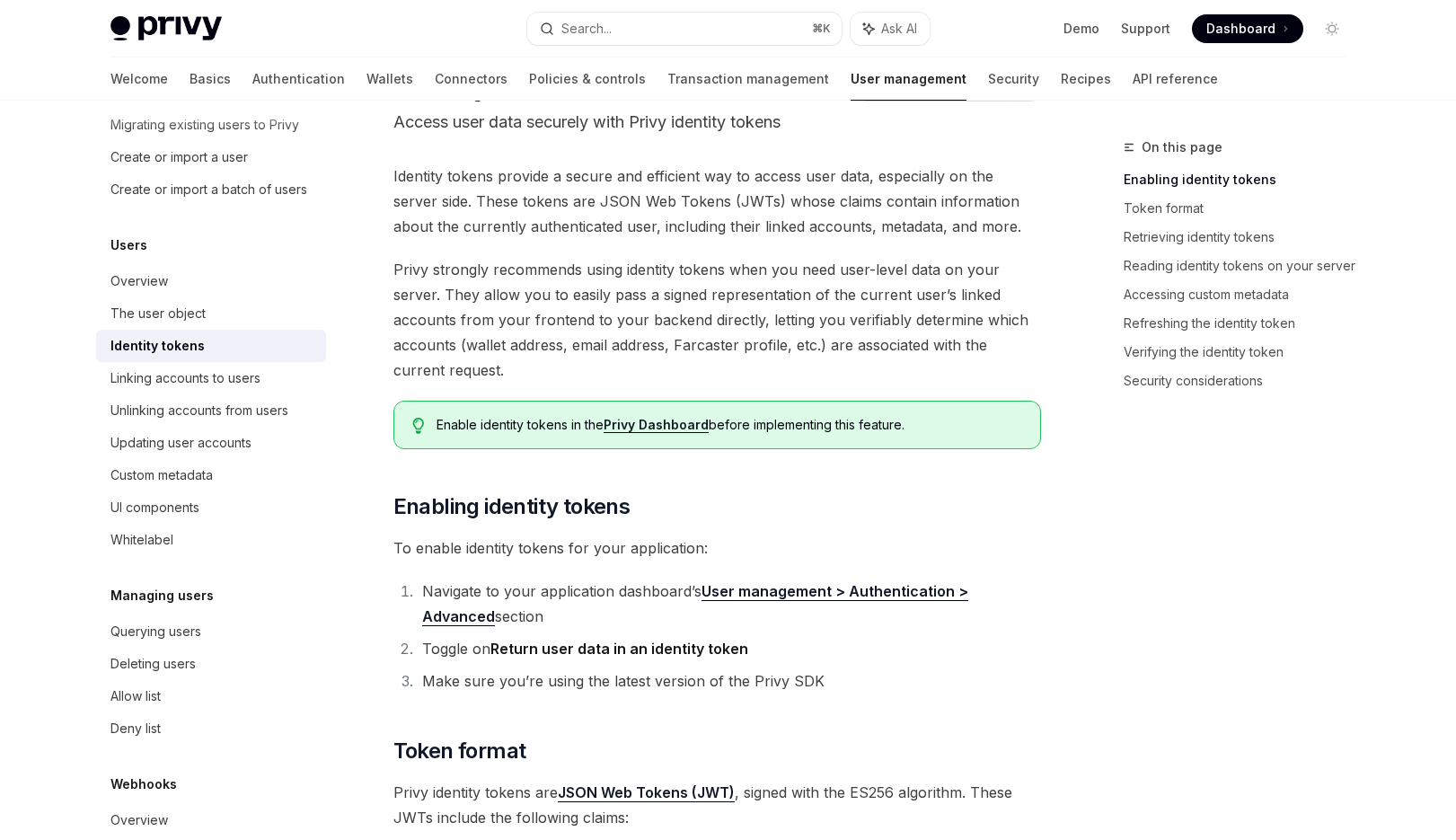
click at [712, 343] on span "Privy strongly recommends using identity tokens when you need user-level data o…" at bounding box center [718, 320] width 648 height 126
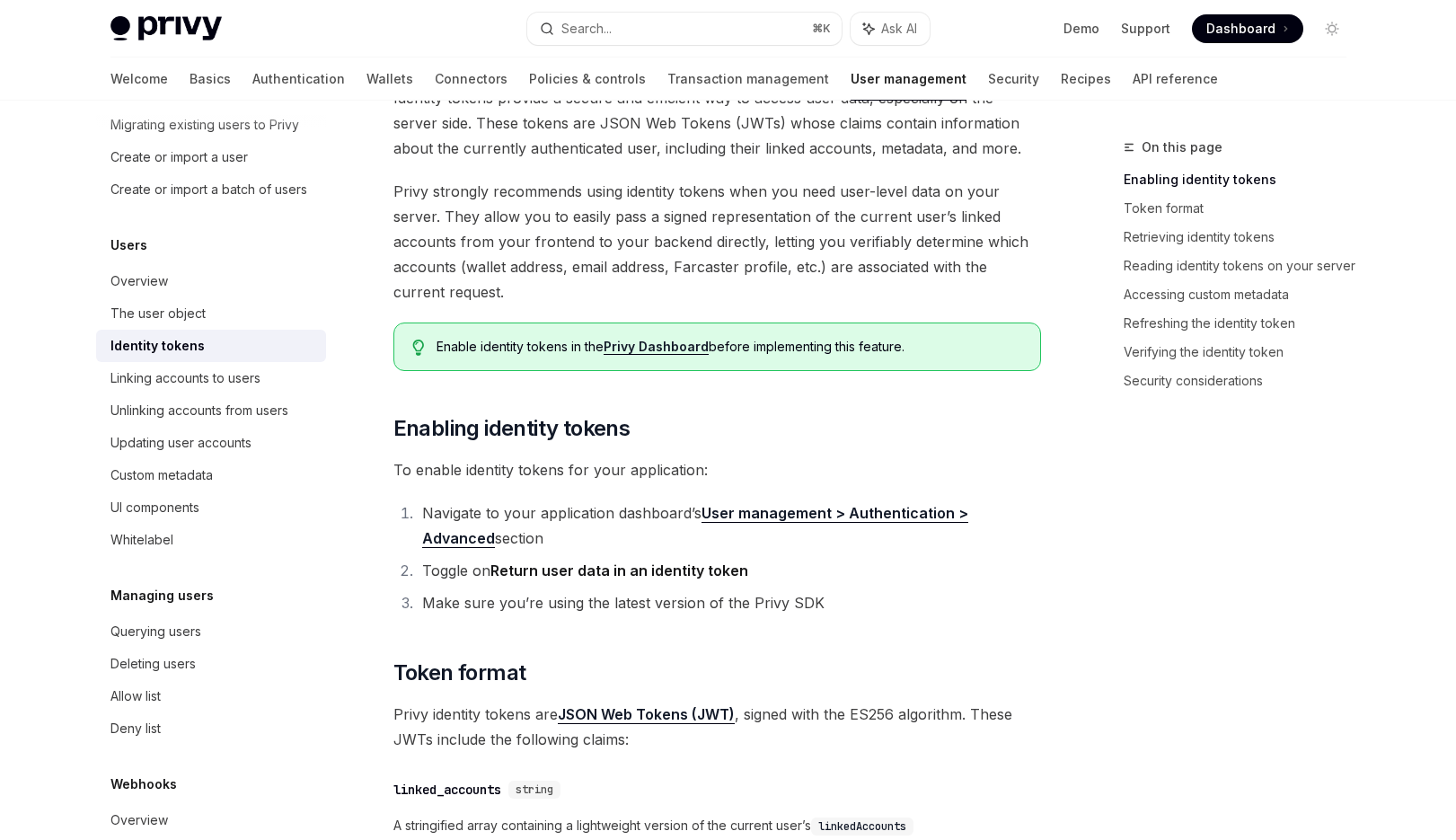
scroll to position [186, 0]
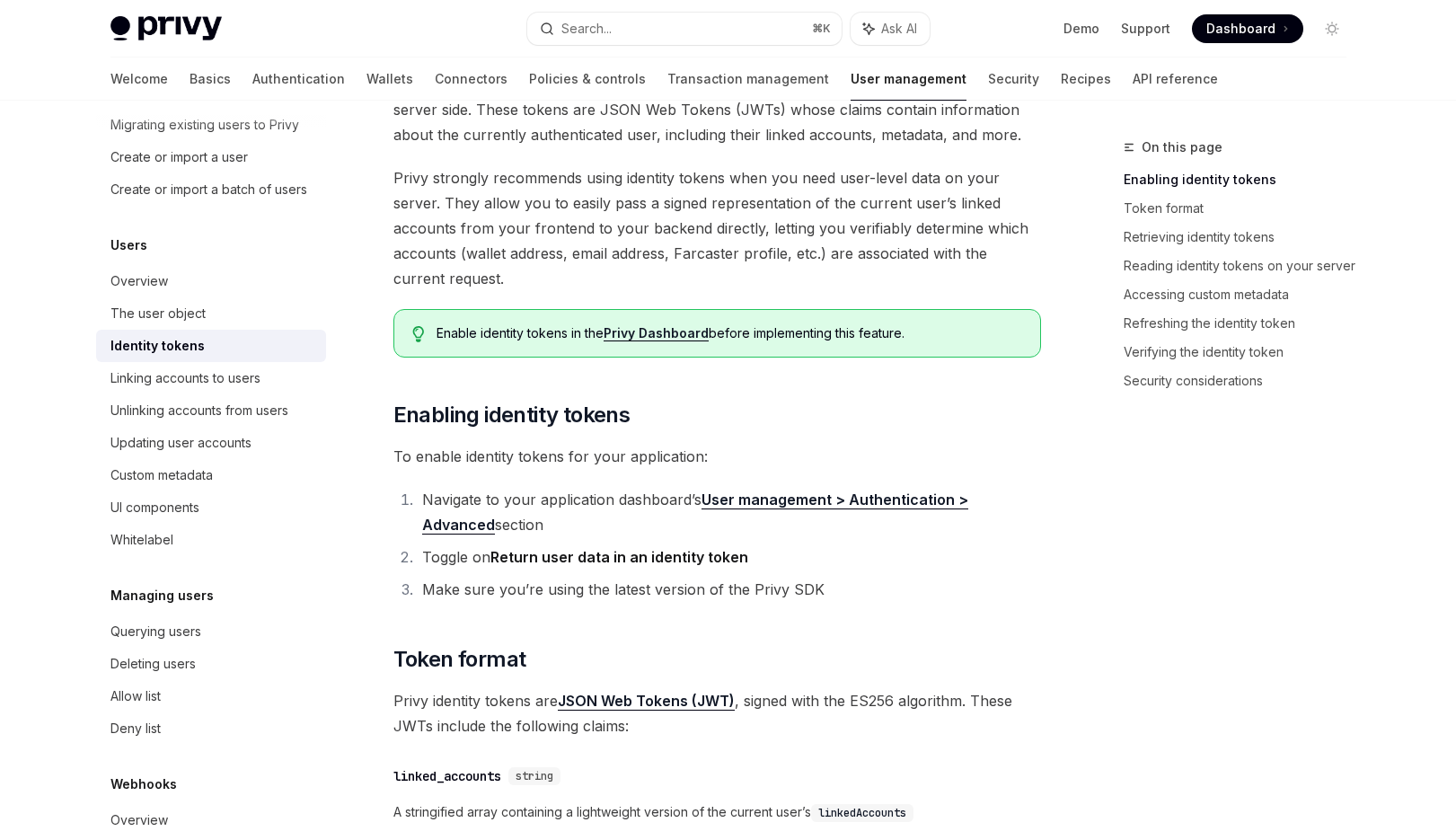
click at [671, 331] on link "Privy Dashboard" at bounding box center [656, 333] width 105 height 16
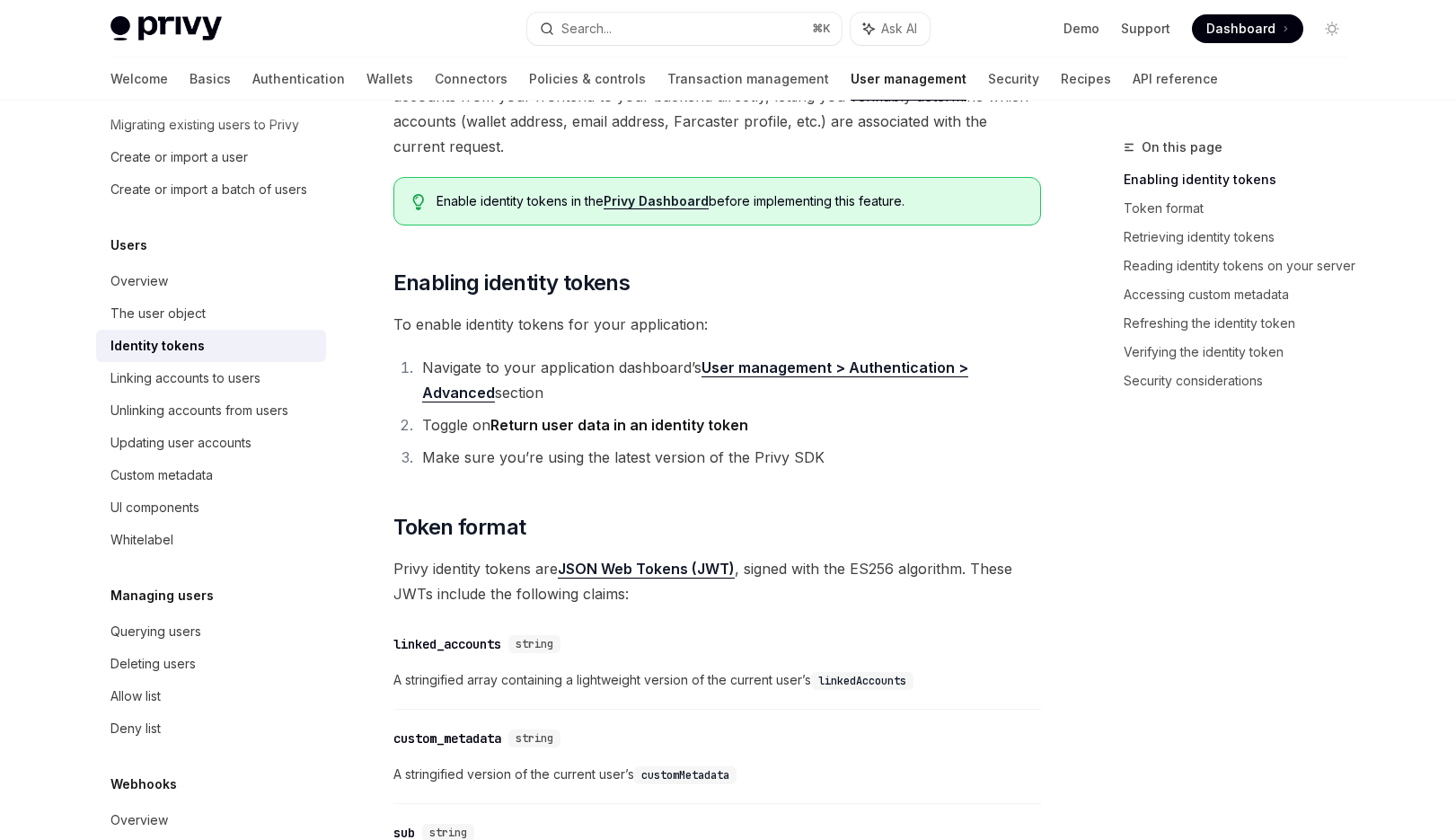
scroll to position [324, 0]
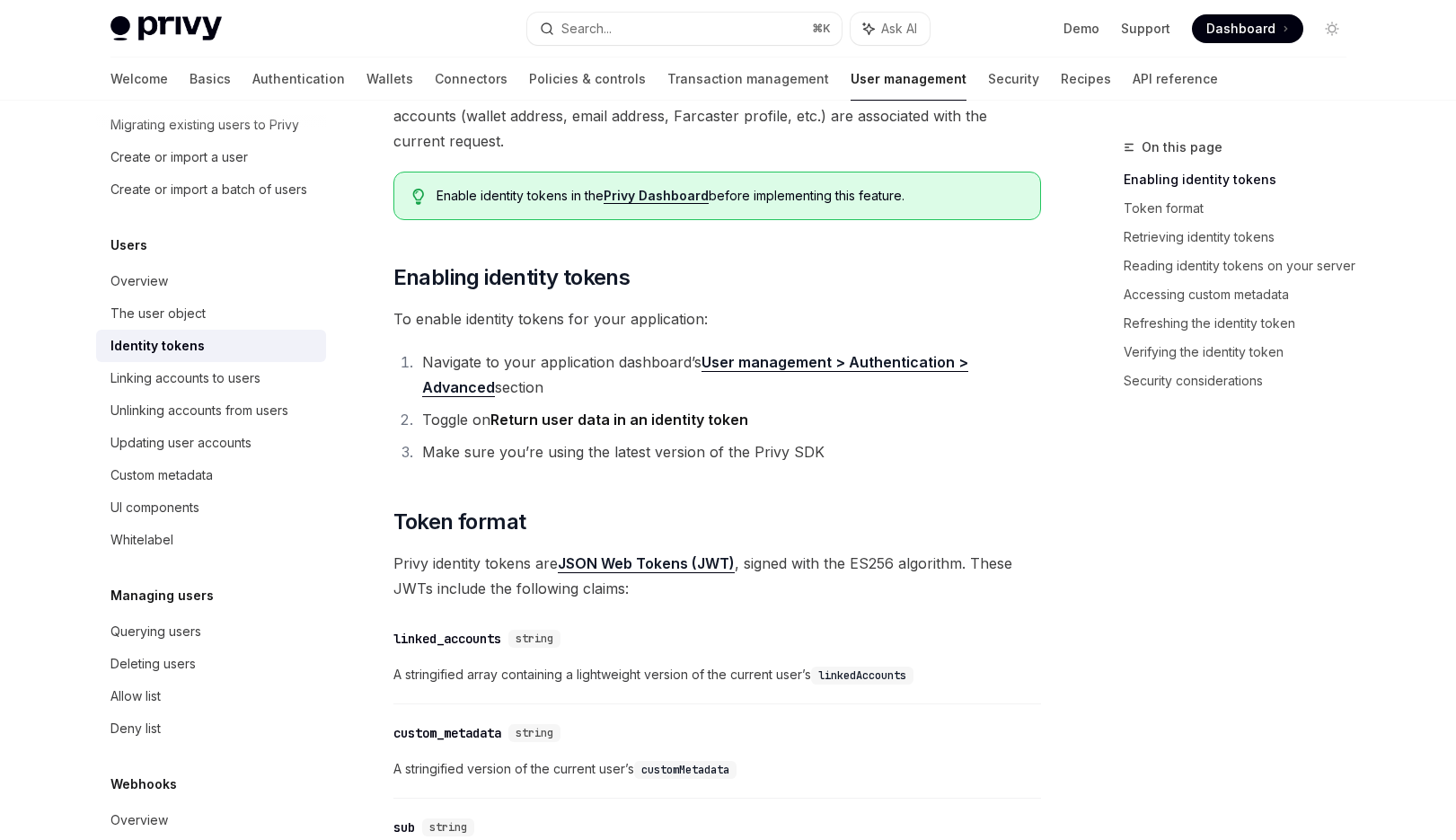
click at [819, 403] on ol "Navigate to your application dashboard’s User management > Authentication > Adv…" at bounding box center [718, 406] width 648 height 115
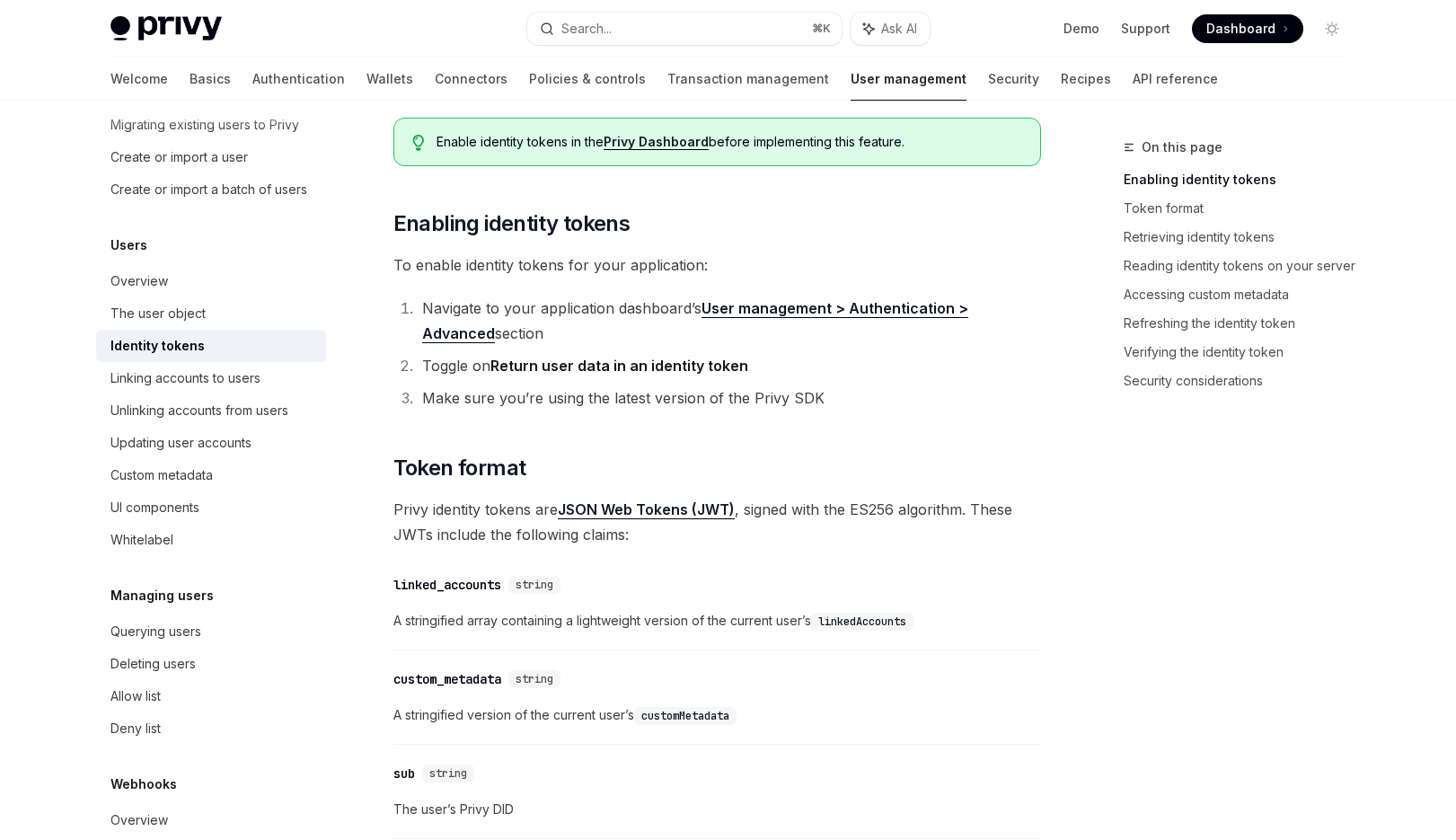
click at [824, 399] on li "Make sure you’re using the latest version of the Privy SDK" at bounding box center [729, 398] width 624 height 26
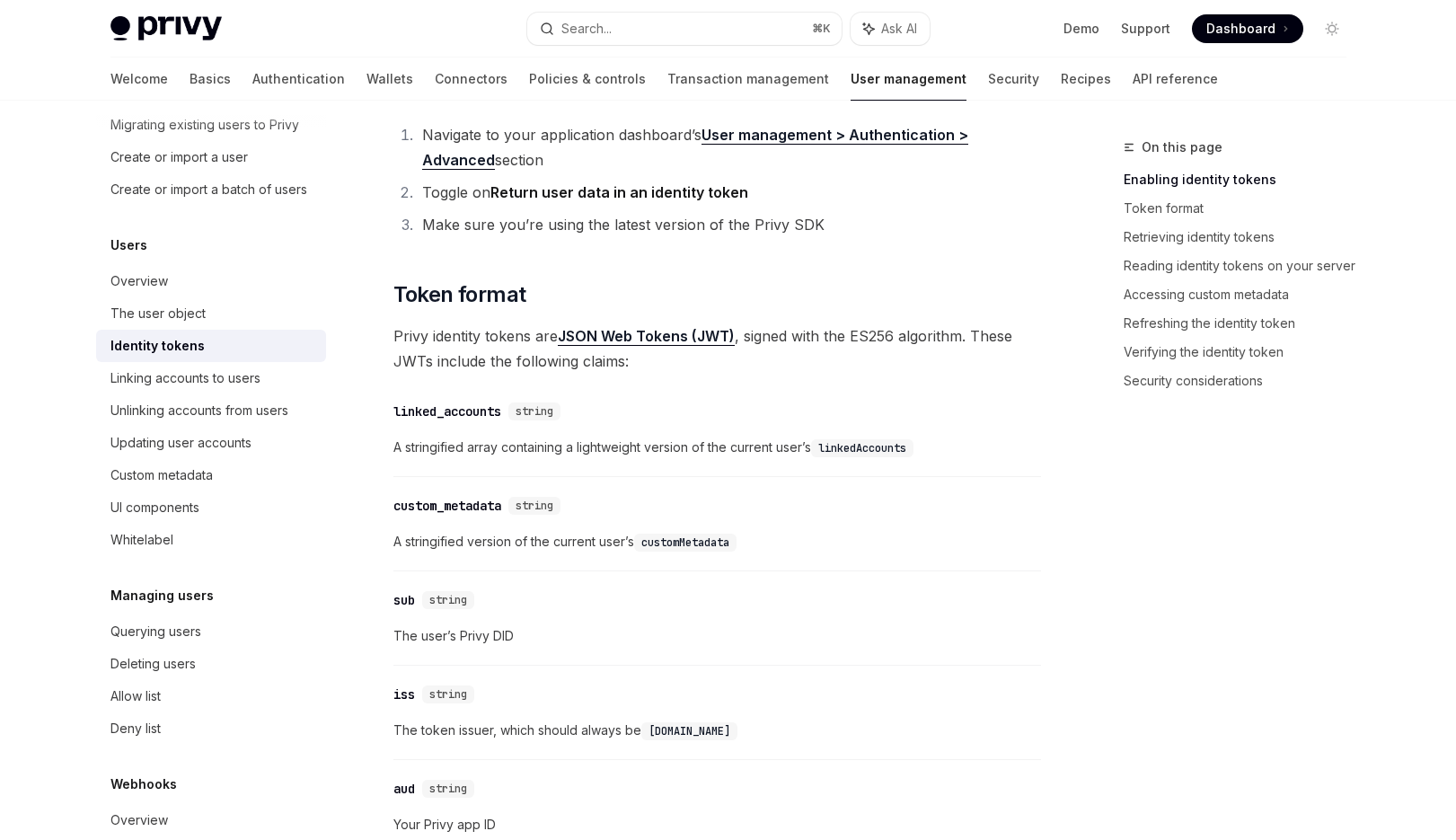
scroll to position [655, 0]
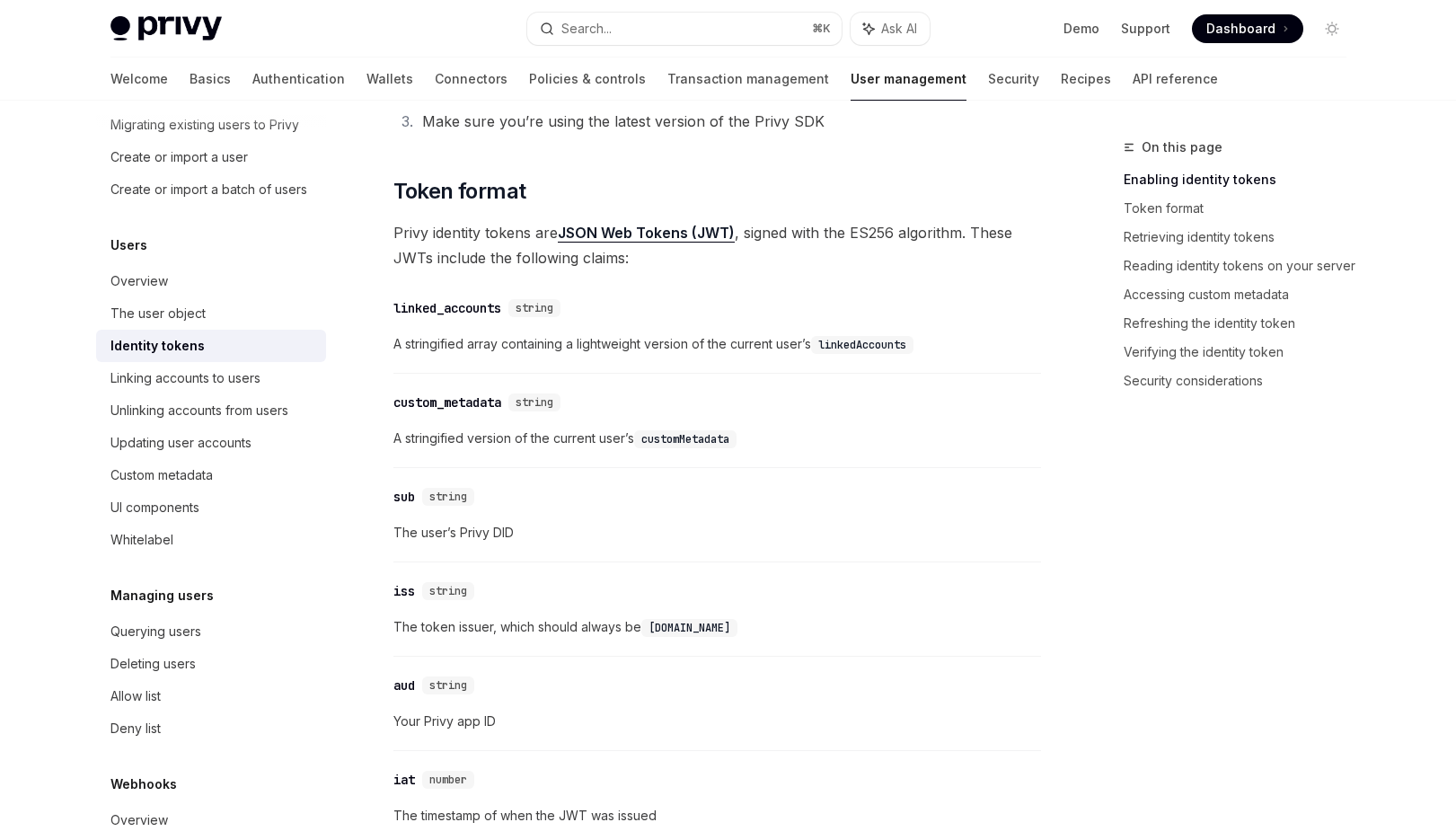
click at [869, 333] on div "​ linked_accounts string A stringified array containing a lightweight version o…" at bounding box center [718, 331] width 648 height 85
click at [869, 301] on div "​ linked_accounts string" at bounding box center [708, 308] width 629 height 22
click at [869, 297] on div "​ linked_accounts string A stringified array containing a lightweight version o…" at bounding box center [718, 331] width 648 height 85
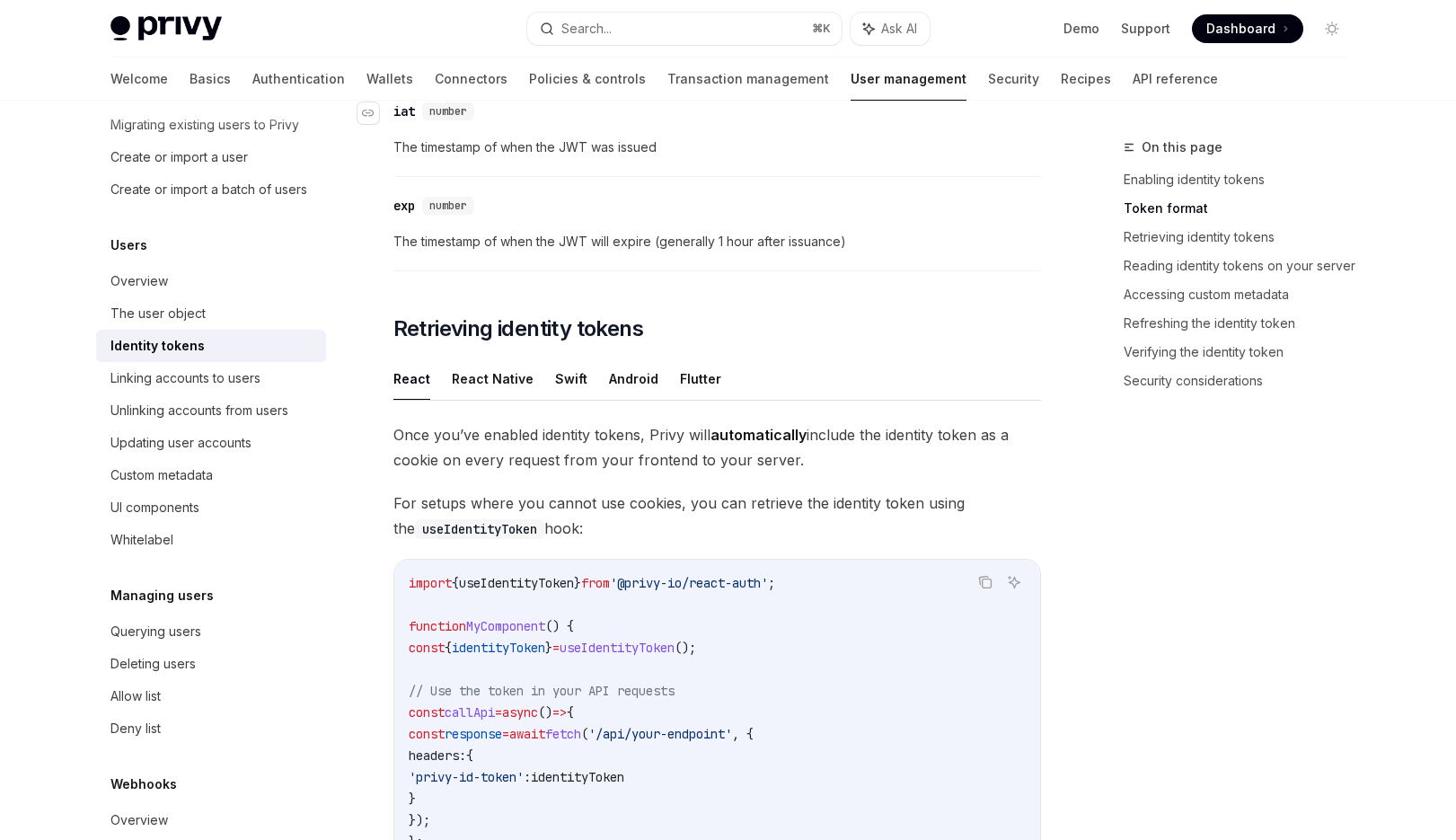
scroll to position [1483, 0]
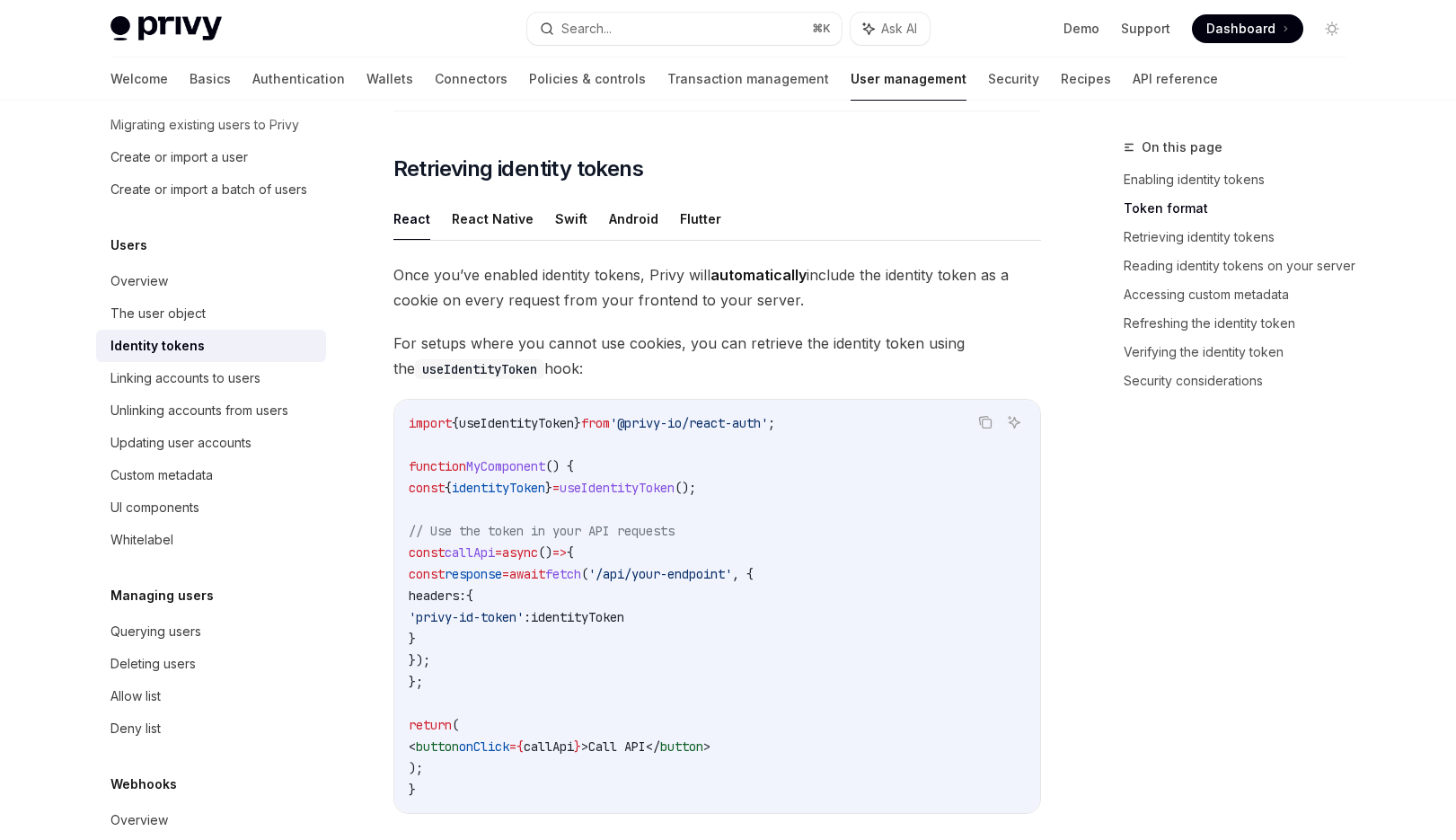
click at [566, 290] on span "Once you’ve enabled identity tokens, Privy will automatically include the ident…" at bounding box center [718, 287] width 648 height 50
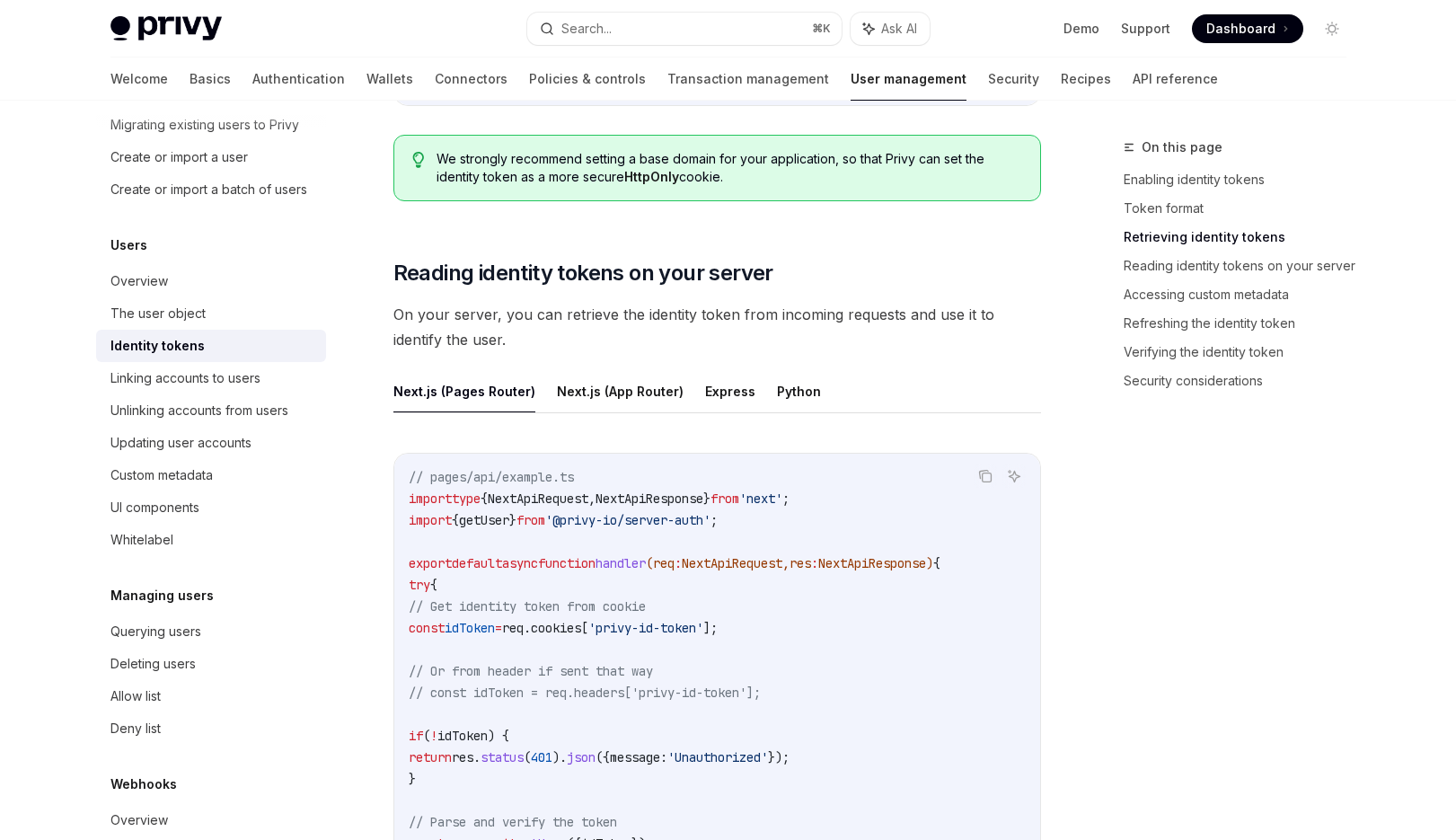
scroll to position [2193, 0]
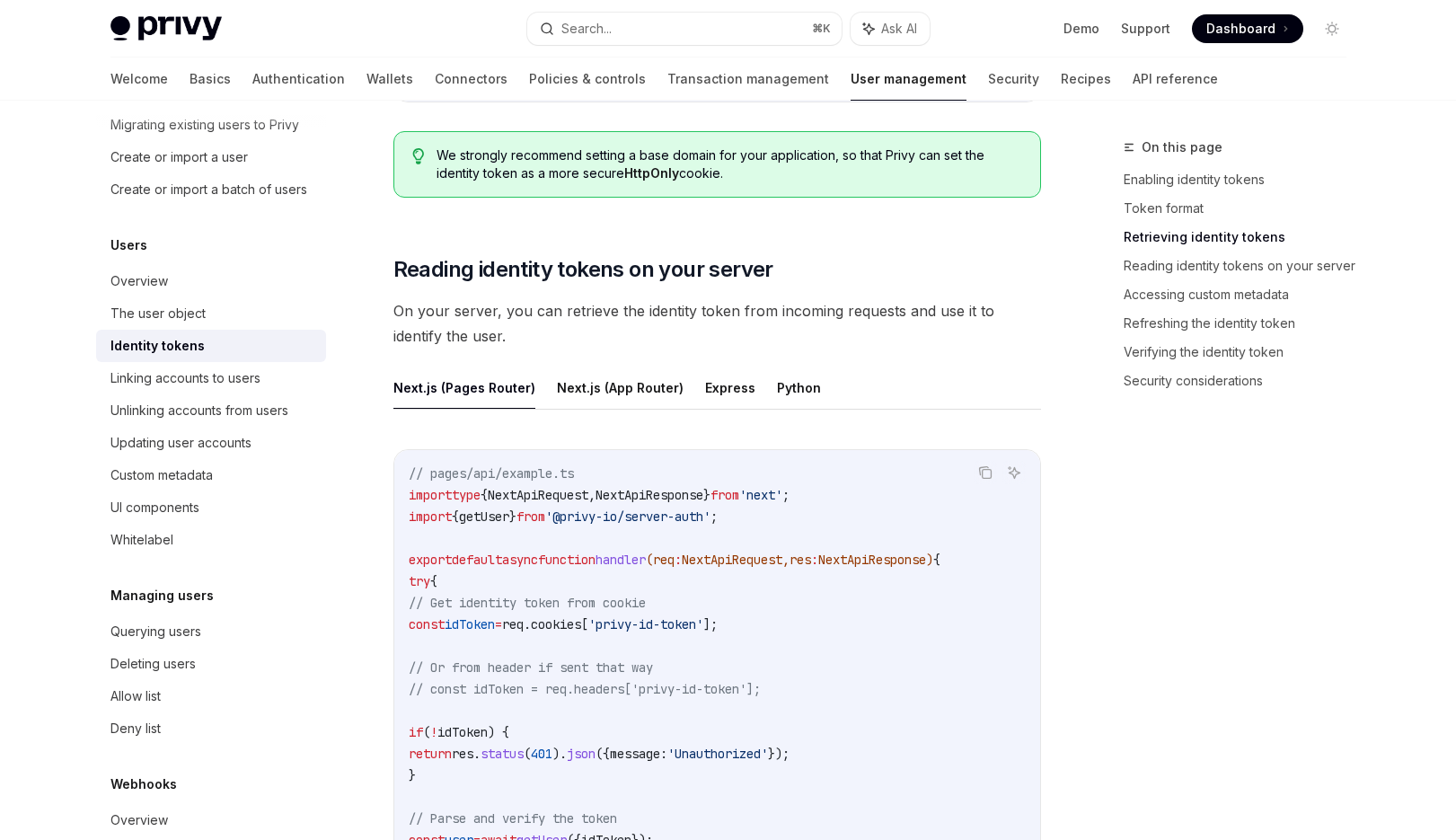
click at [643, 325] on span "On your server, you can retrieve the identity token from incoming requests and …" at bounding box center [718, 323] width 648 height 50
click at [649, 320] on span "On your server, you can retrieve the identity token from incoming requests and …" at bounding box center [718, 323] width 648 height 50
drag, startPoint x: 754, startPoint y: 516, endPoint x: 598, endPoint y: 517, distance: 156.0
click at [598, 517] on span "'@privy-io/server-auth'" at bounding box center [627, 516] width 165 height 16
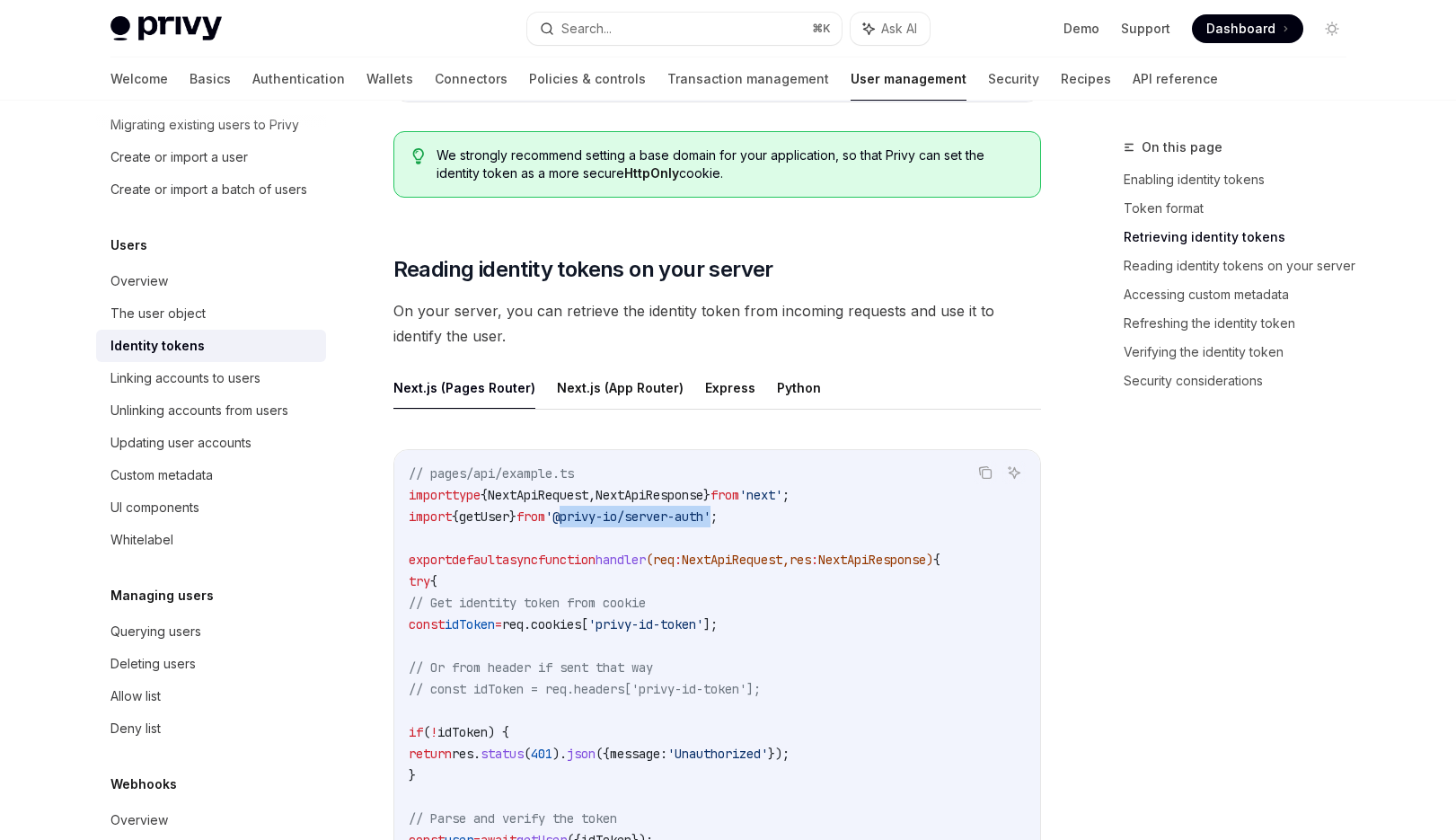
copy span "@privy-io/server-auth"
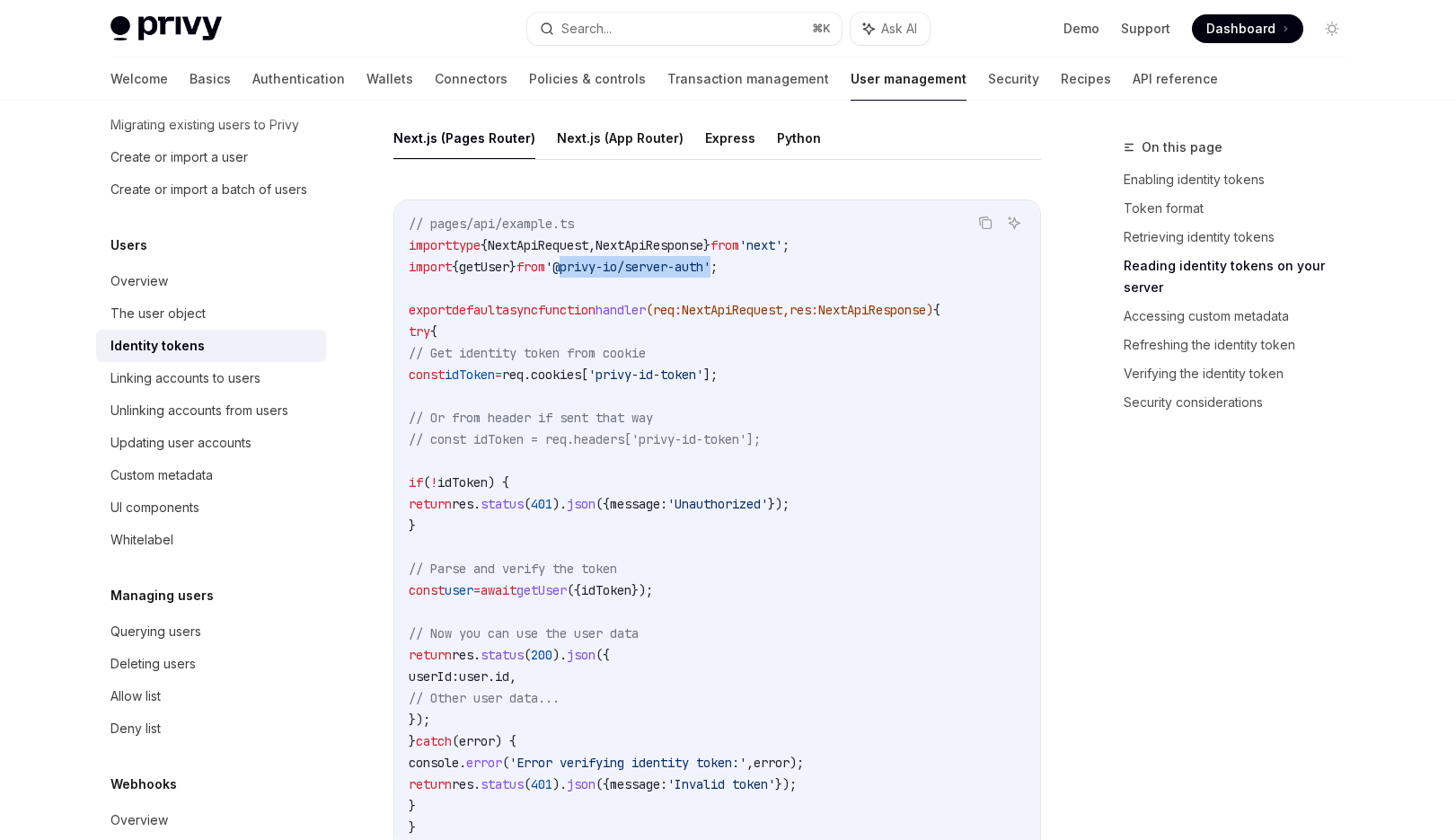
scroll to position [2469, 0]
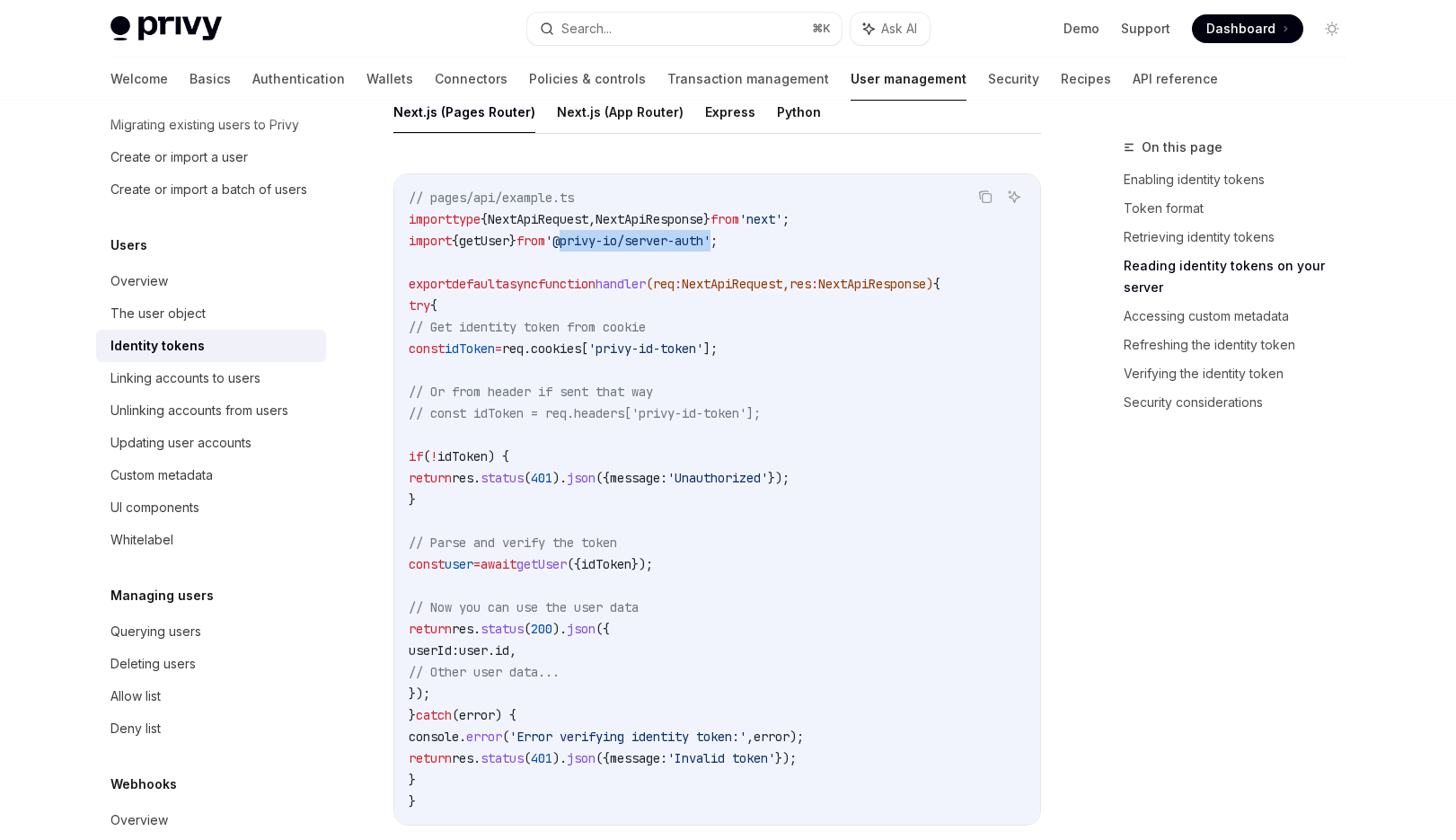
click at [586, 336] on code "// pages/api/example.ts import type { NextApiRequest , NextApiResponse } from '…" at bounding box center [717, 499] width 618 height 625
click at [945, 374] on code "// pages/api/example.ts import type { NextApiRequest , NextApiResponse } from '…" at bounding box center [717, 499] width 618 height 625
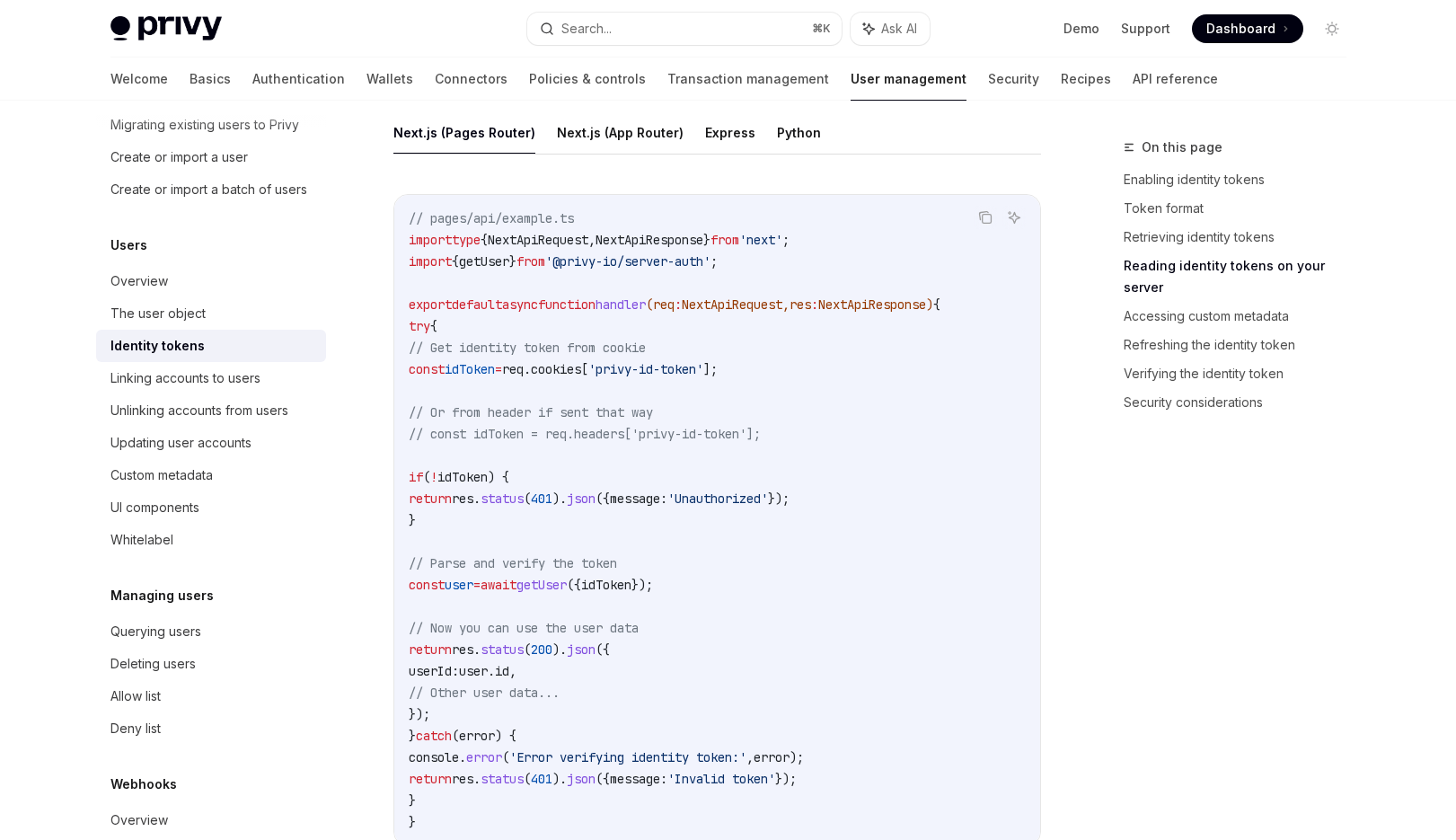
scroll to position [2448, 0]
click at [269, 318] on div "The user object" at bounding box center [213, 313] width 205 height 22
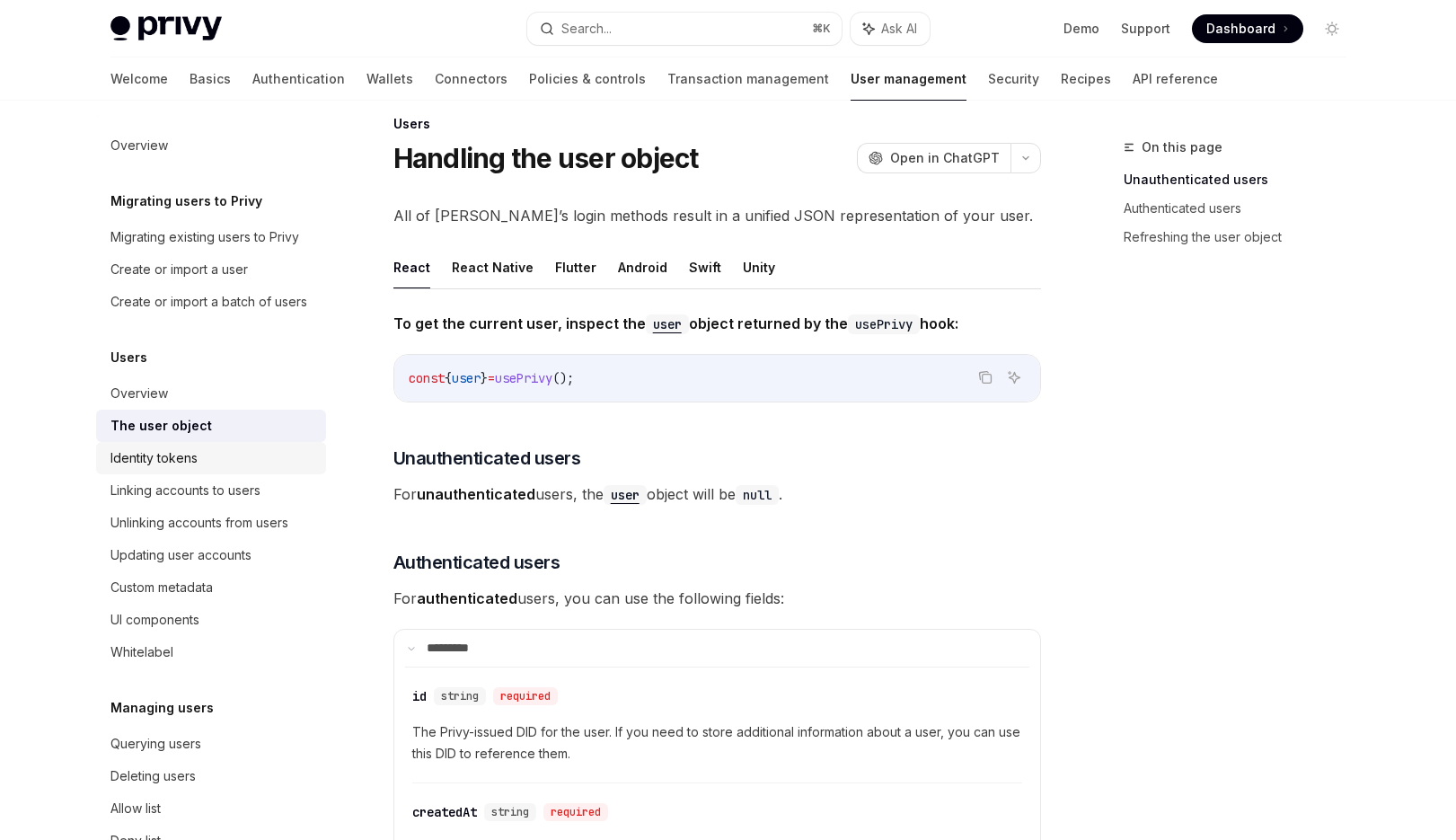
click at [212, 457] on div "Identity tokens" at bounding box center [213, 458] width 205 height 22
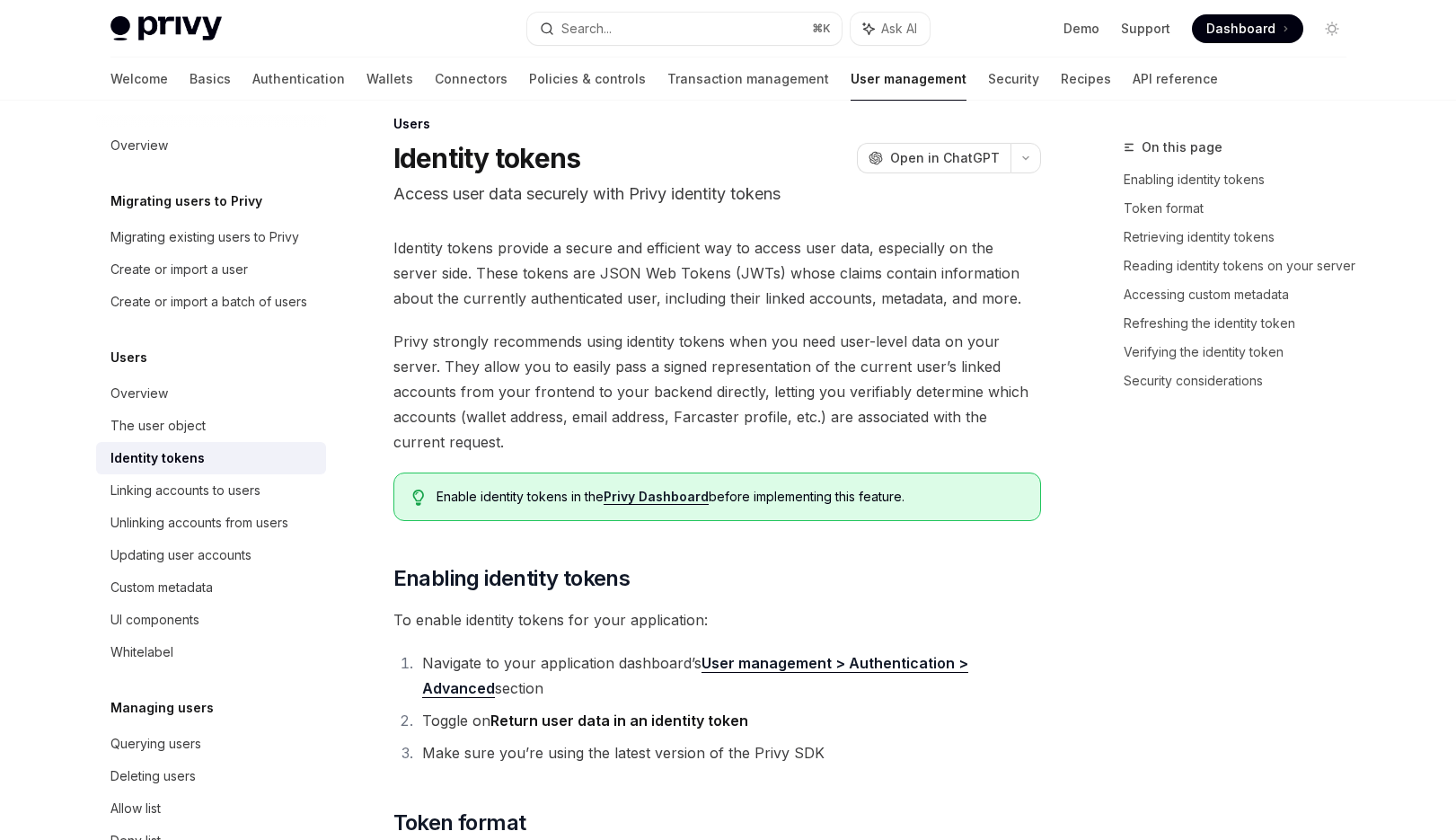
type textarea "*"
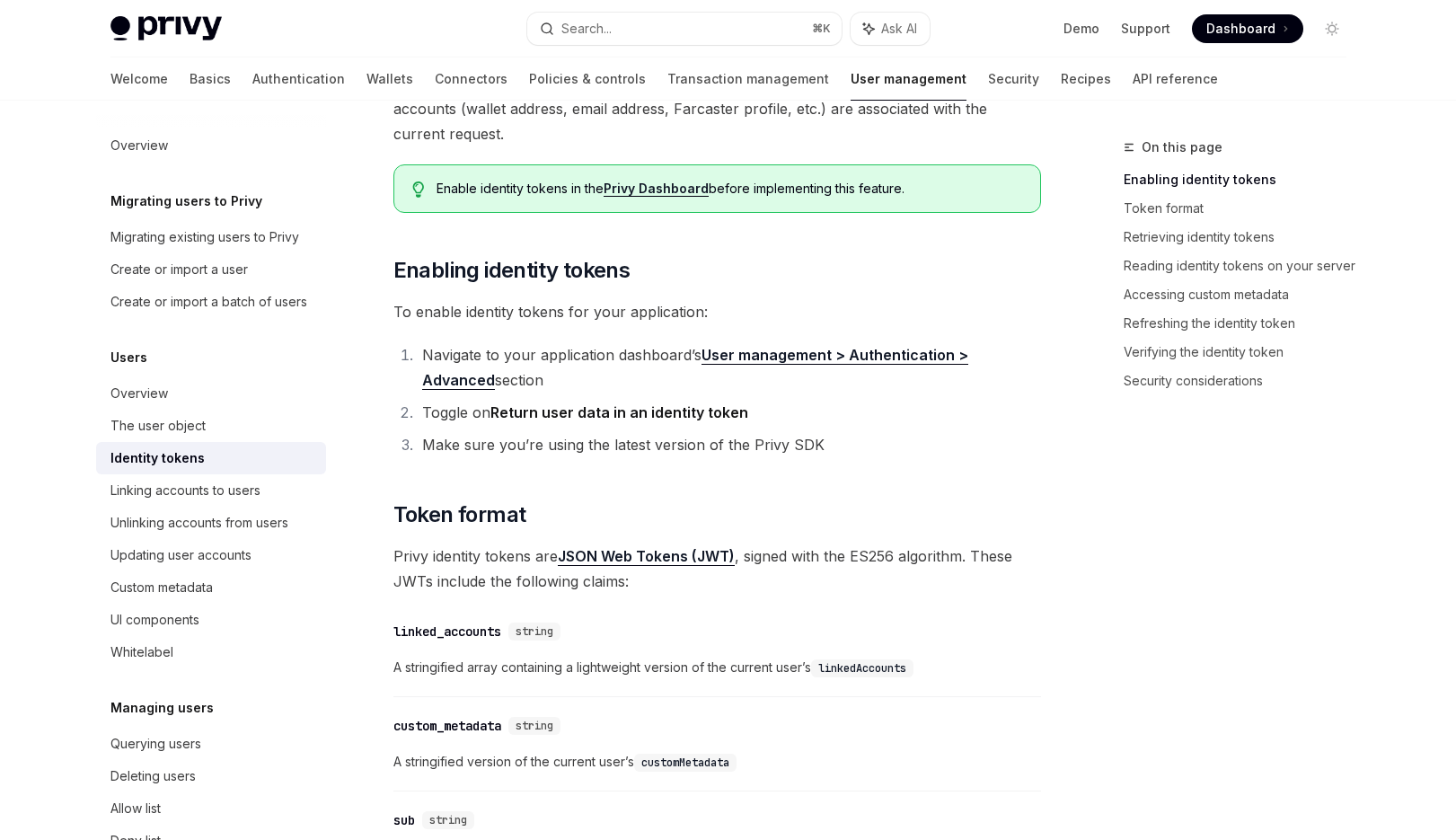
scroll to position [516, 0]
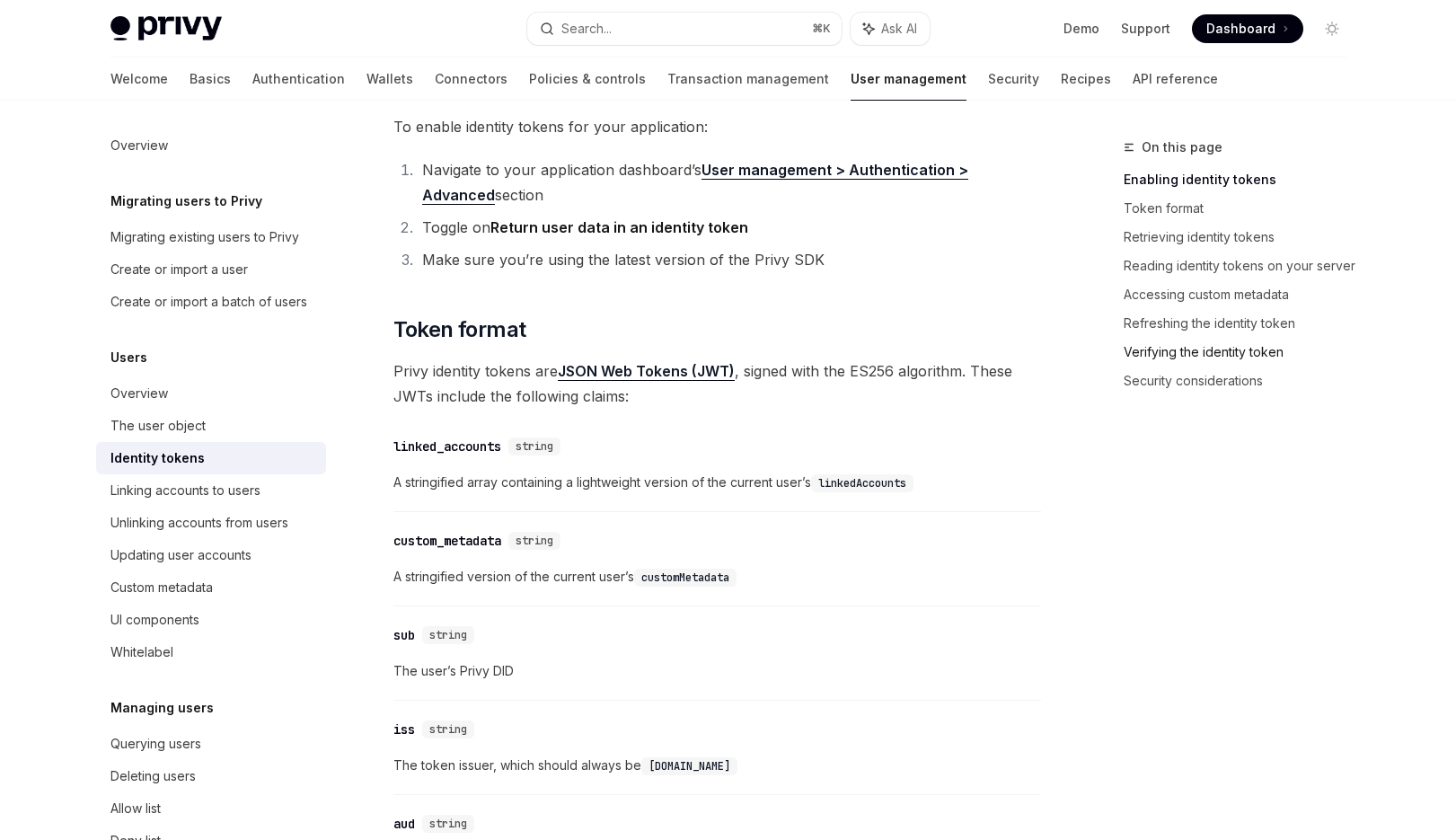
click at [1259, 350] on link "Verifying the identity token" at bounding box center [1243, 351] width 238 height 28
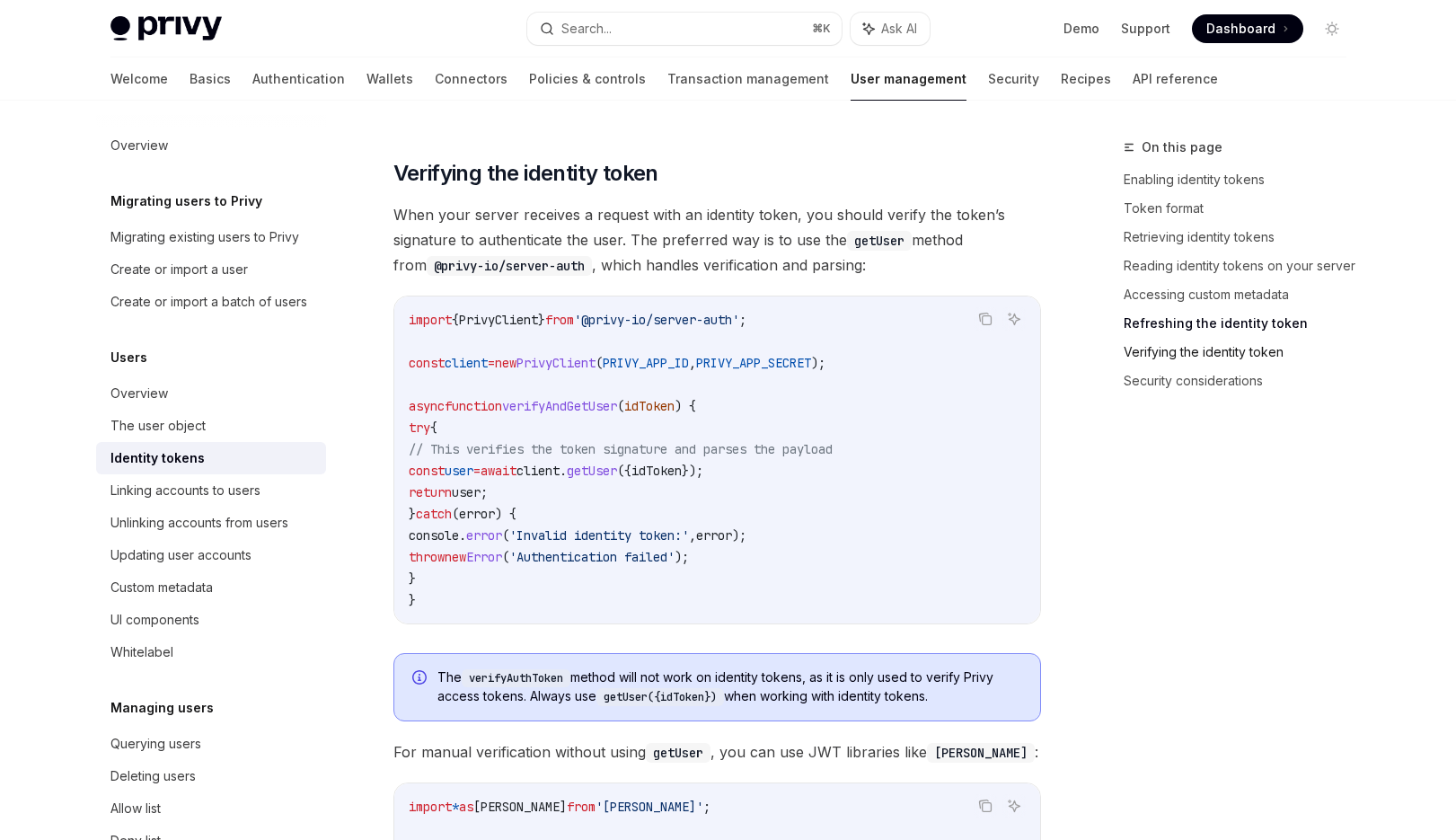
scroll to position [4727, 0]
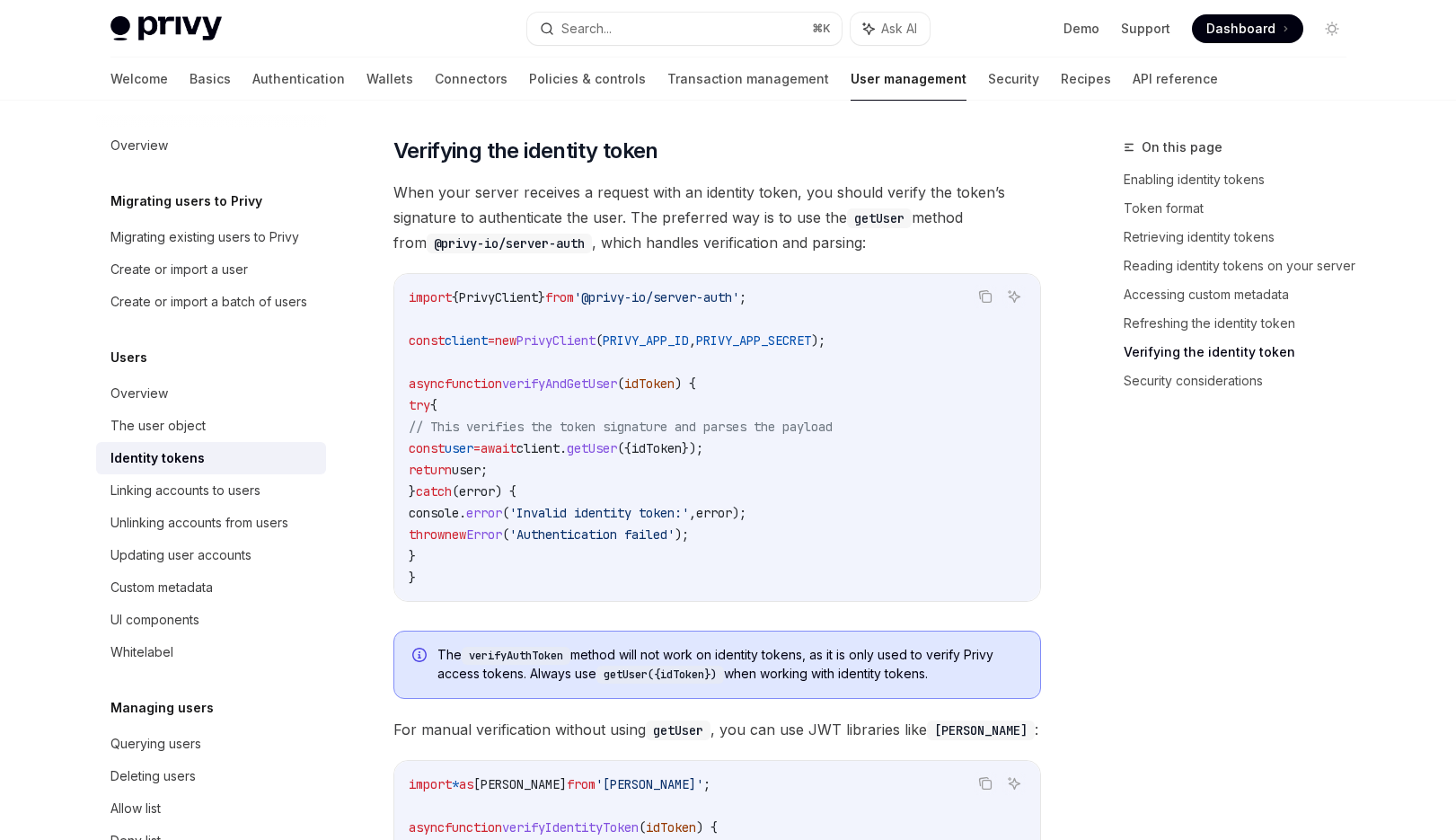
click at [944, 402] on code "import { PrivyClient } from '@privy-io/server-auth' ; const client = new PrivyC…" at bounding box center [717, 437] width 618 height 301
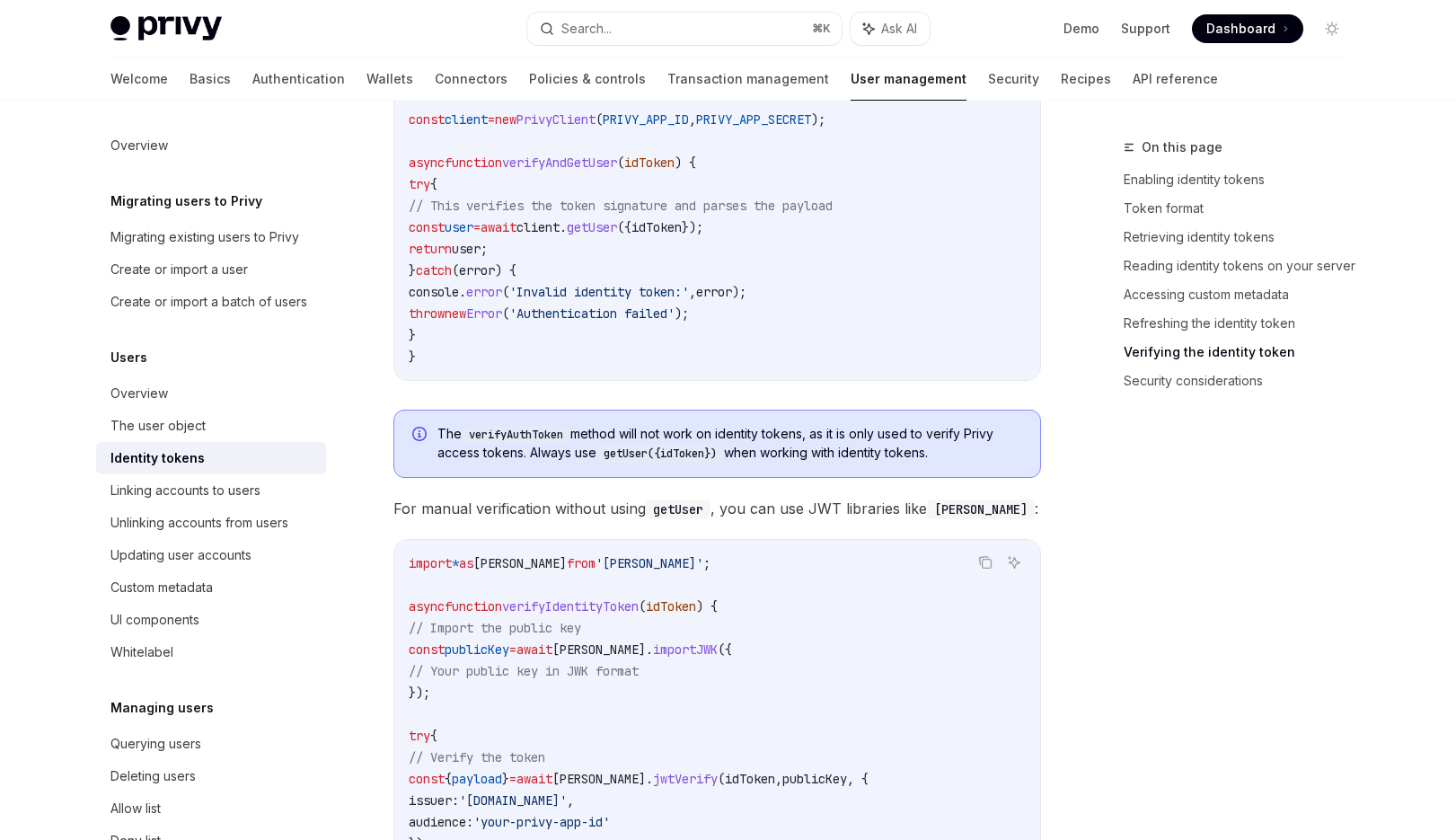
scroll to position [4977, 0]
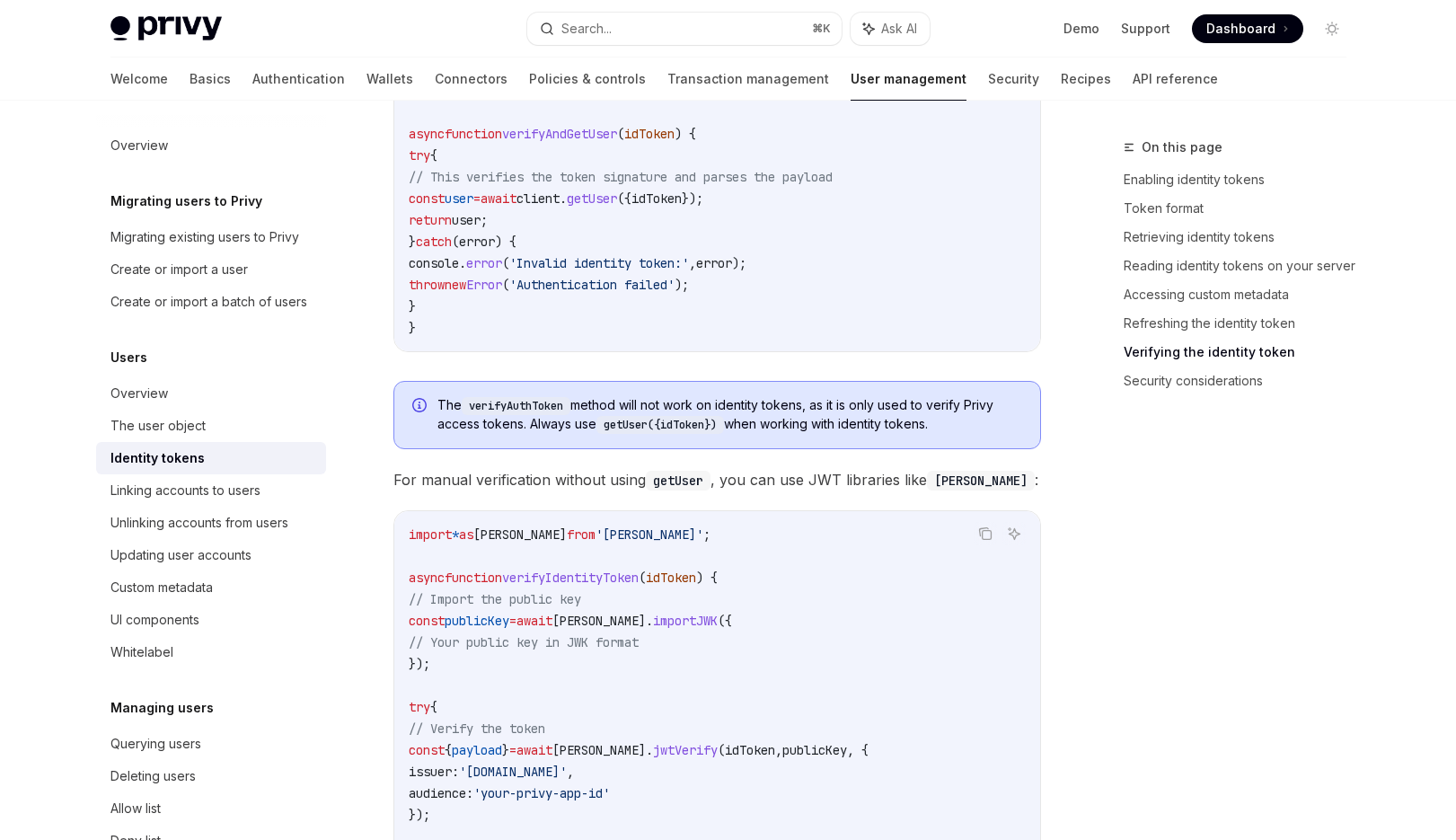
click at [940, 310] on code "import { PrivyClient } from '@privy-io/server-auth' ; const client = new PrivyC…" at bounding box center [717, 187] width 618 height 301
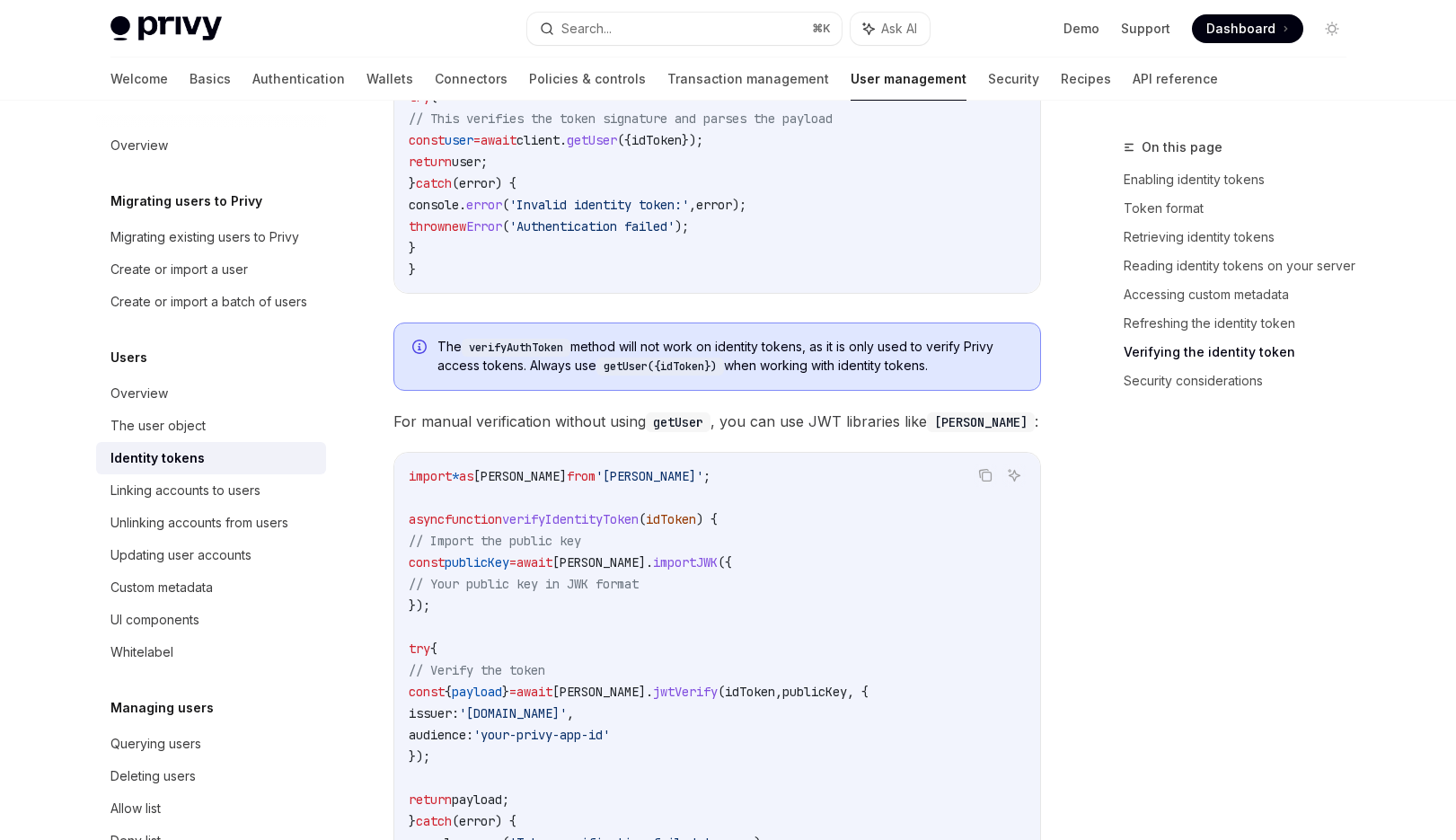
scroll to position [5050, 0]
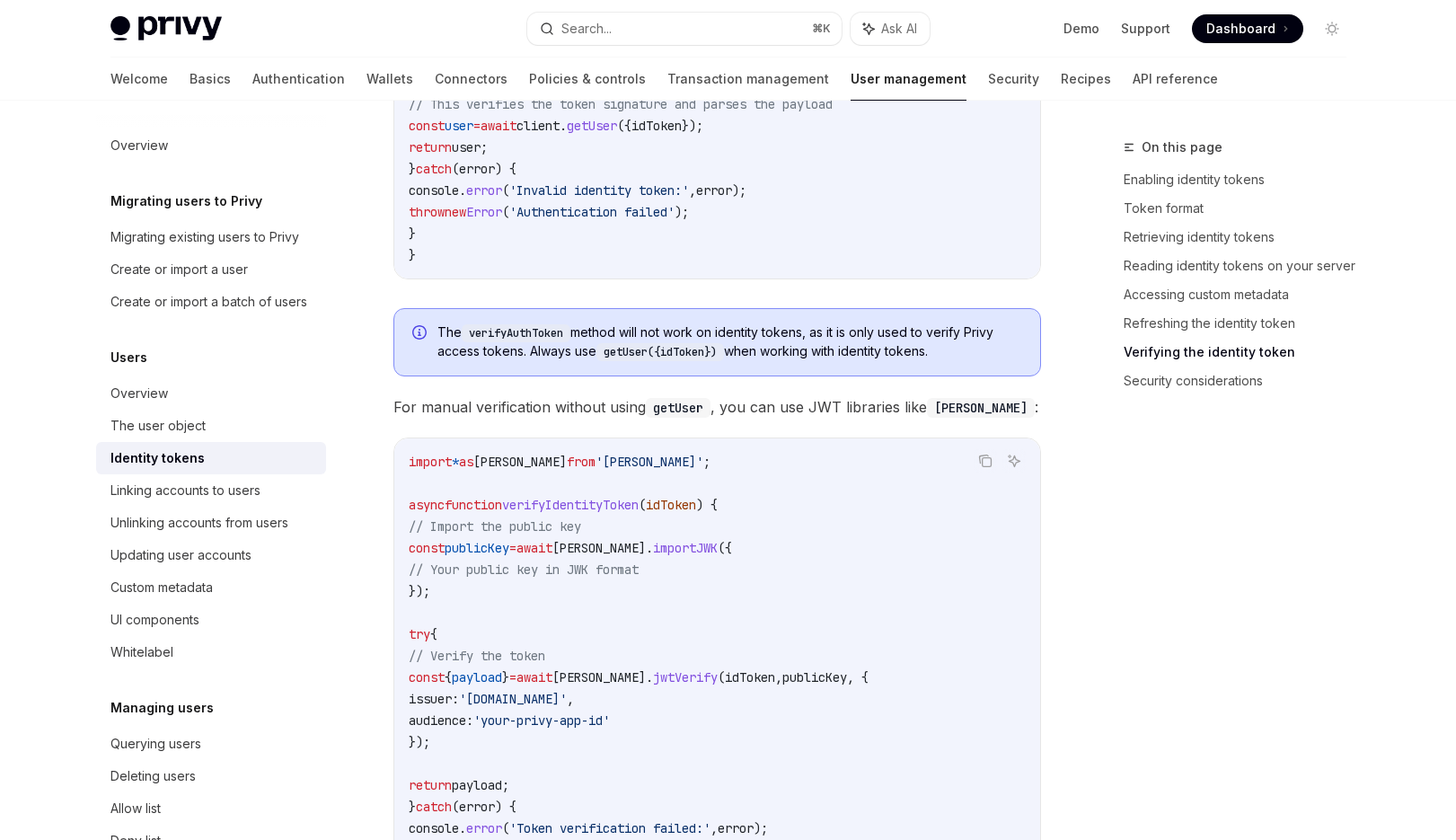
click at [934, 364] on div "The verifyAuthToken method will not work on identity tokens, as it is only used…" at bounding box center [718, 342] width 648 height 69
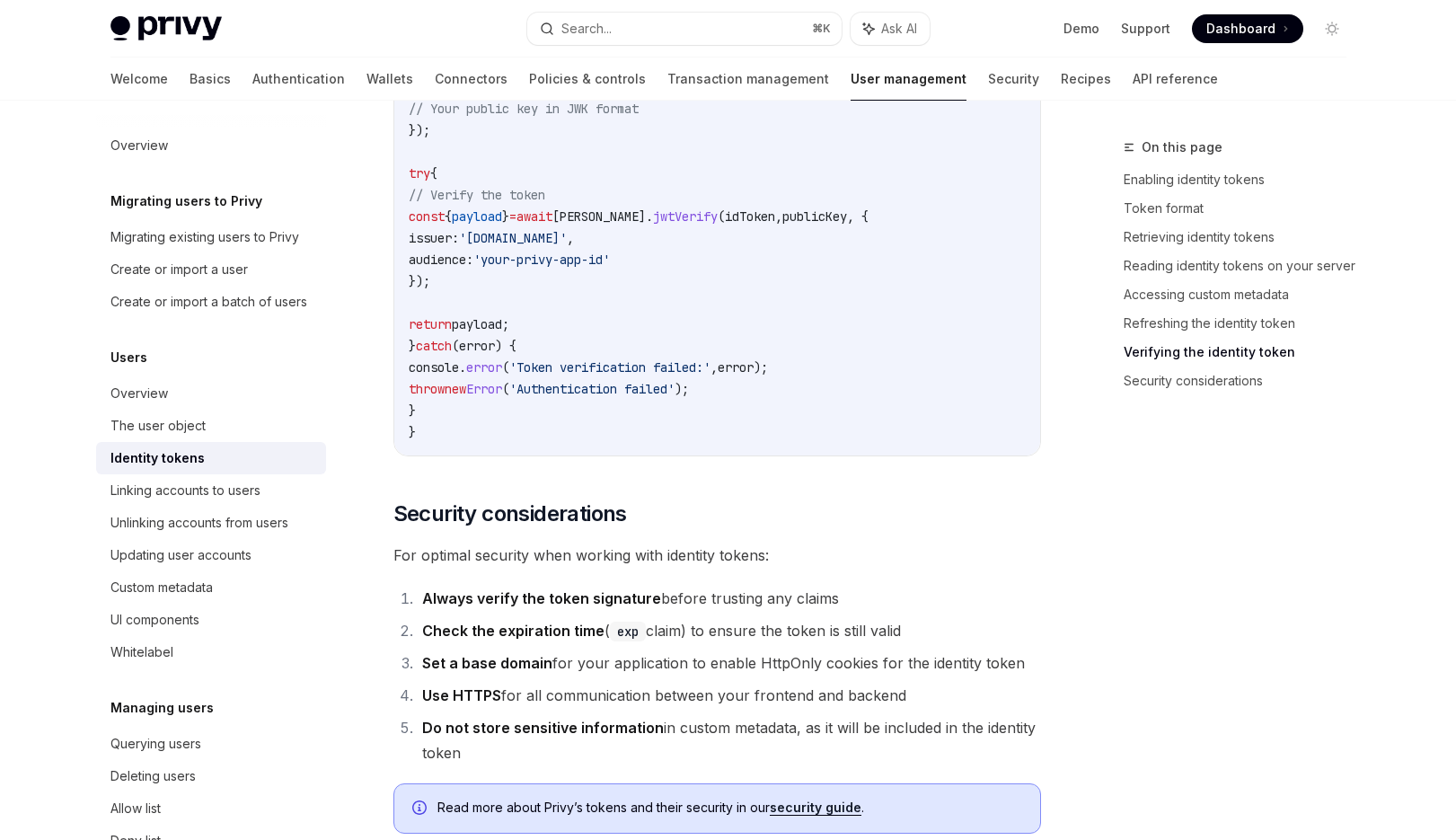
scroll to position [5576, 0]
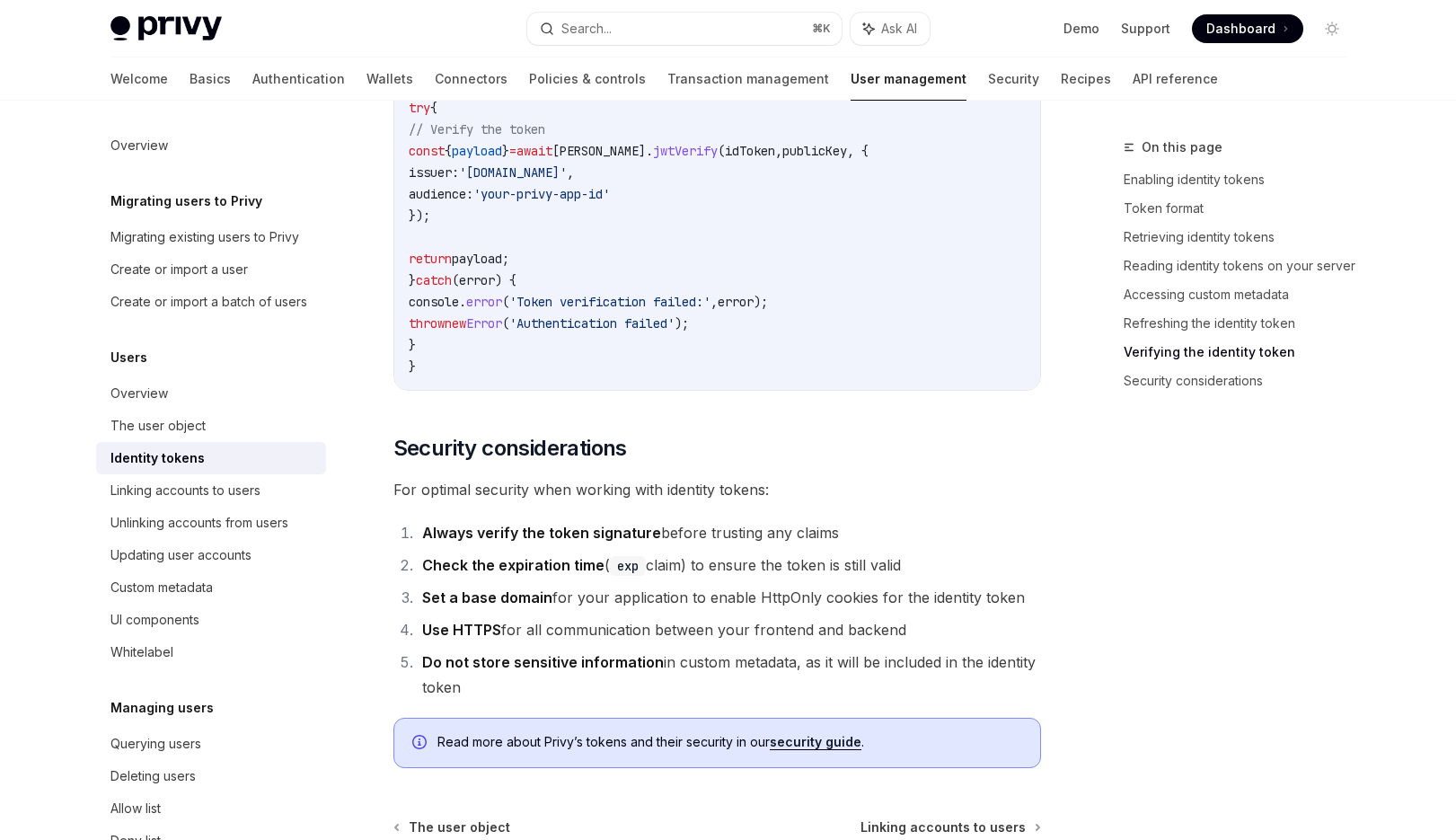
click at [908, 520] on li "Always verify the token signature before trusting any claims" at bounding box center [729, 533] width 624 height 26
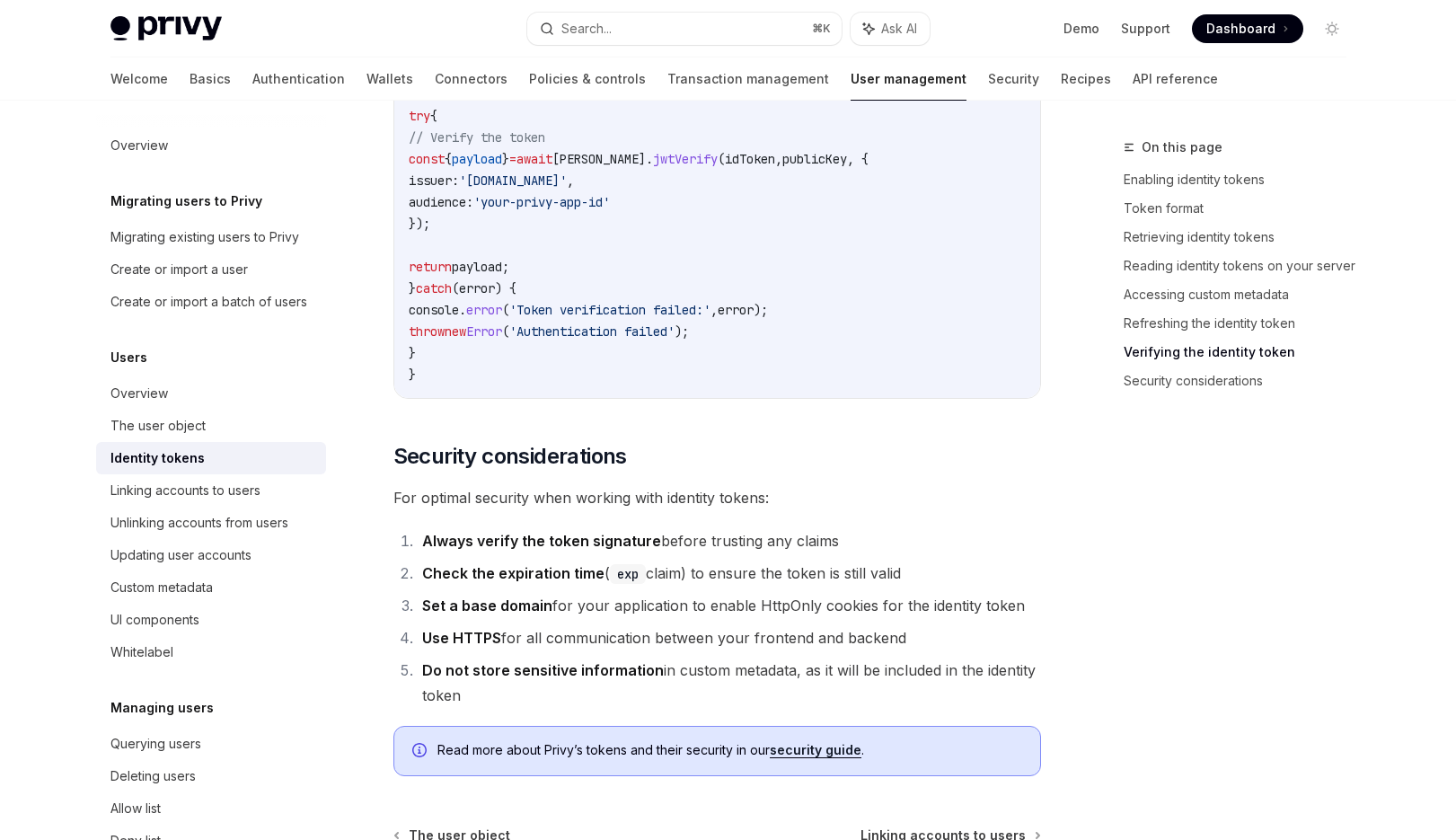
scroll to position [5568, 0]
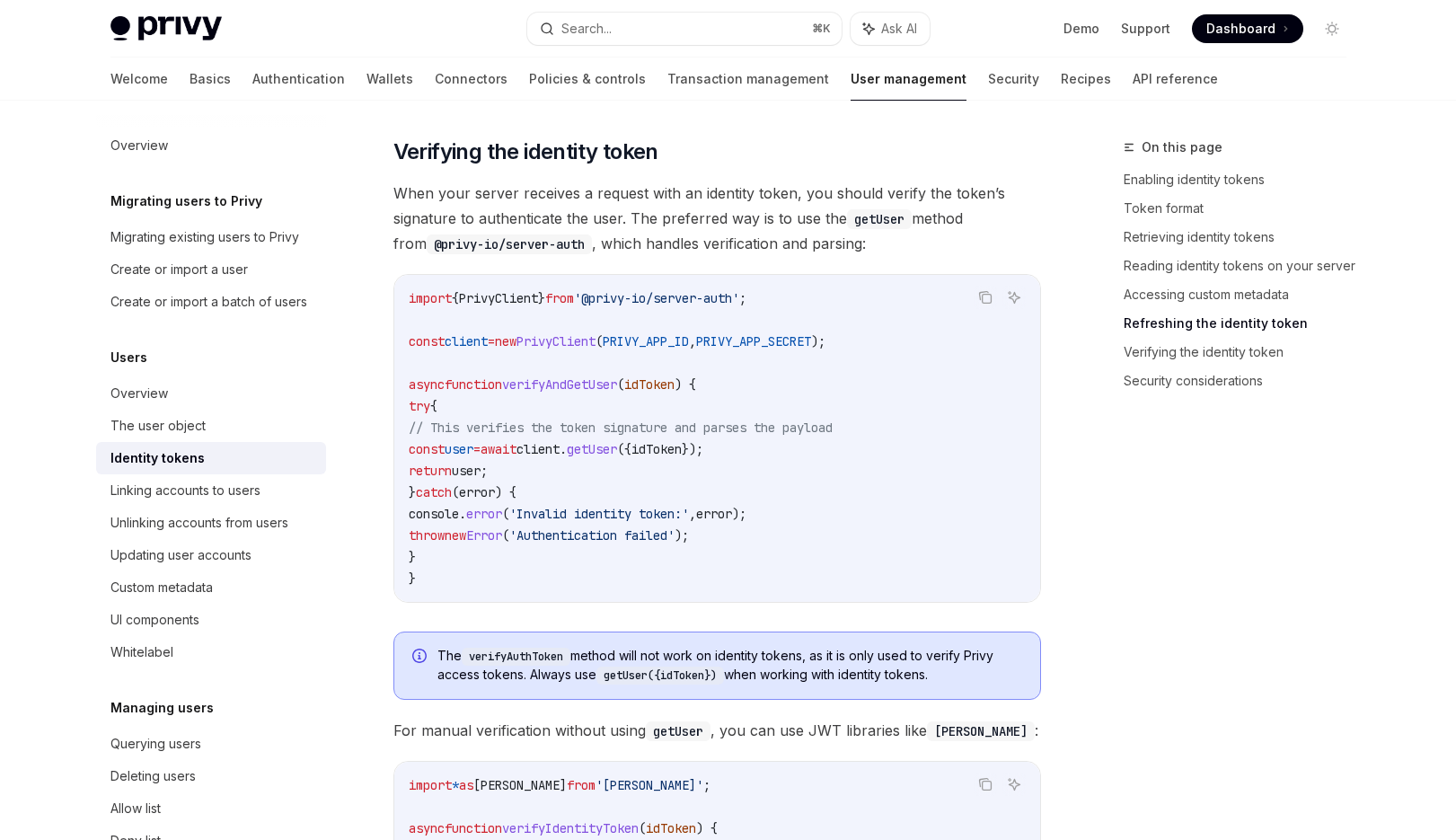
scroll to position [4726, 0]
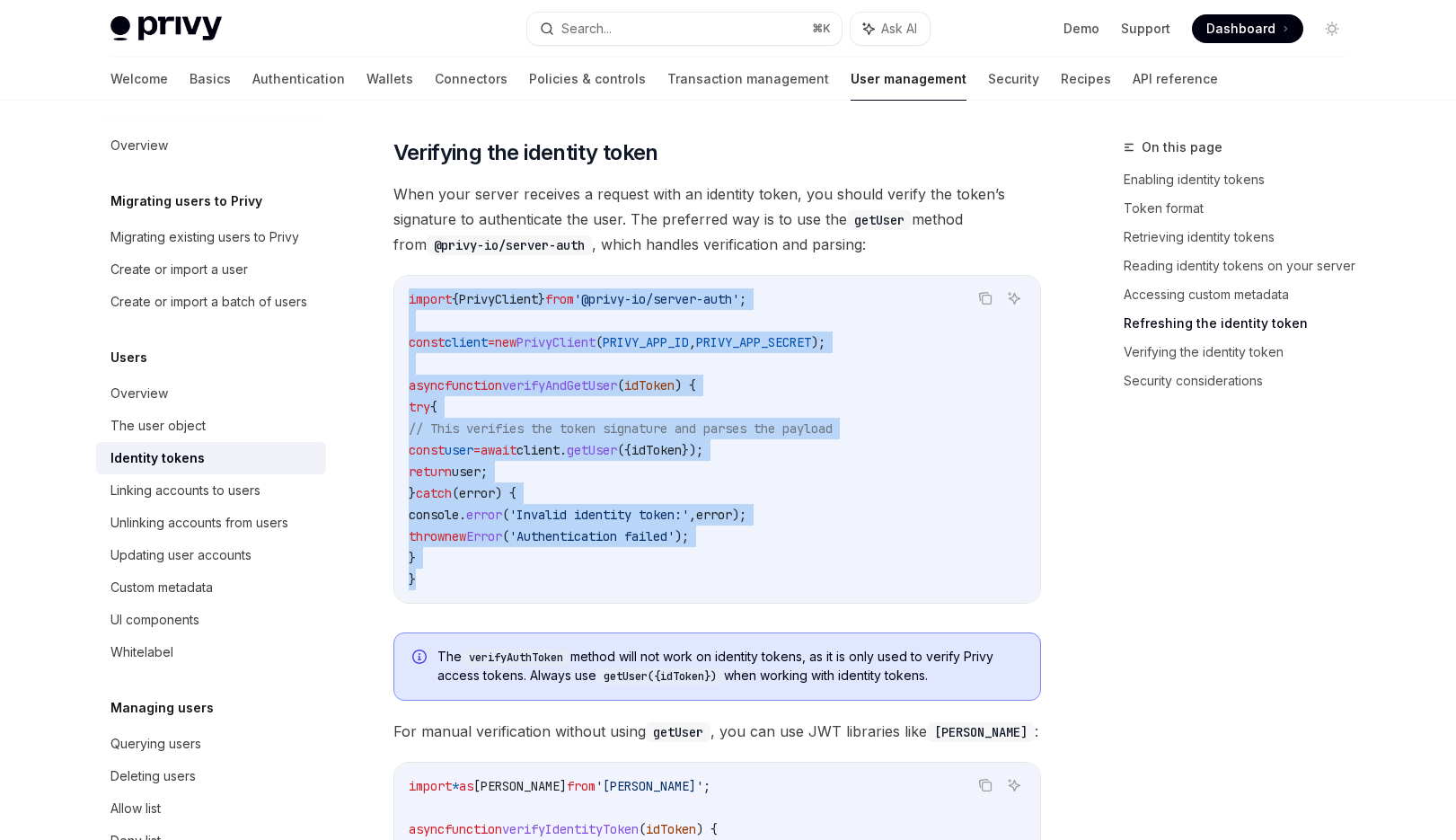
drag, startPoint x: 442, startPoint y: 598, endPoint x: 397, endPoint y: 300, distance: 301.4
click at [397, 300] on div "import { PrivyClient } from '@privy-io/server-auth' ; const client = new PrivyC…" at bounding box center [718, 439] width 646 height 327
copy code "import { PrivyClient } from '@privy-io/server-auth' ; const client = new PrivyC…"
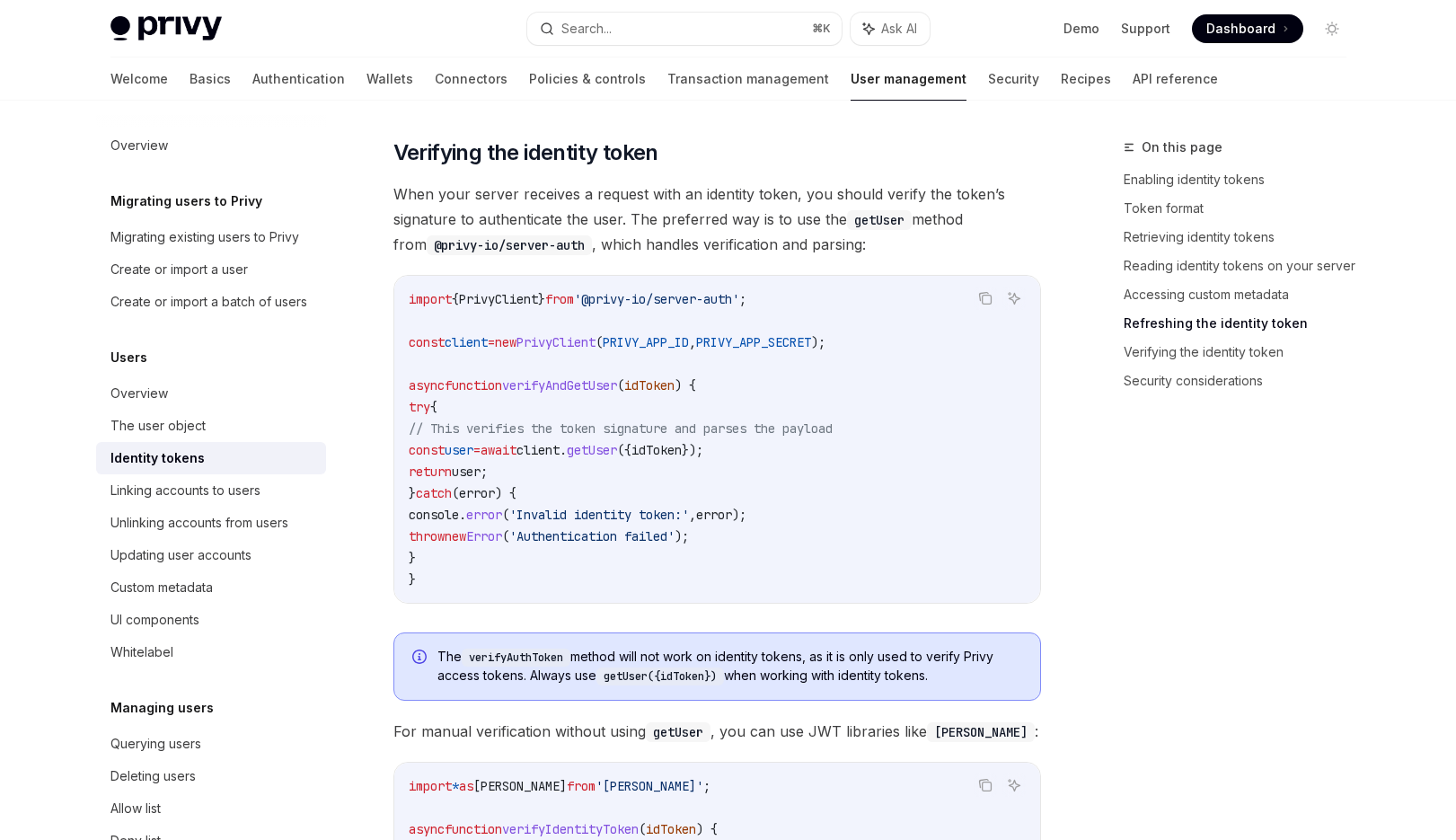
click at [659, 257] on span "When your server receives a request with an identity token, you should verify t…" at bounding box center [718, 219] width 648 height 76
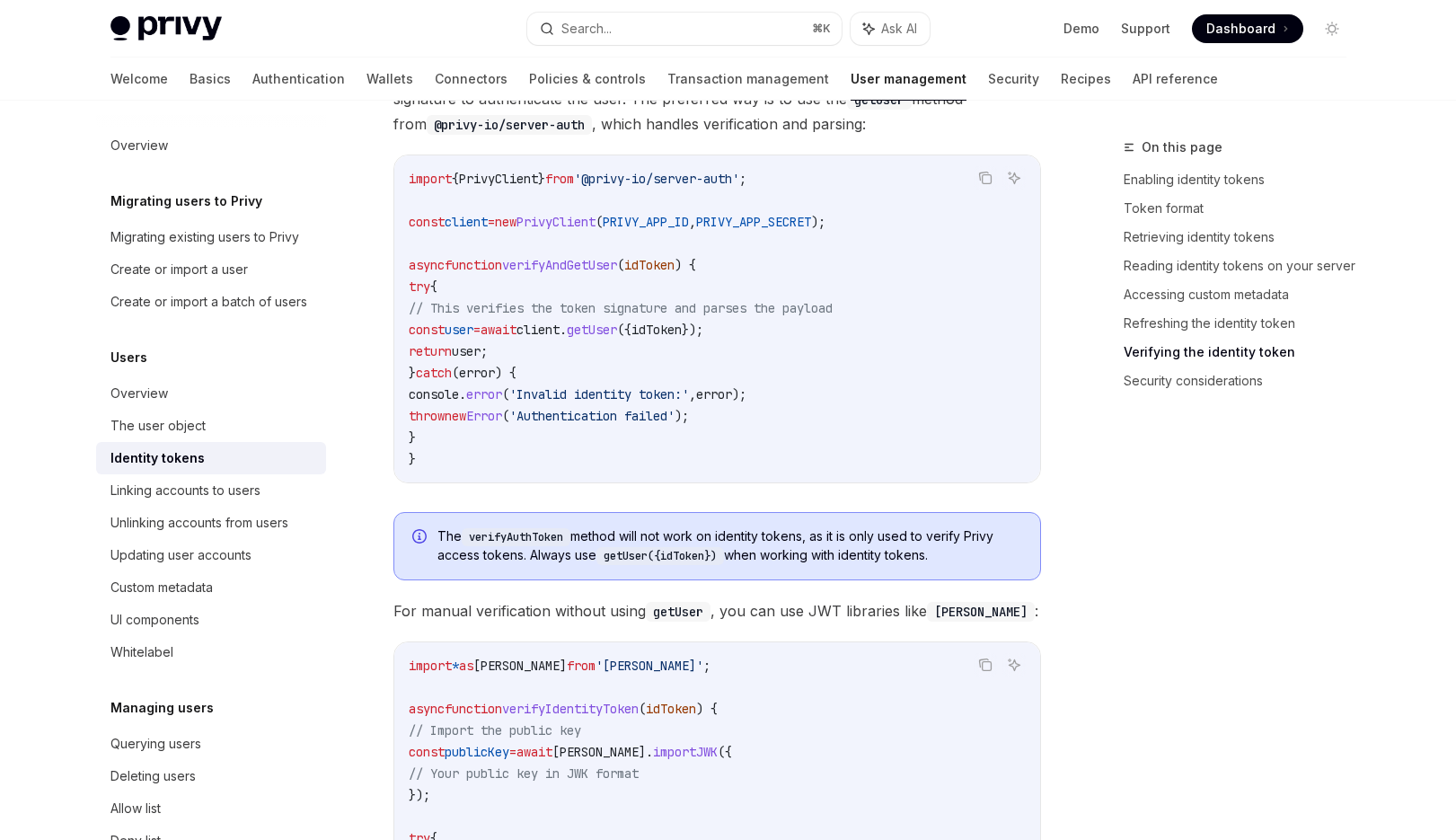
scroll to position [4863, 0]
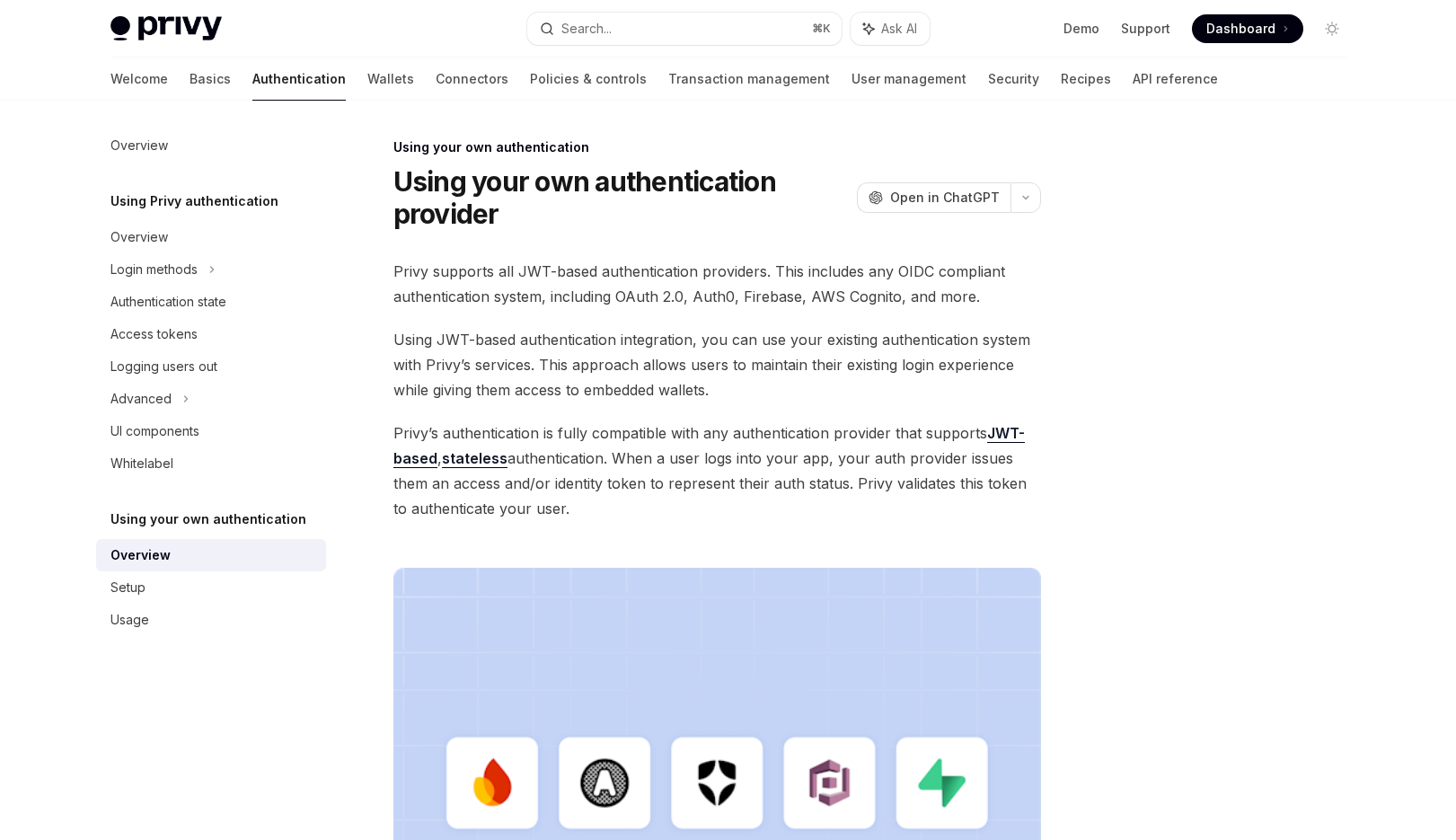
click at [737, 321] on div "Privy supports all JWT-based authentication providers. This includes any OIDC c…" at bounding box center [718, 658] width 648 height 800
click at [166, 581] on div "Setup" at bounding box center [213, 587] width 205 height 22
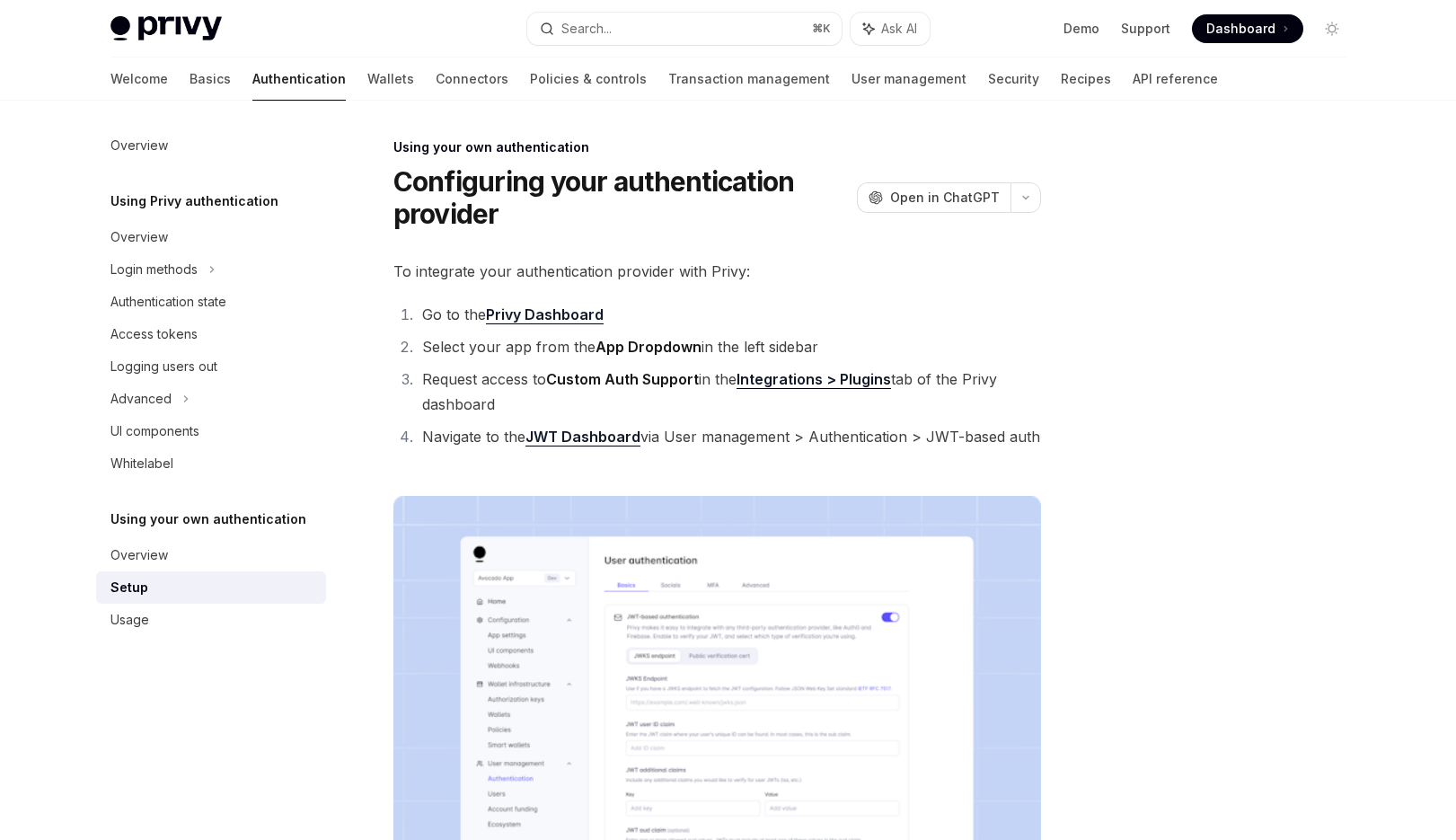
click at [717, 290] on div "**********" at bounding box center [718, 854] width 648 height 1190
click at [185, 551] on div "Overview" at bounding box center [213, 554] width 205 height 22
type textarea "*"
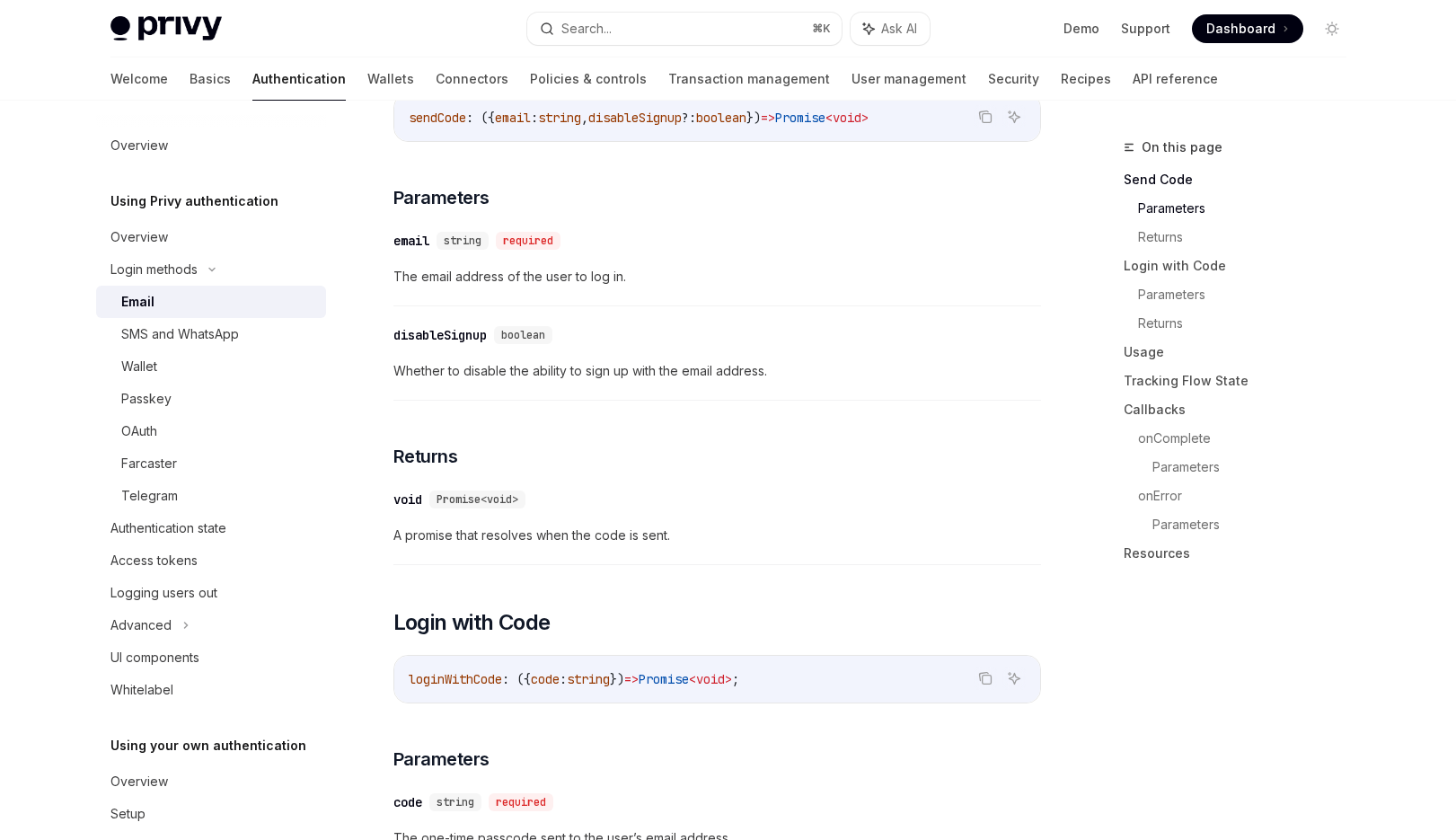
scroll to position [776, 0]
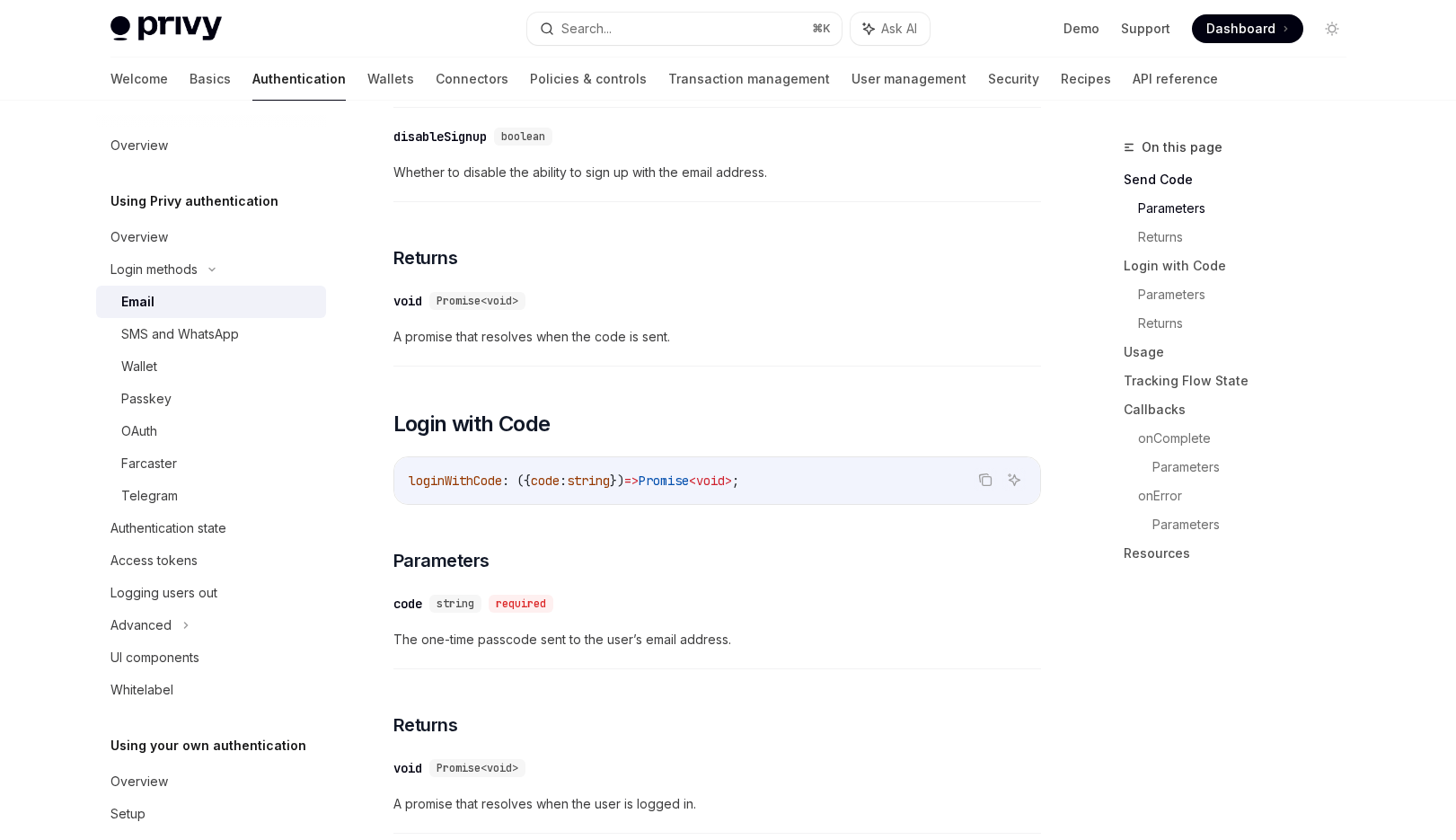
click at [728, 326] on span "A promise that resolves when the code is sent." at bounding box center [718, 337] width 648 height 22
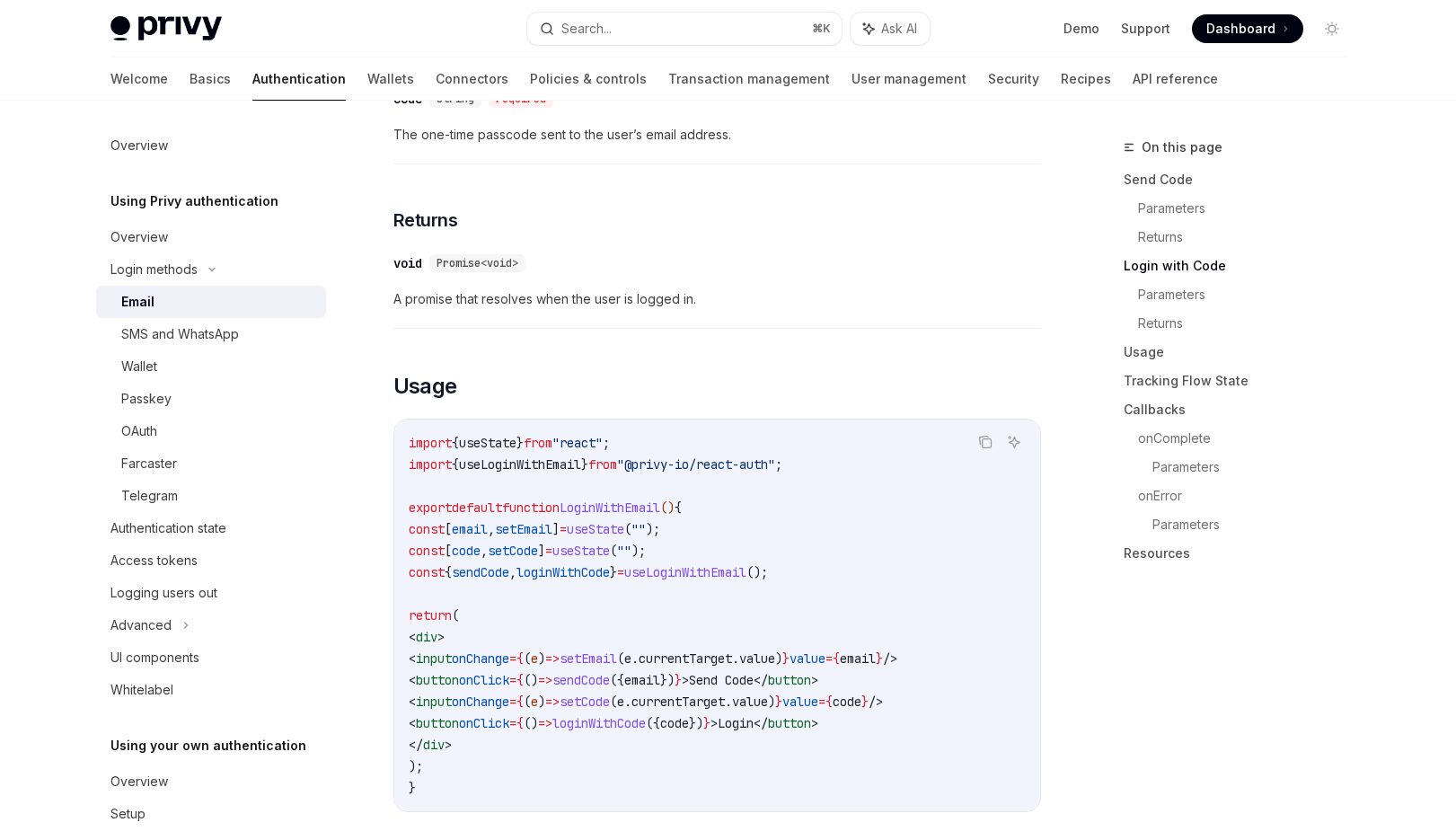
scroll to position [1391, 0]
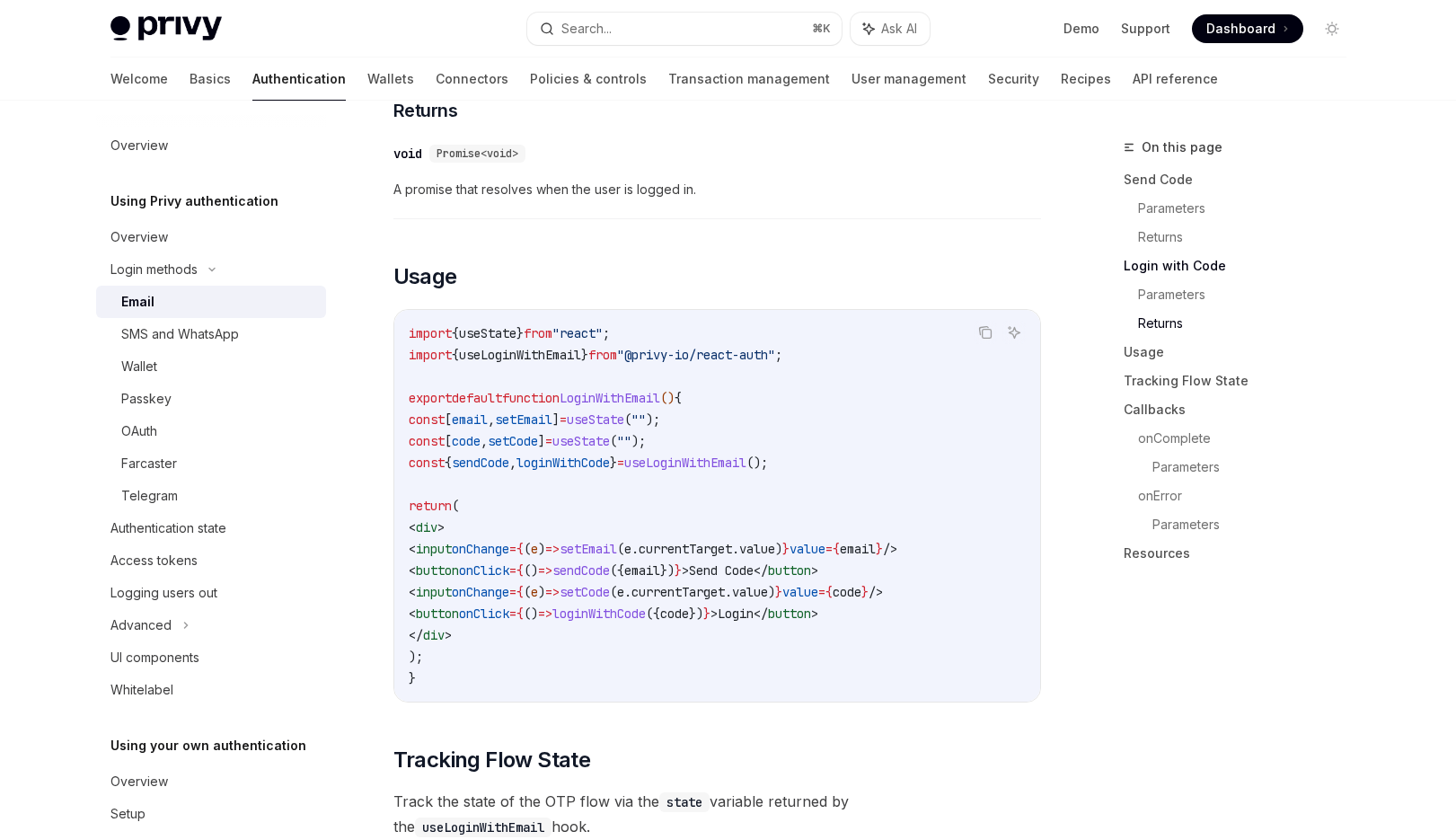
click at [728, 322] on code "import { useState } from "react" ; import { useLoginWithEmail } from "@privy-io…" at bounding box center [717, 504] width 618 height 366
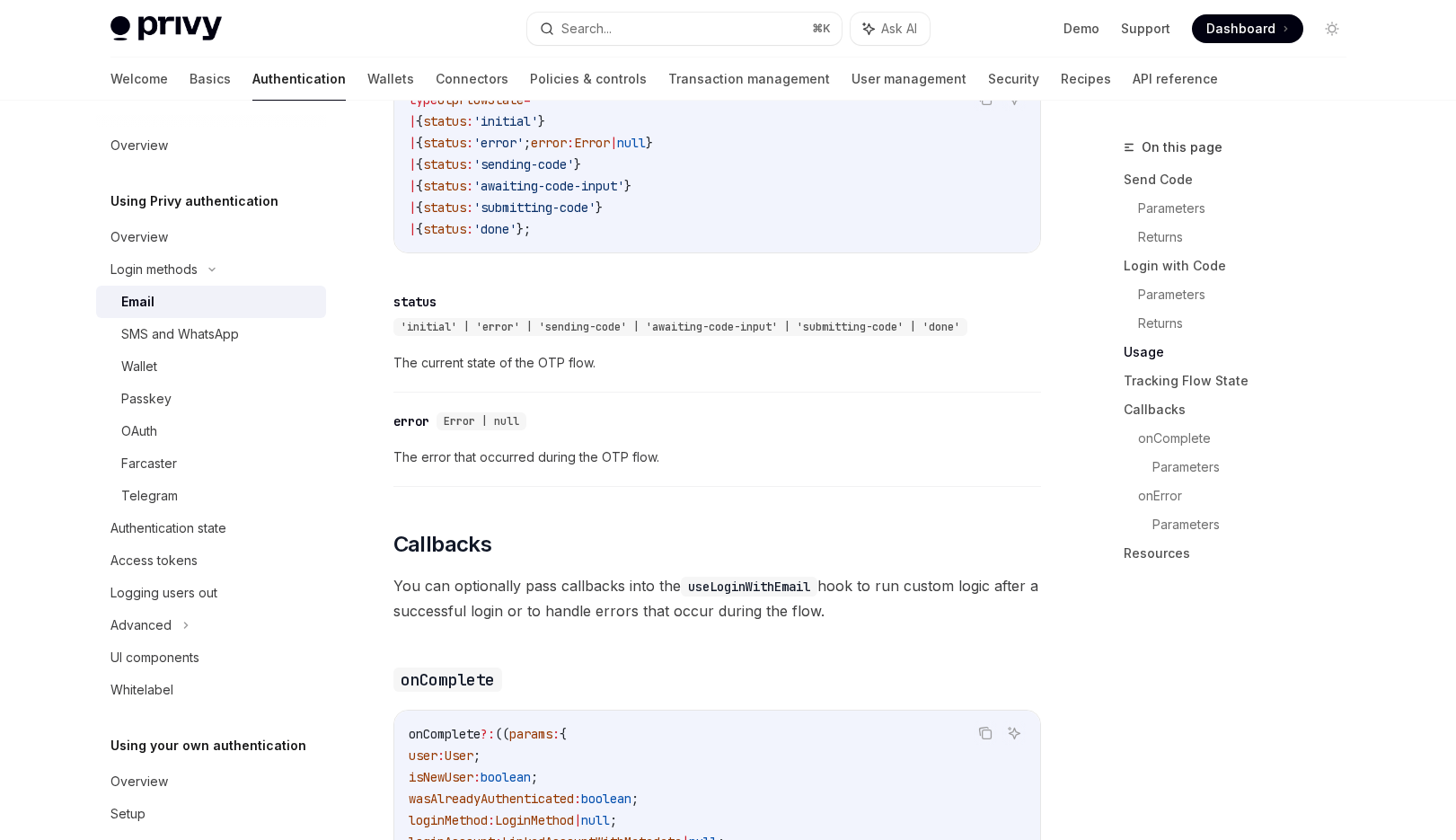
scroll to position [2307, 0]
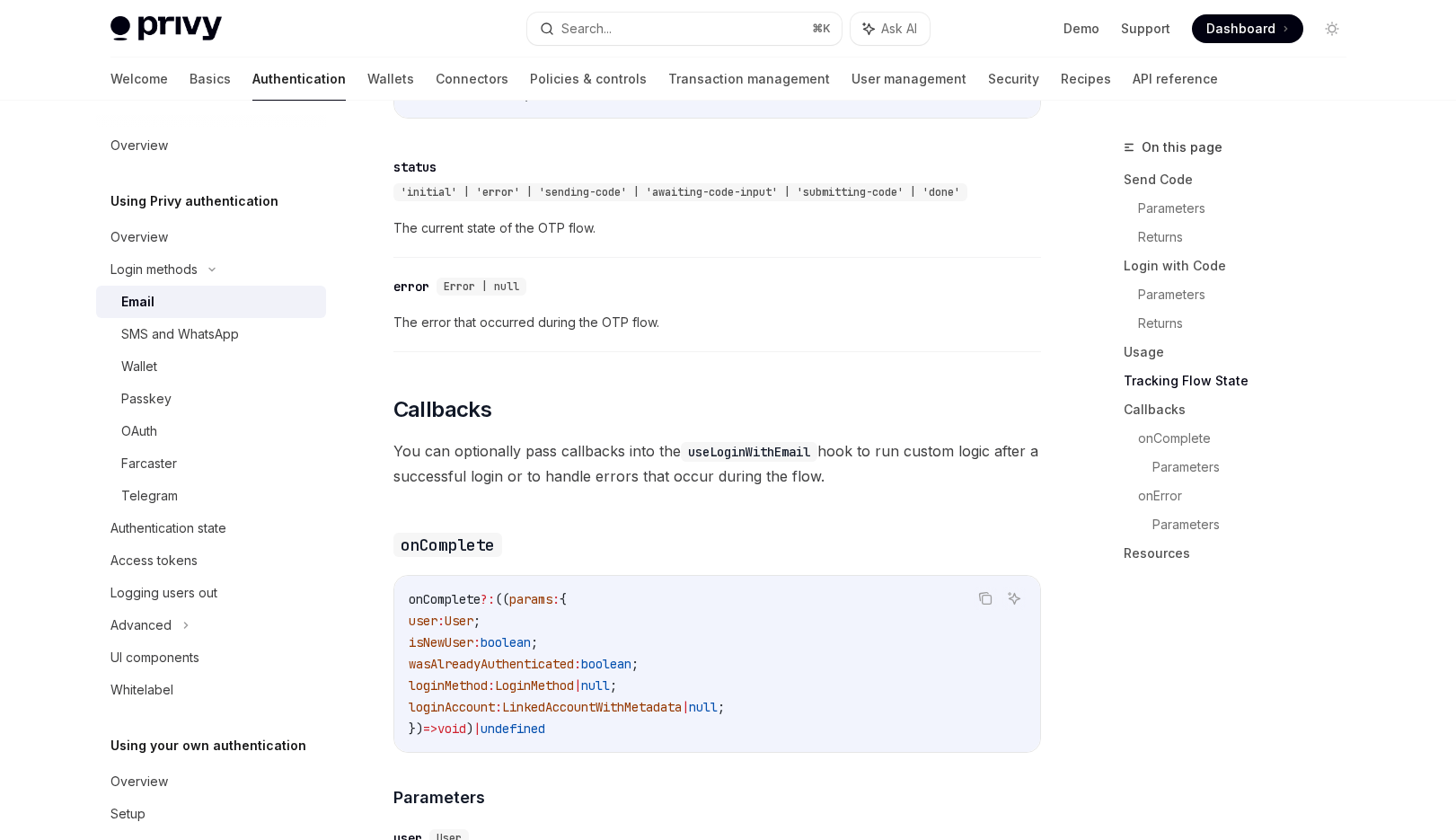
click at [728, 312] on span "The error that occurred during the OTP flow." at bounding box center [718, 322] width 648 height 22
